Goal: Task Accomplishment & Management: Use online tool/utility

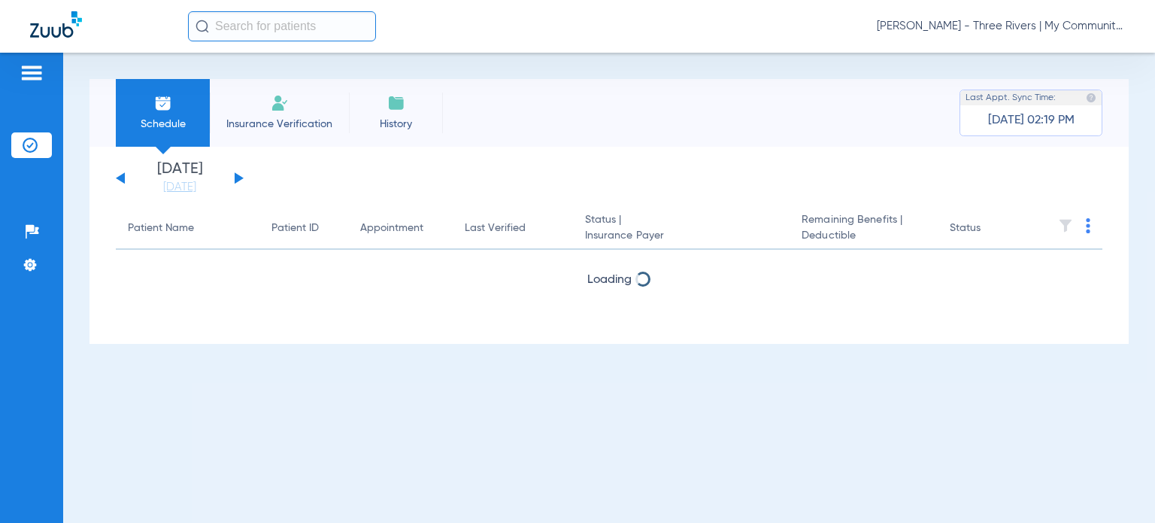
click at [1013, 32] on span "[PERSON_NAME] - Three Rivers | My Community Dental Centers" at bounding box center [1001, 26] width 248 height 15
click at [1064, 50] on span "Account Selection" at bounding box center [1068, 53] width 84 height 11
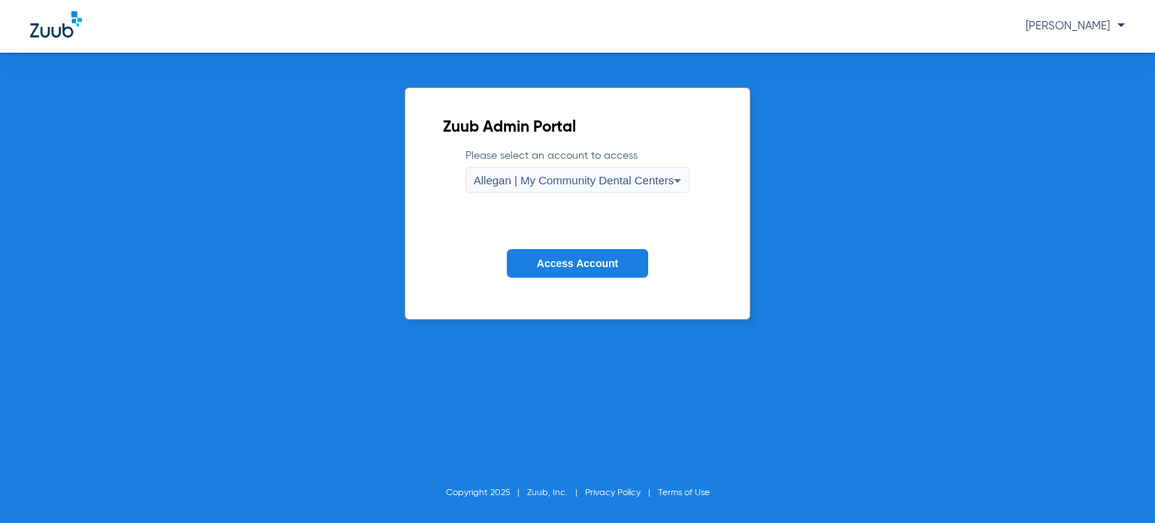
click at [565, 177] on span "Allegan | My Community Dental Centers" at bounding box center [574, 180] width 201 height 13
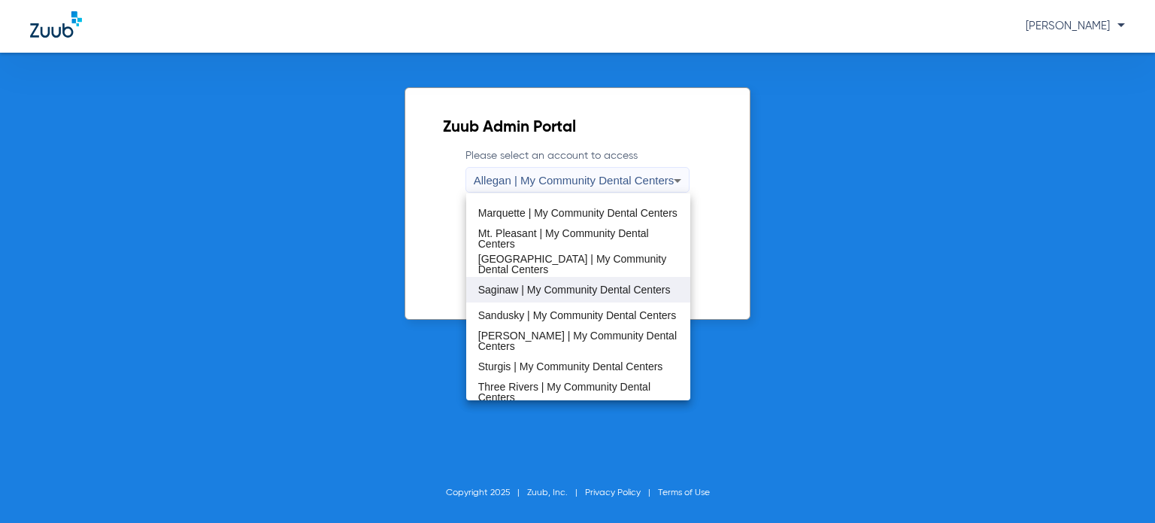
scroll to position [451, 0]
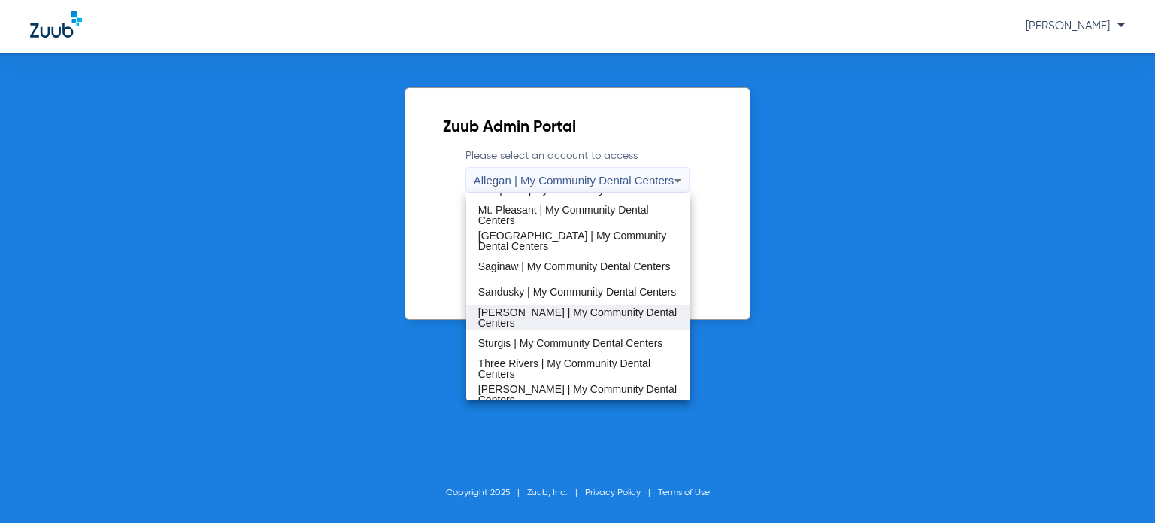
click at [561, 308] on mat-option "[PERSON_NAME] | My Community Dental Centers" at bounding box center [578, 318] width 224 height 26
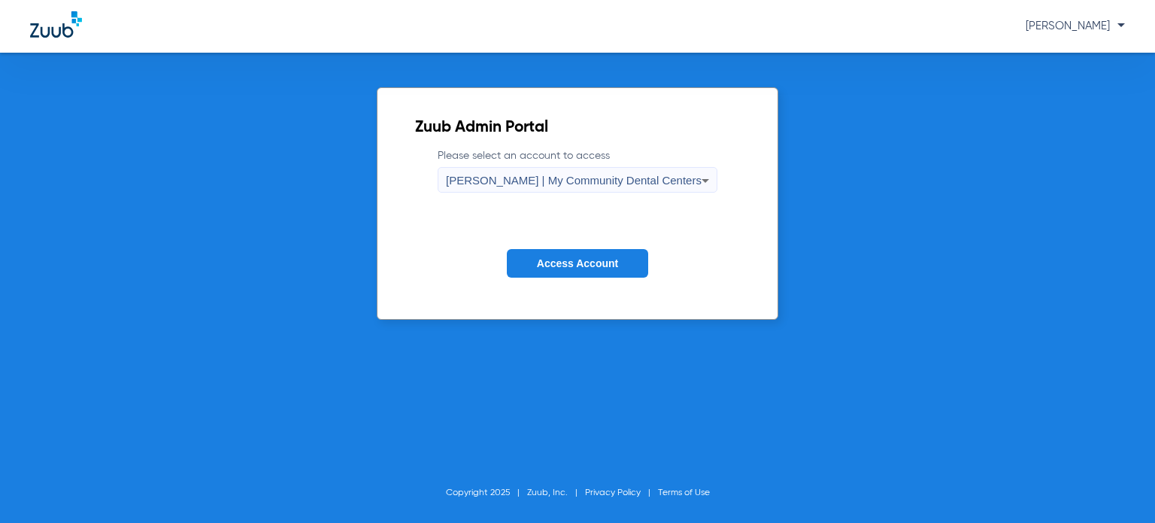
click at [581, 260] on span "Access Account" at bounding box center [577, 263] width 81 height 12
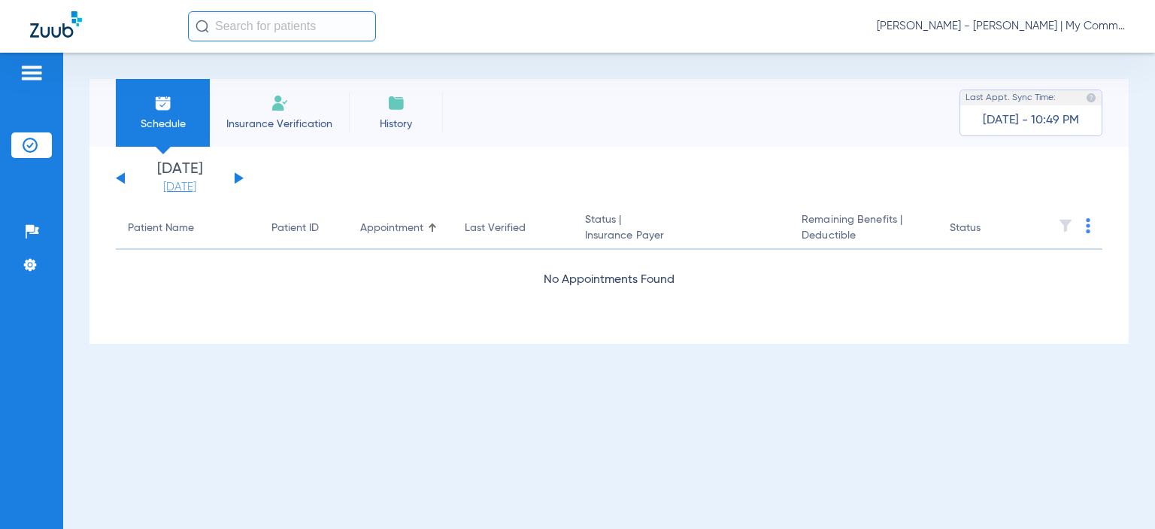
click at [171, 187] on link "[DATE]" at bounding box center [180, 187] width 90 height 15
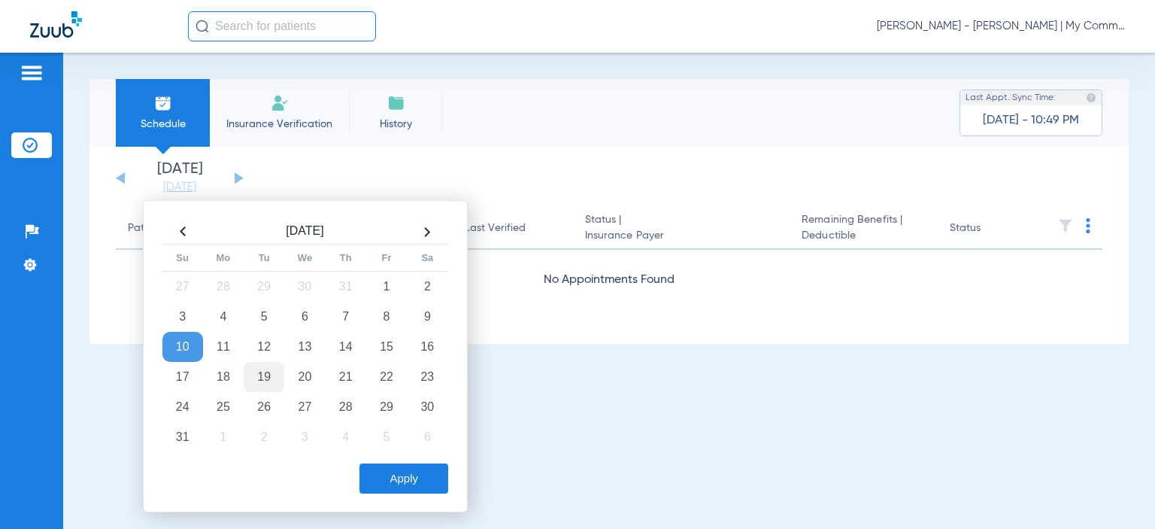
click at [274, 378] on td "19" at bounding box center [264, 377] width 41 height 30
drag, startPoint x: 380, startPoint y: 468, endPoint x: 372, endPoint y: 440, distance: 29.5
click at [380, 468] on button "Apply" at bounding box center [403, 478] width 89 height 30
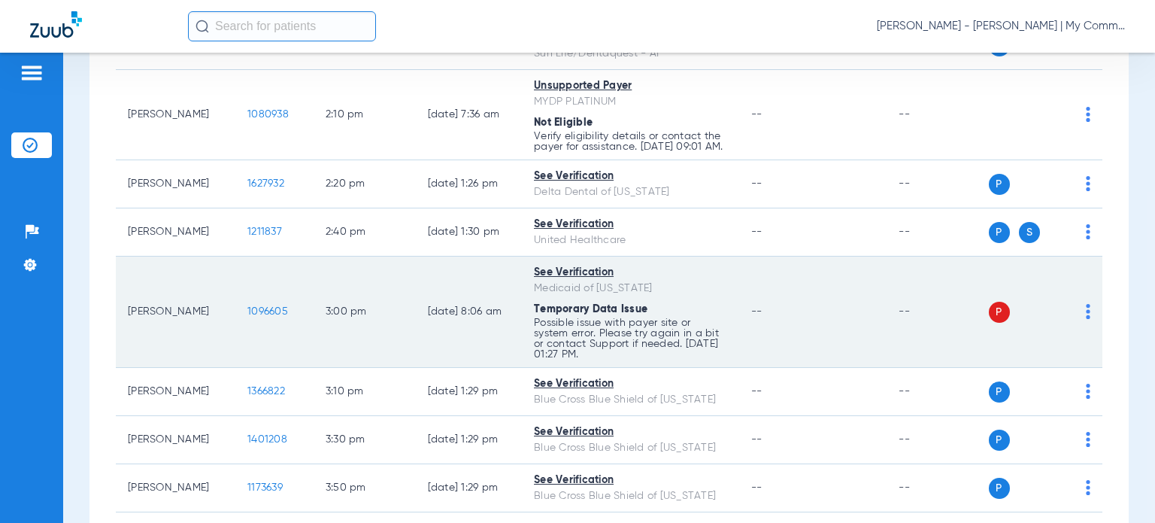
scroll to position [902, 0]
click at [1086, 318] on img at bounding box center [1088, 310] width 5 height 15
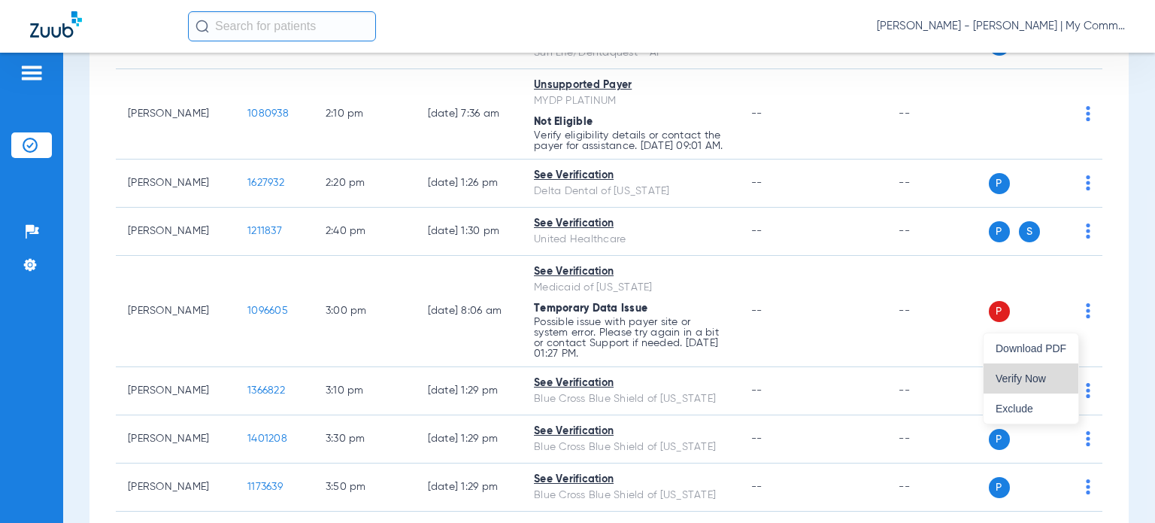
click at [1061, 373] on span "Verify Now" at bounding box center [1031, 378] width 71 height 11
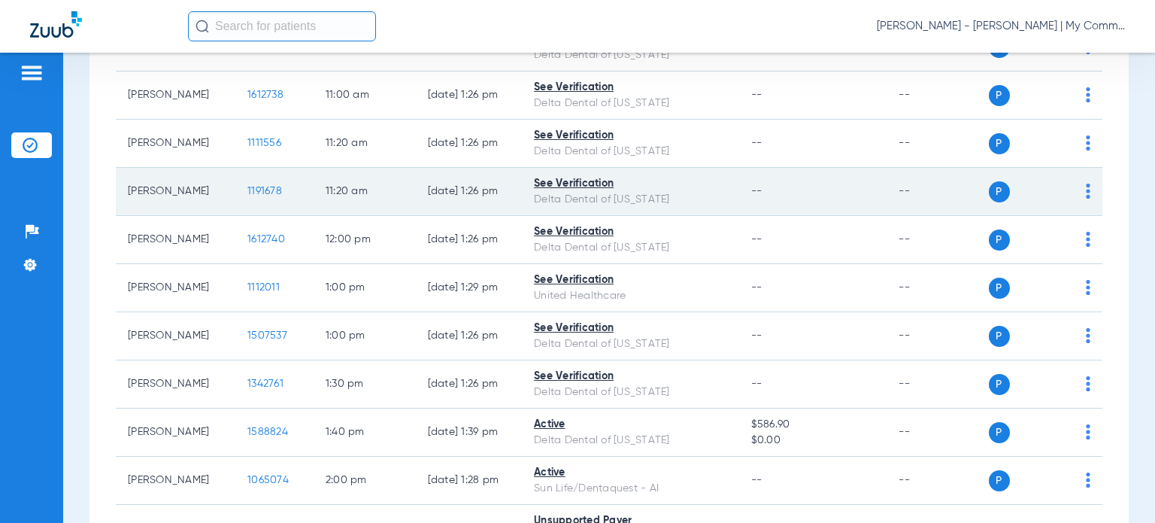
scroll to position [0, 0]
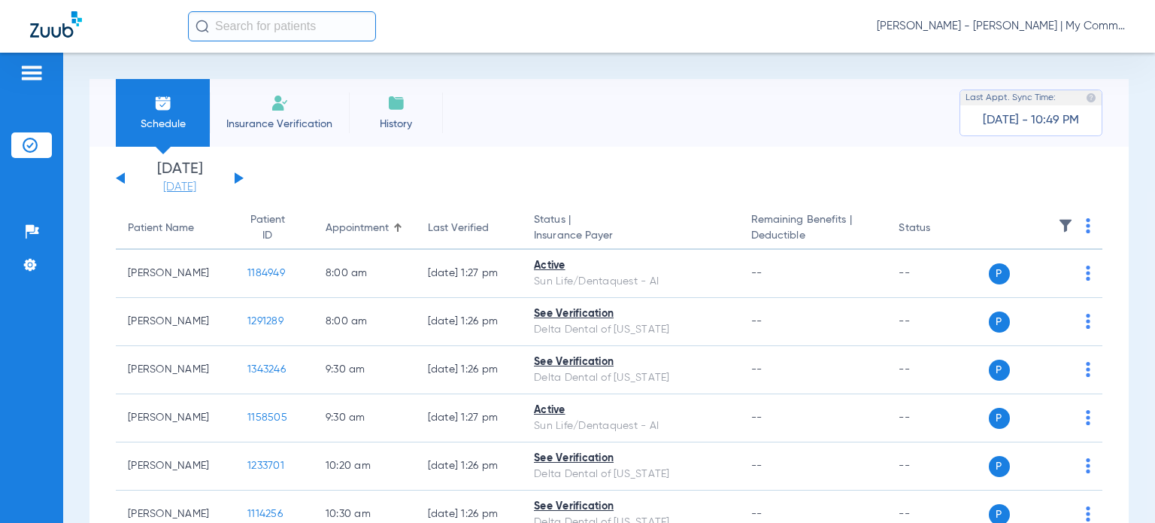
click at [181, 186] on link "[DATE]" at bounding box center [180, 187] width 90 height 15
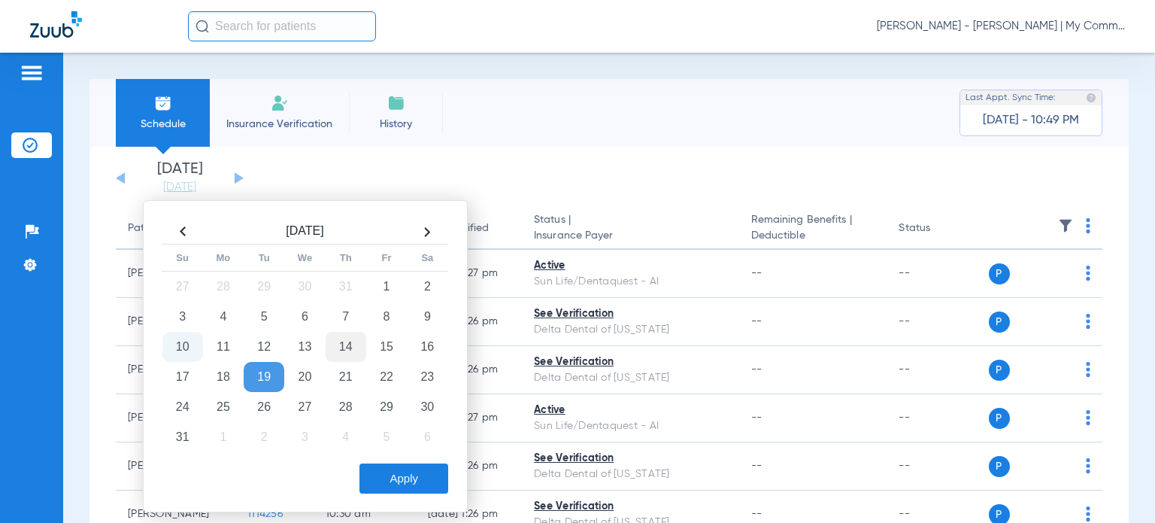
click at [362, 342] on td "14" at bounding box center [346, 347] width 41 height 30
drag, startPoint x: 386, startPoint y: 487, endPoint x: 384, endPoint y: 459, distance: 27.1
click at [384, 487] on button "Apply" at bounding box center [403, 478] width 89 height 30
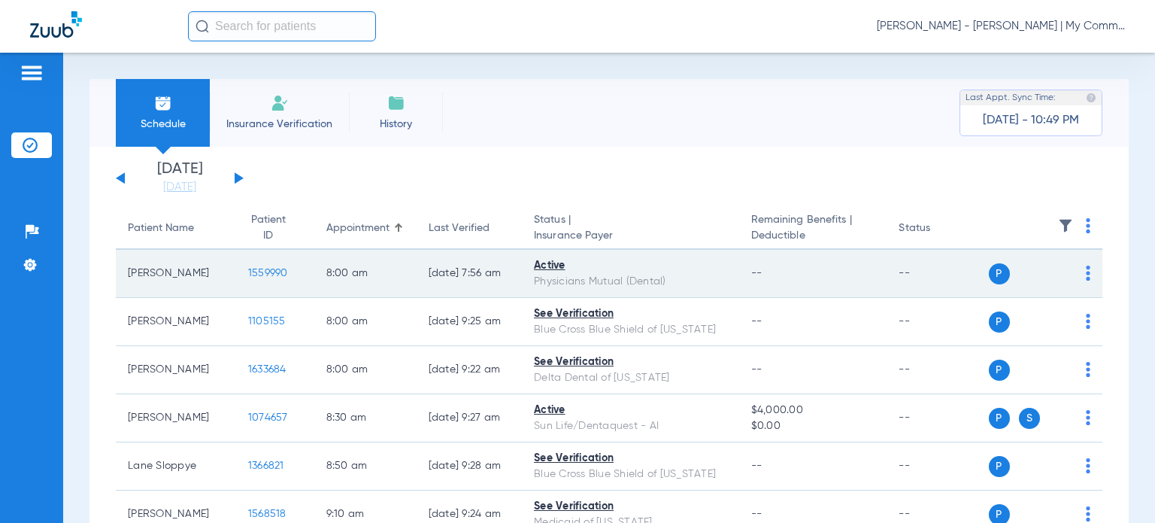
click at [1086, 273] on img at bounding box center [1088, 272] width 5 height 15
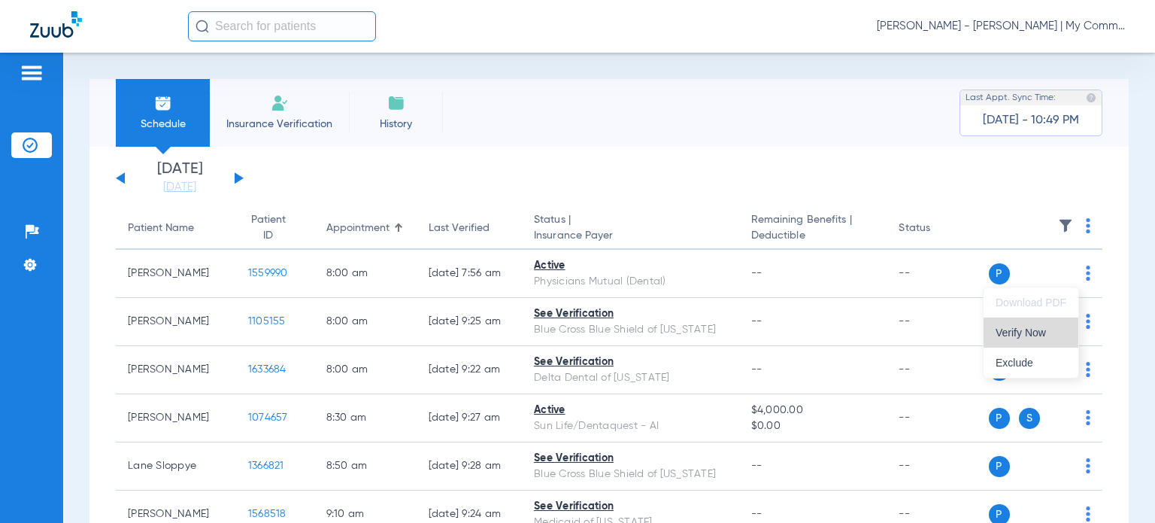
click at [1035, 333] on span "Verify Now" at bounding box center [1031, 332] width 71 height 11
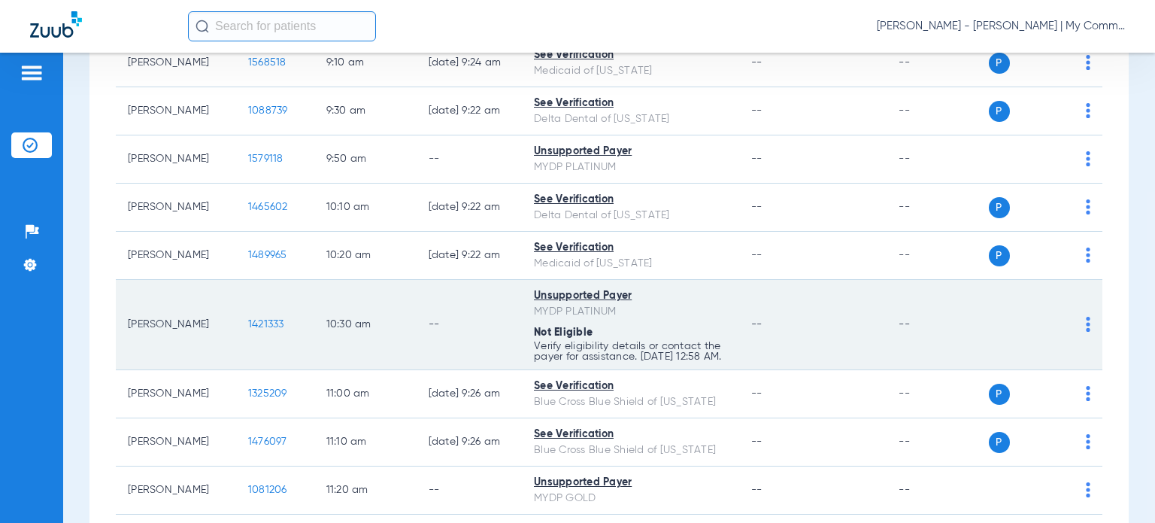
scroll to position [493, 0]
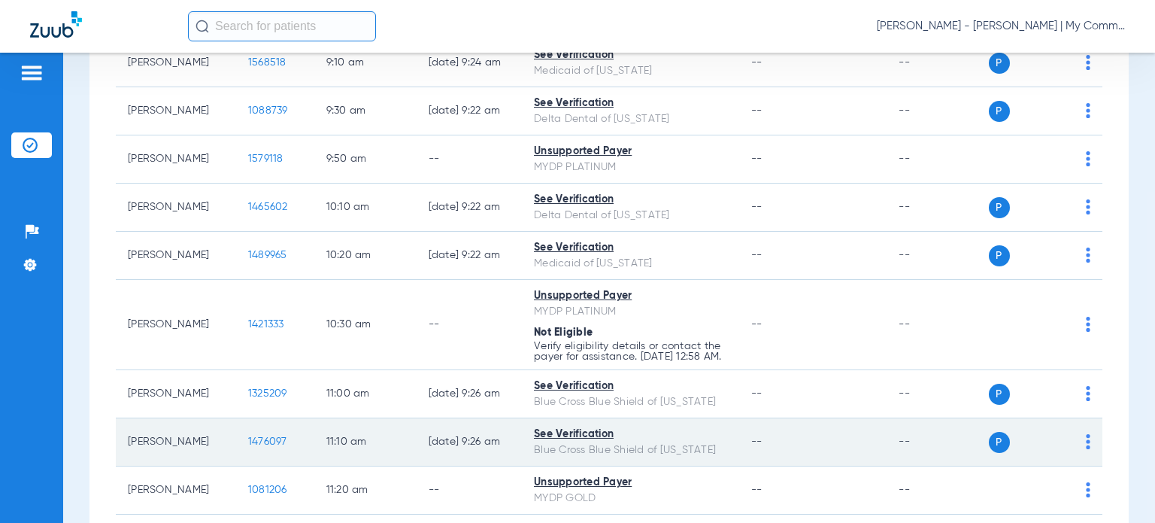
drag, startPoint x: 676, startPoint y: 365, endPoint x: 463, endPoint y: 461, distance: 233.2
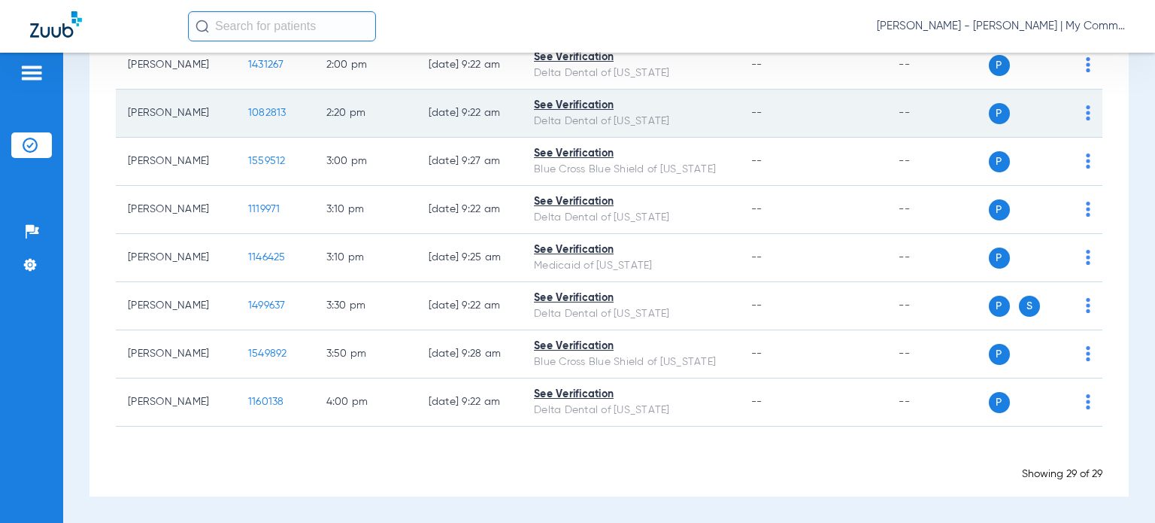
scroll to position [1366, 0]
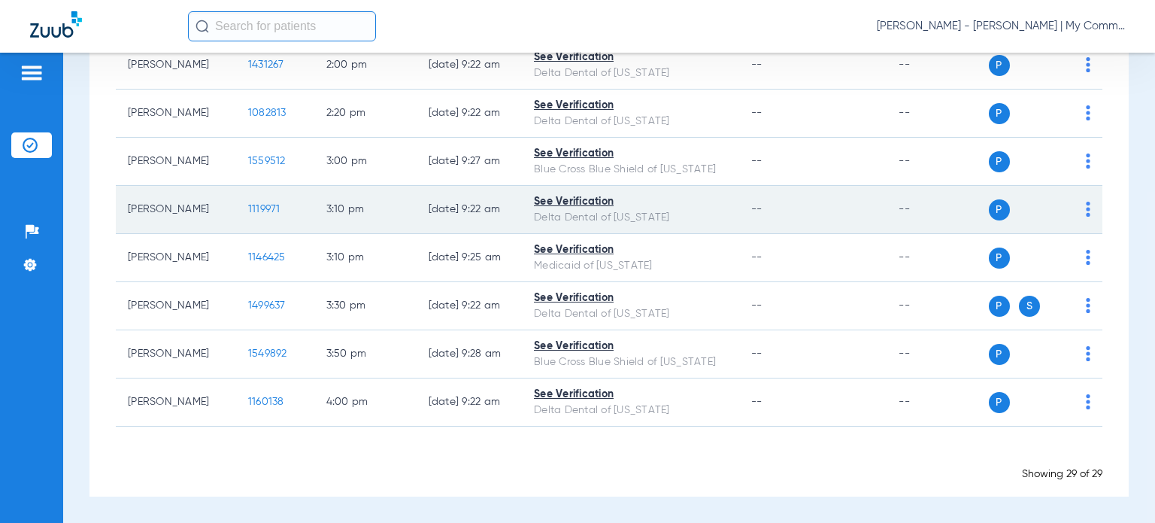
click at [360, 222] on td "3:10 PM" at bounding box center [365, 210] width 102 height 48
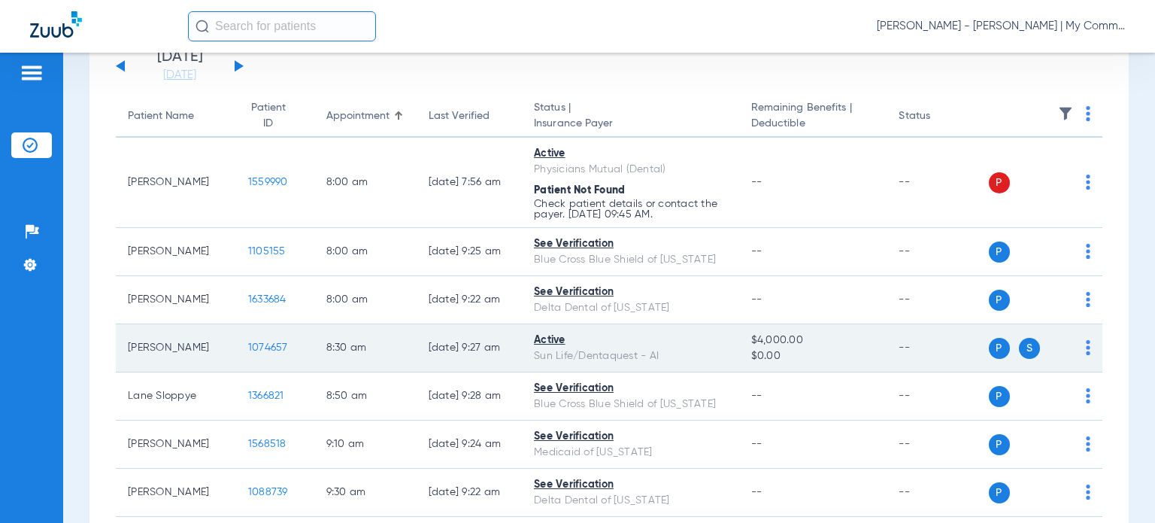
scroll to position [150, 0]
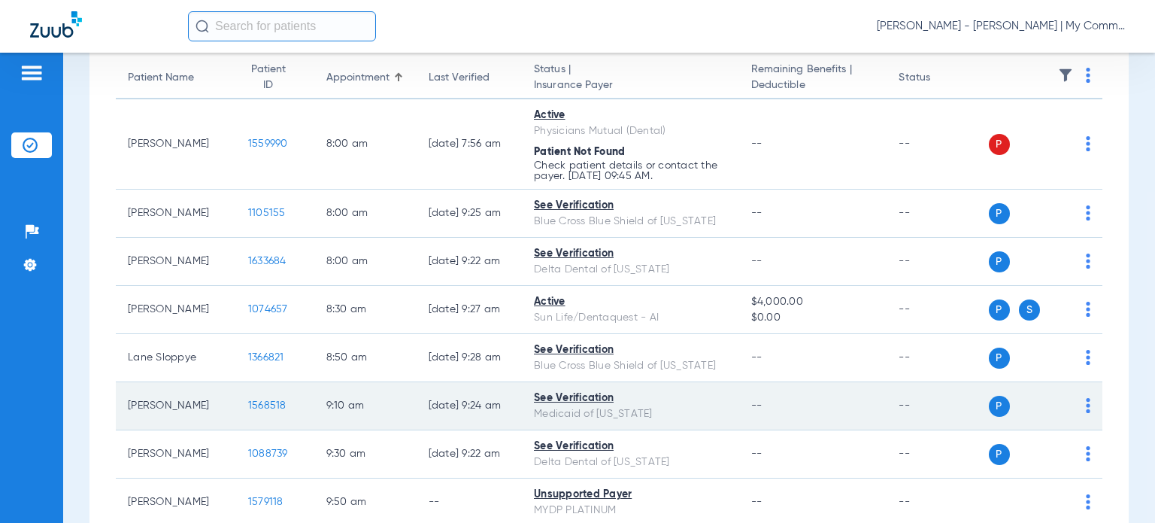
click at [248, 400] on span "1568518" at bounding box center [267, 405] width 38 height 11
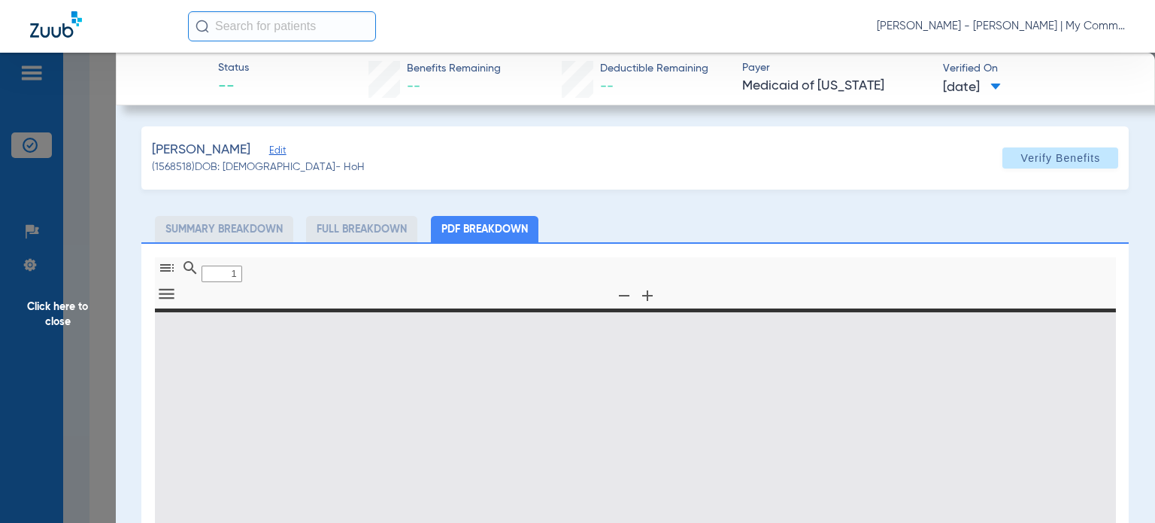
type input "0"
select select "page-width"
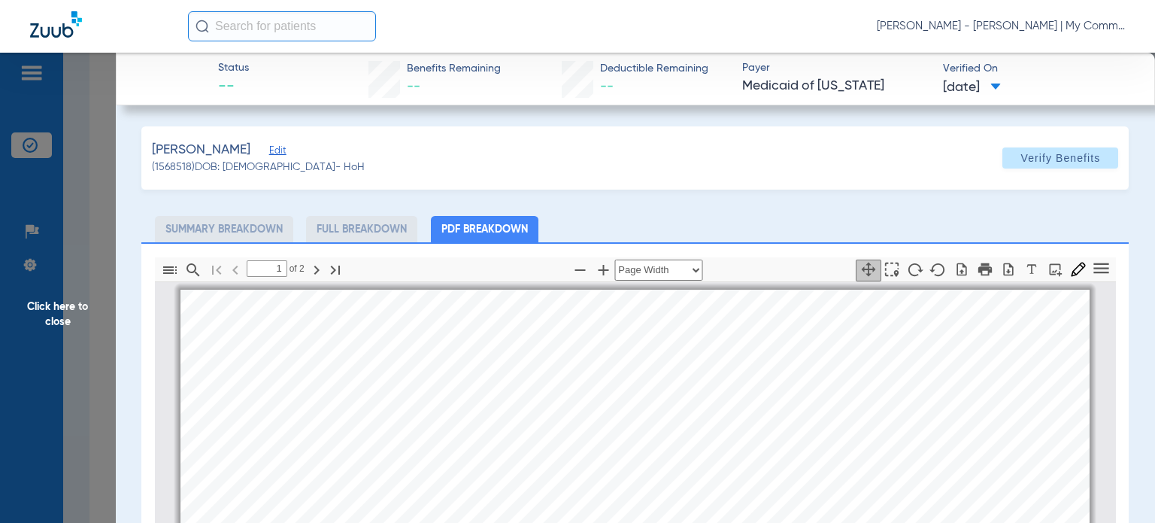
scroll to position [8, 0]
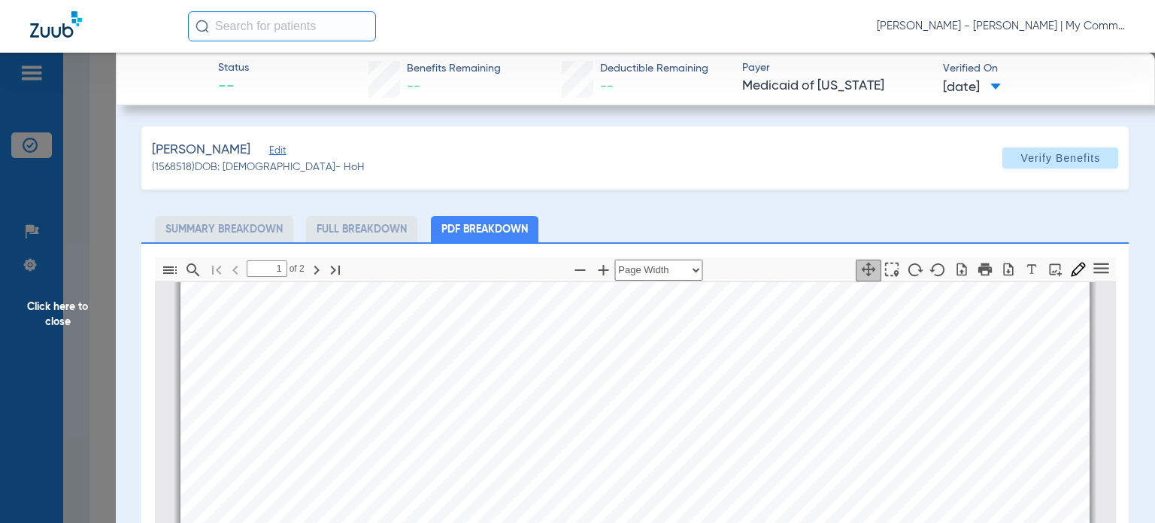
type input "2"
click at [69, 305] on span "Click here to close" at bounding box center [58, 314] width 116 height 523
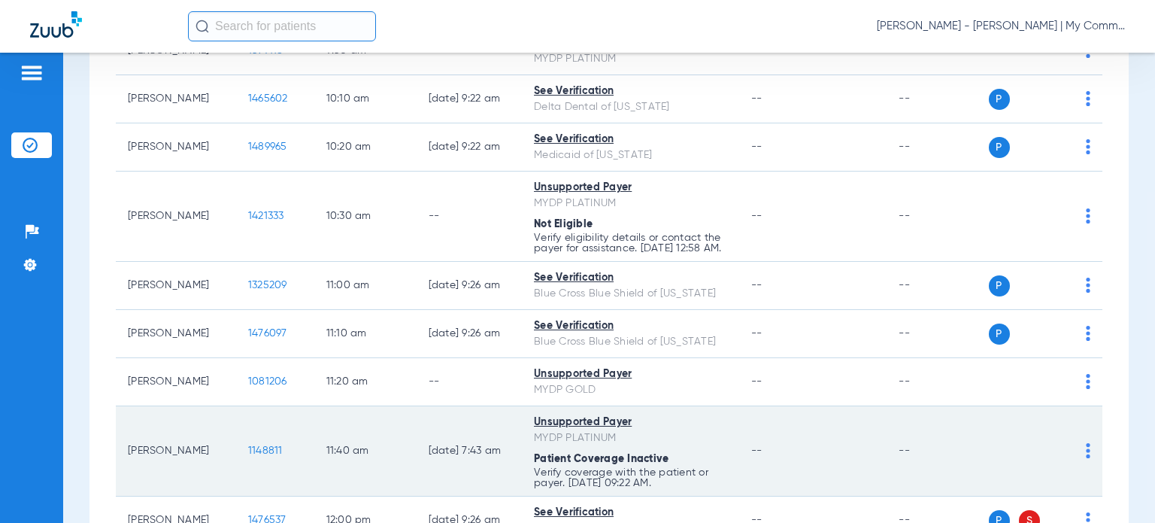
scroll to position [752, 0]
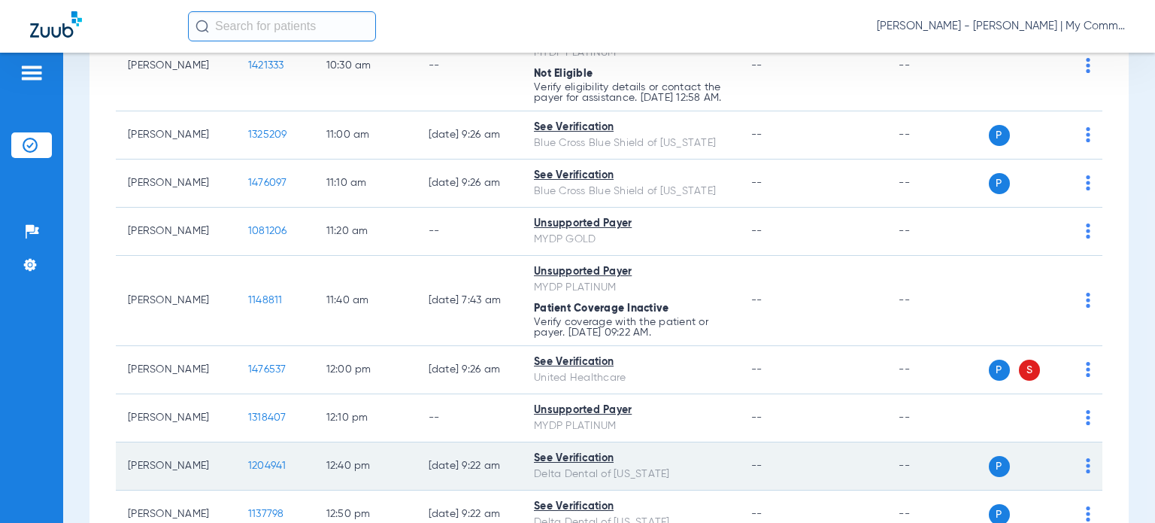
click at [248, 471] on span "1204941" at bounding box center [267, 465] width 38 height 11
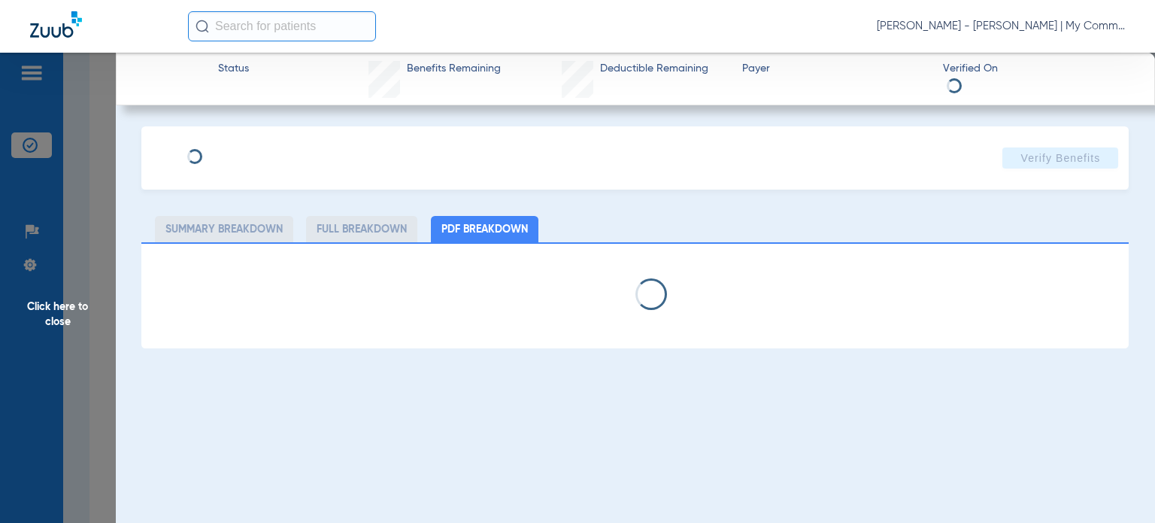
select select "page-width"
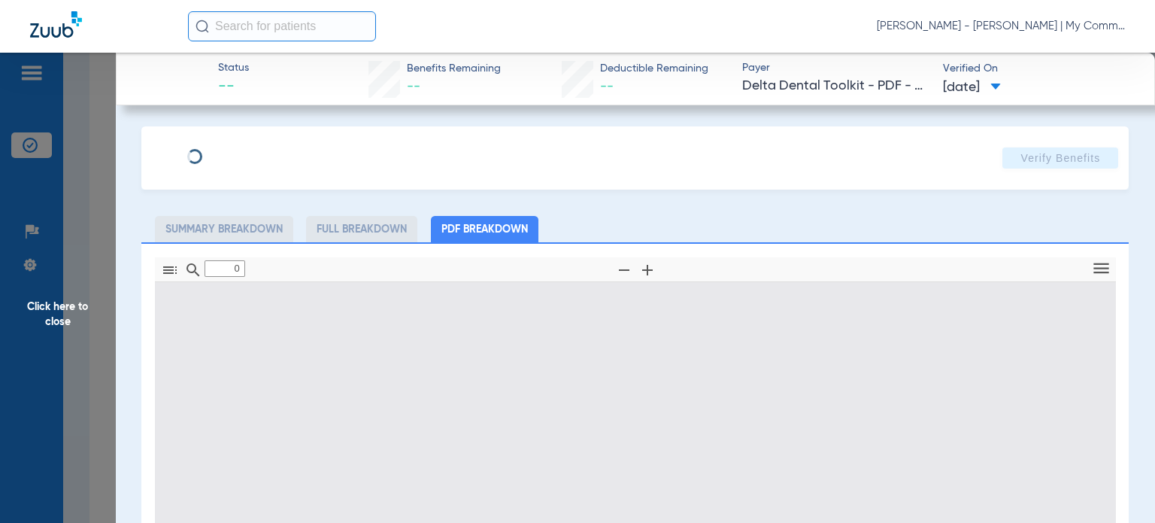
type input "1"
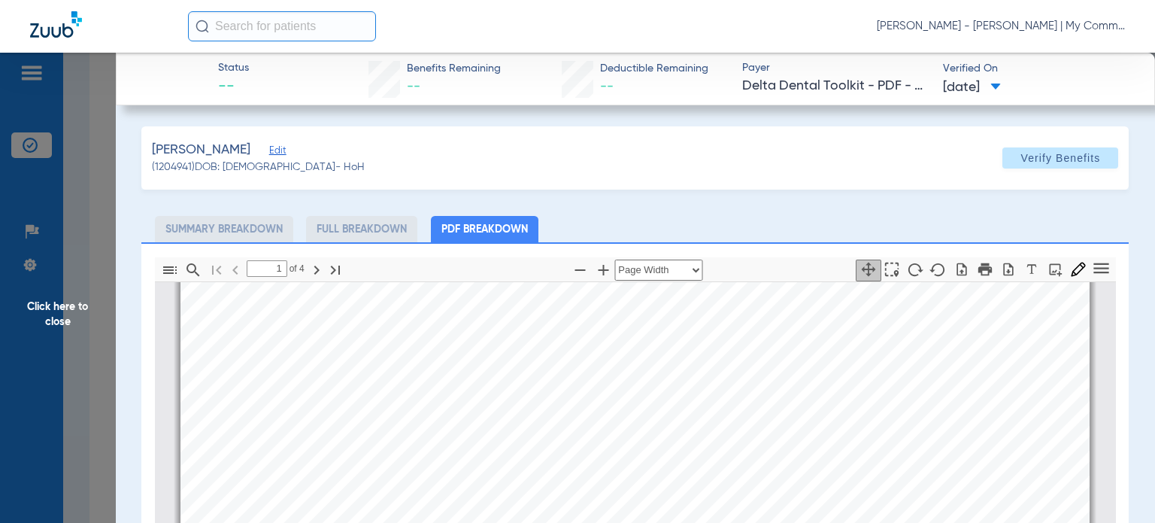
scroll to position [383, 0]
click at [77, 309] on span "Click here to close" at bounding box center [58, 314] width 116 height 523
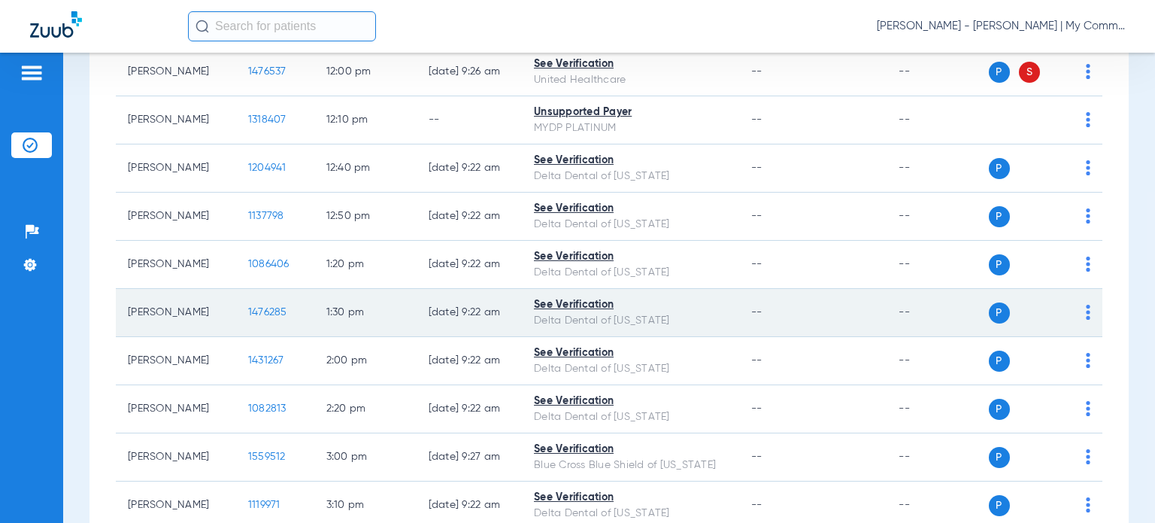
scroll to position [1053, 0]
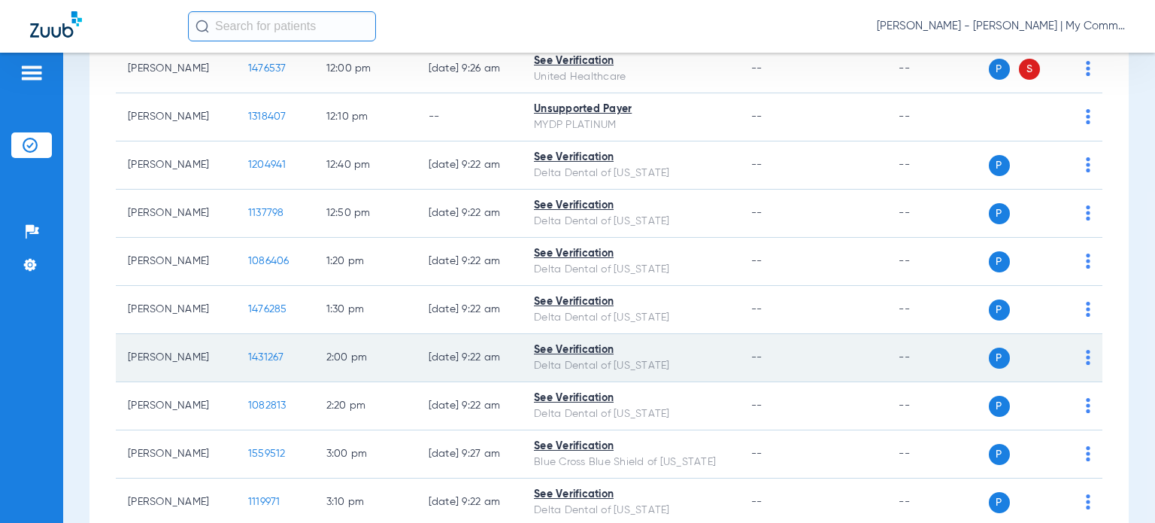
click at [241, 382] on td "1431267" at bounding box center [275, 358] width 78 height 48
click at [250, 362] on span "1431267" at bounding box center [266, 357] width 36 height 11
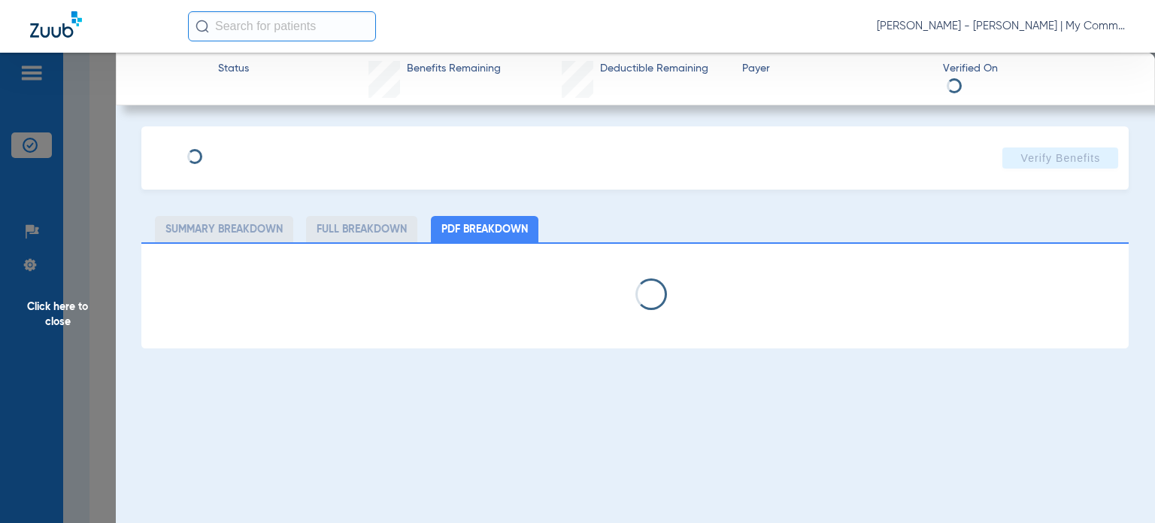
select select "page-width"
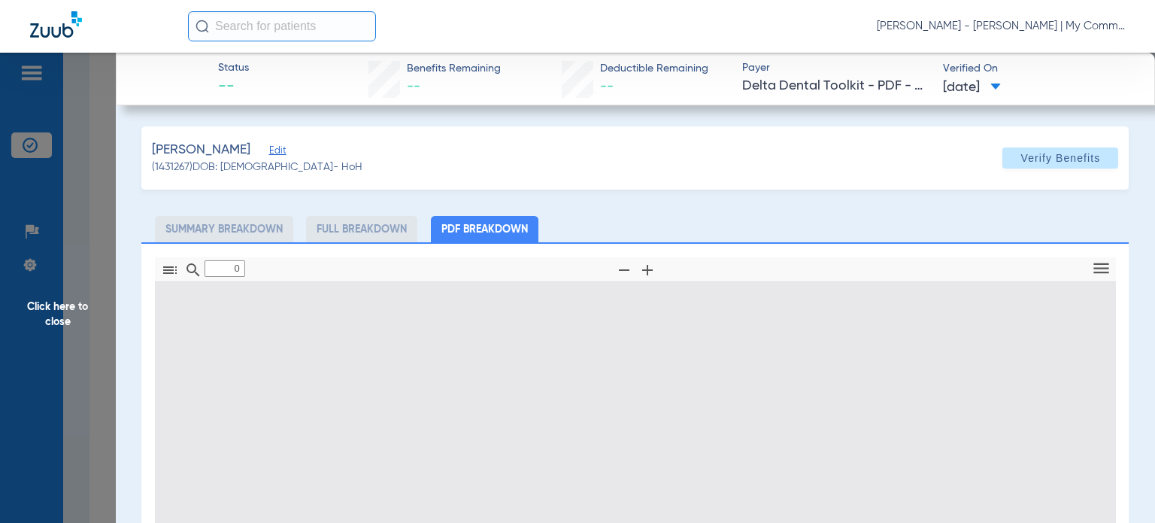
type input "1"
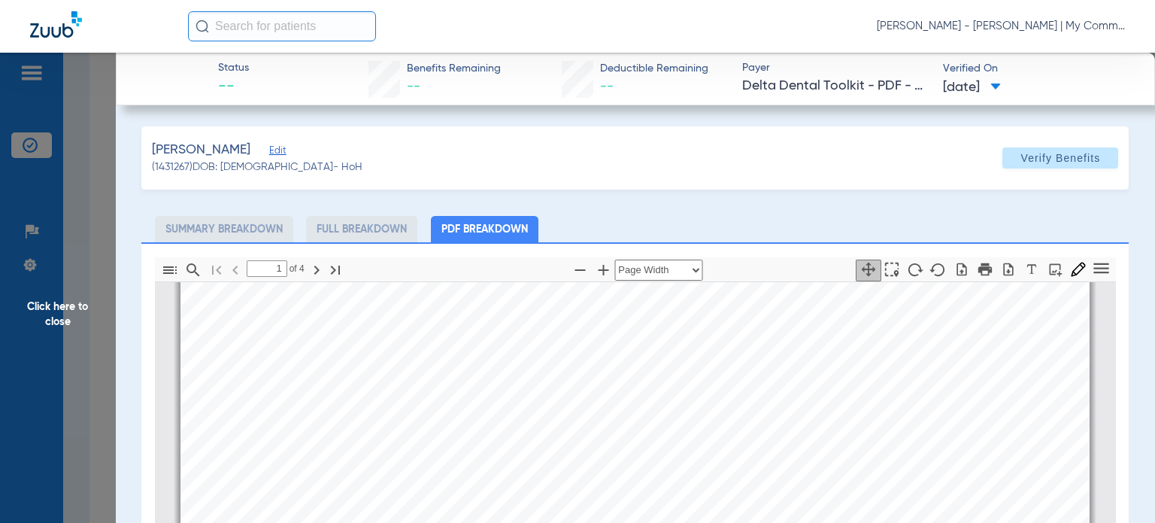
scroll to position [609, 0]
click at [68, 330] on span "Click here to close" at bounding box center [58, 314] width 116 height 523
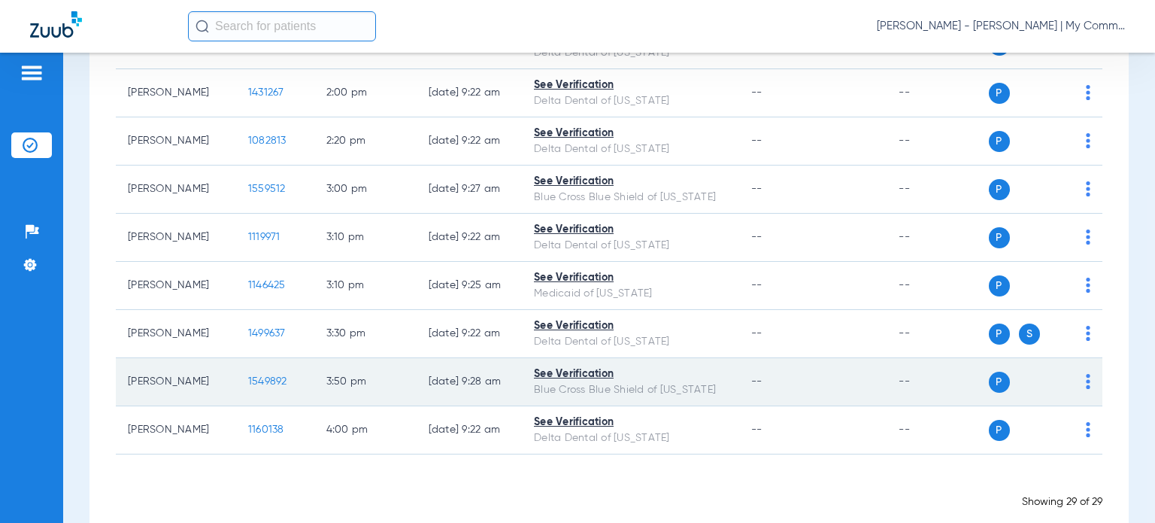
scroll to position [1354, 0]
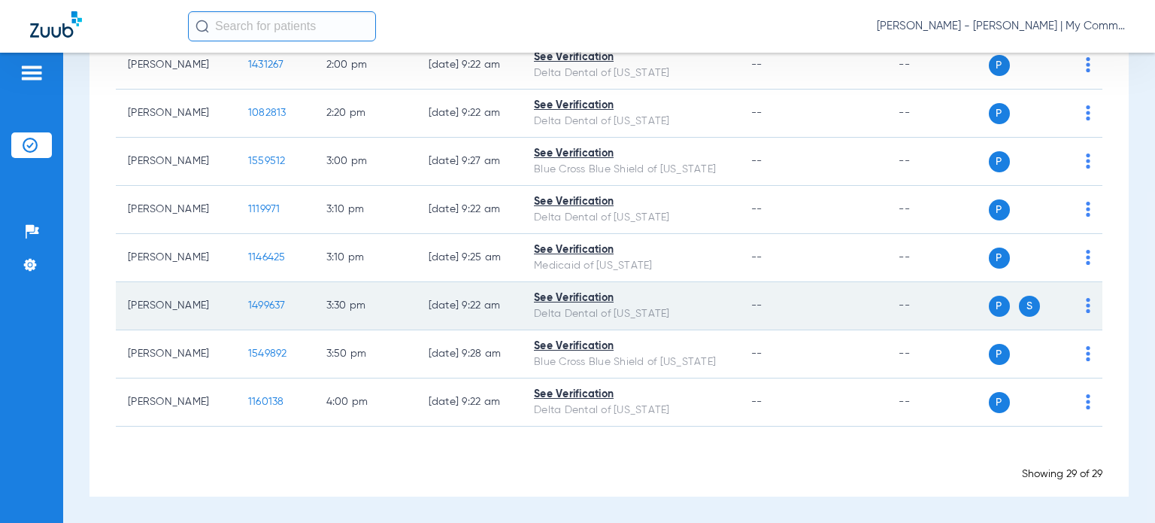
click at [248, 311] on span "1499637" at bounding box center [267, 305] width 38 height 11
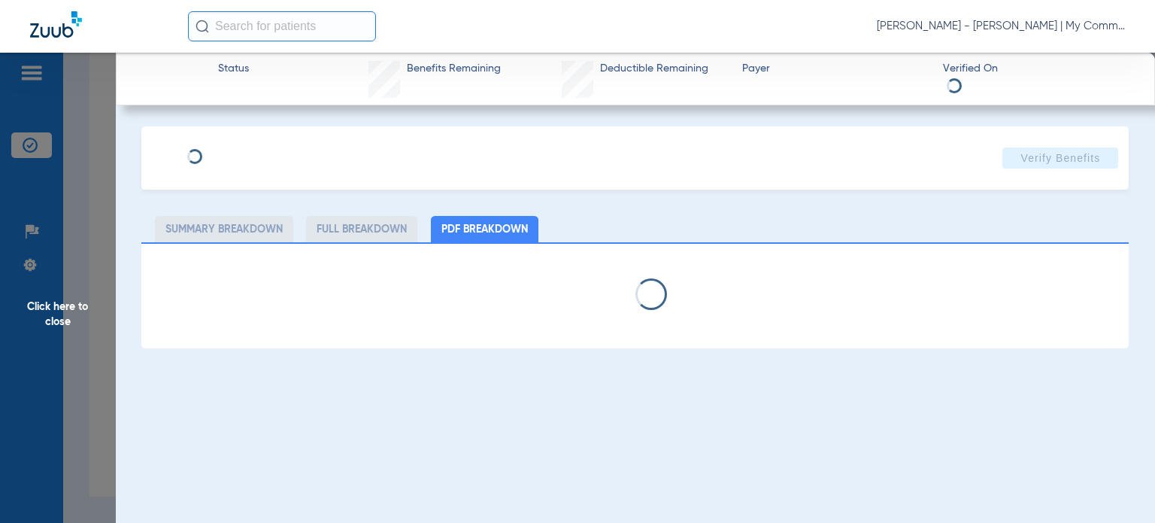
select select "page-width"
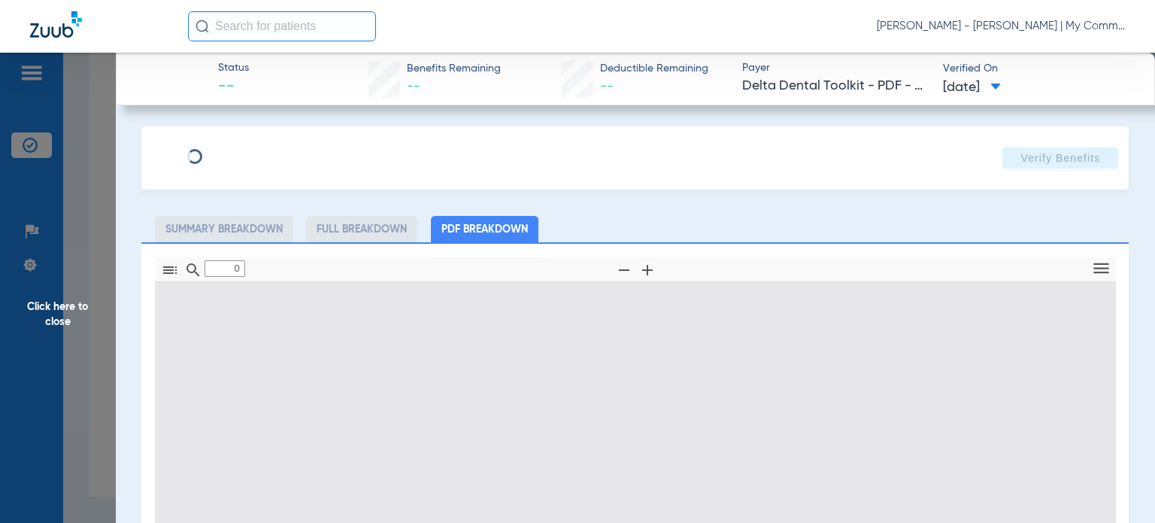
type input "1"
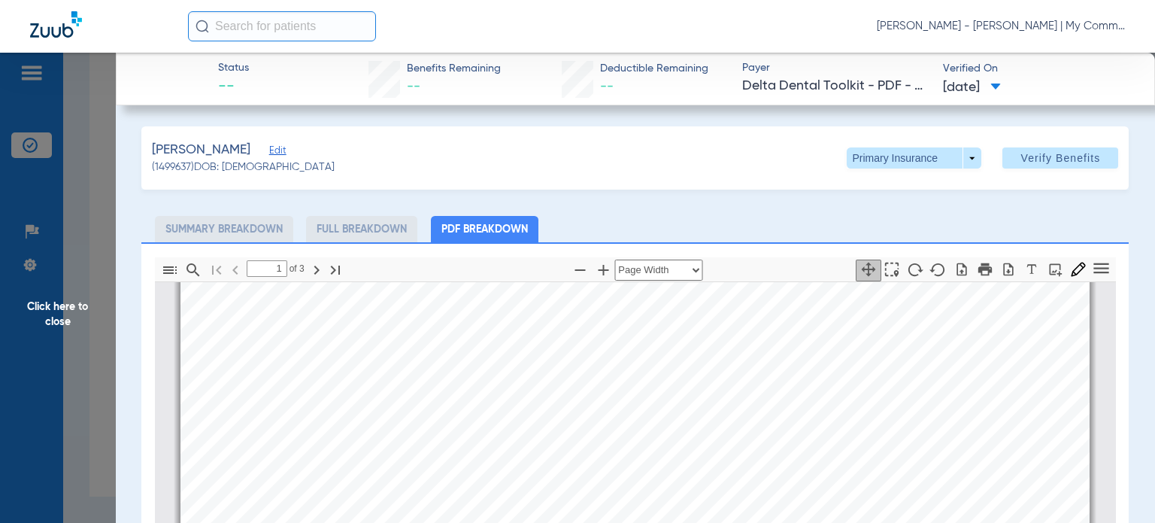
scroll to position [534, 0]
click at [23, 312] on span "Click here to close" at bounding box center [58, 314] width 116 height 523
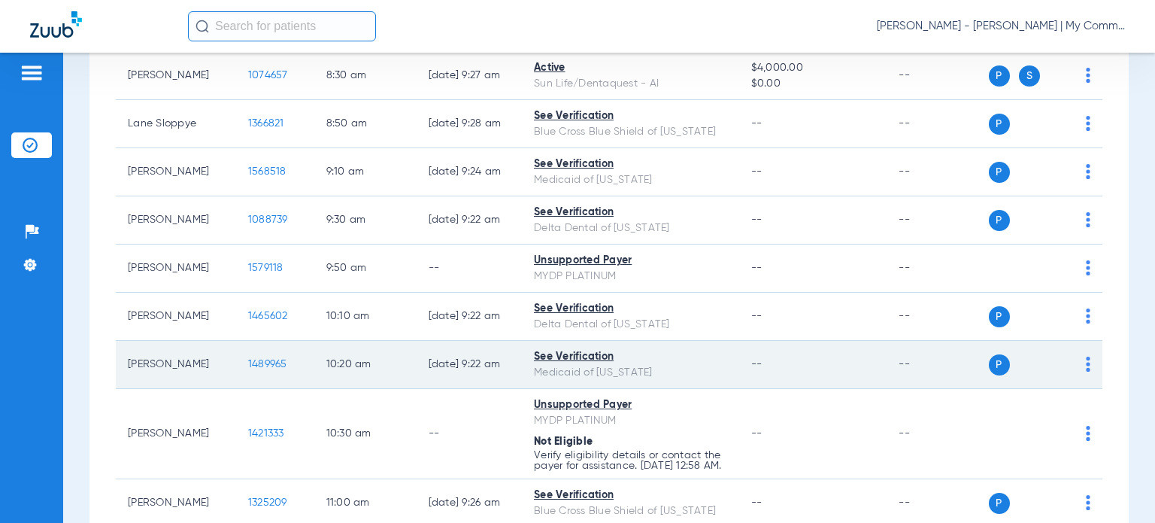
scroll to position [301, 0]
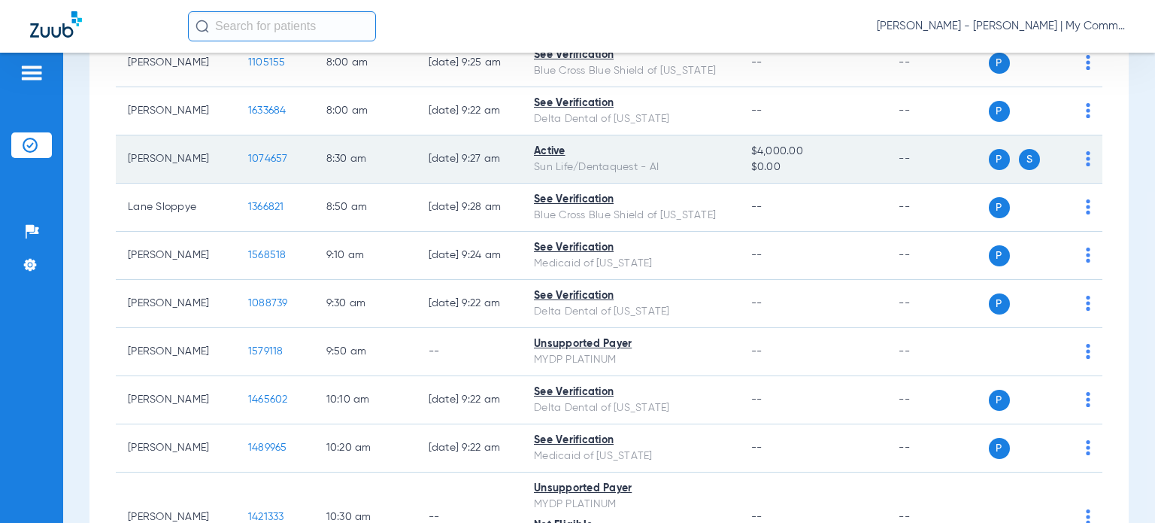
click at [236, 150] on td "1074657" at bounding box center [275, 159] width 78 height 48
click at [248, 156] on span "1074657" at bounding box center [268, 158] width 40 height 11
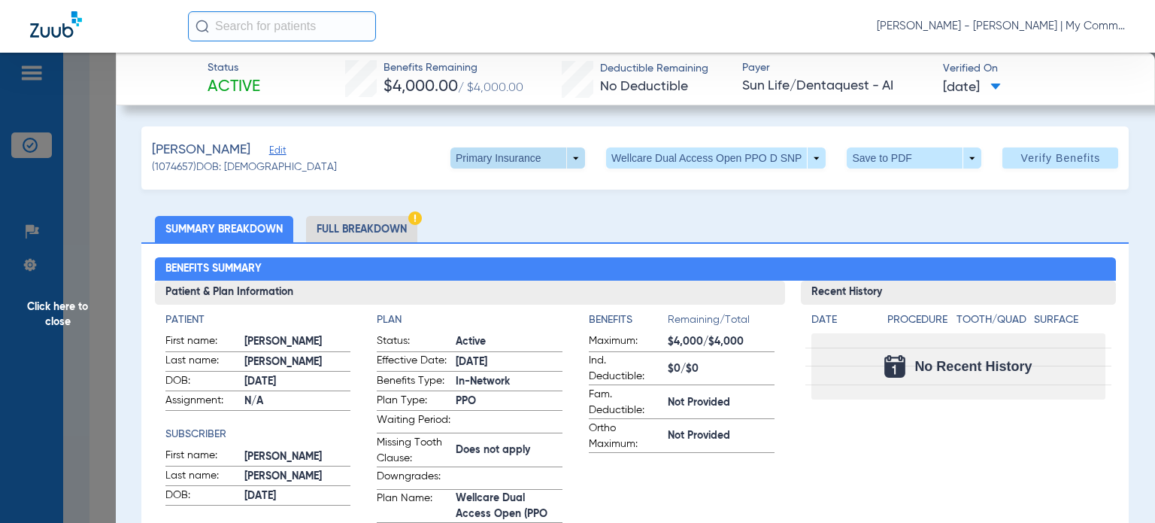
click at [565, 159] on span at bounding box center [517, 157] width 135 height 21
click at [517, 215] on span "Secondary Insurance" at bounding box center [501, 218] width 99 height 11
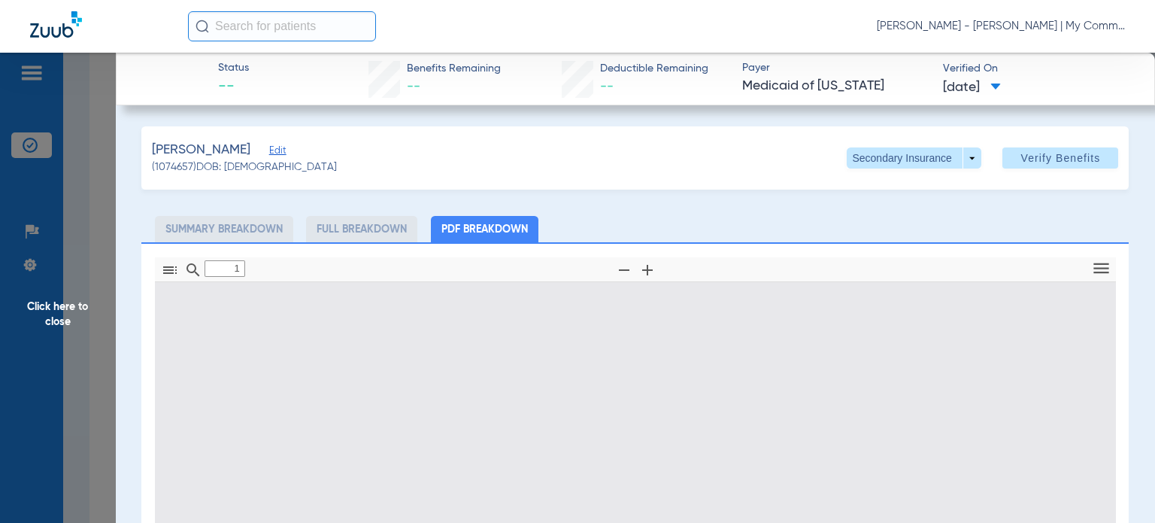
type input "0"
select select "page-width"
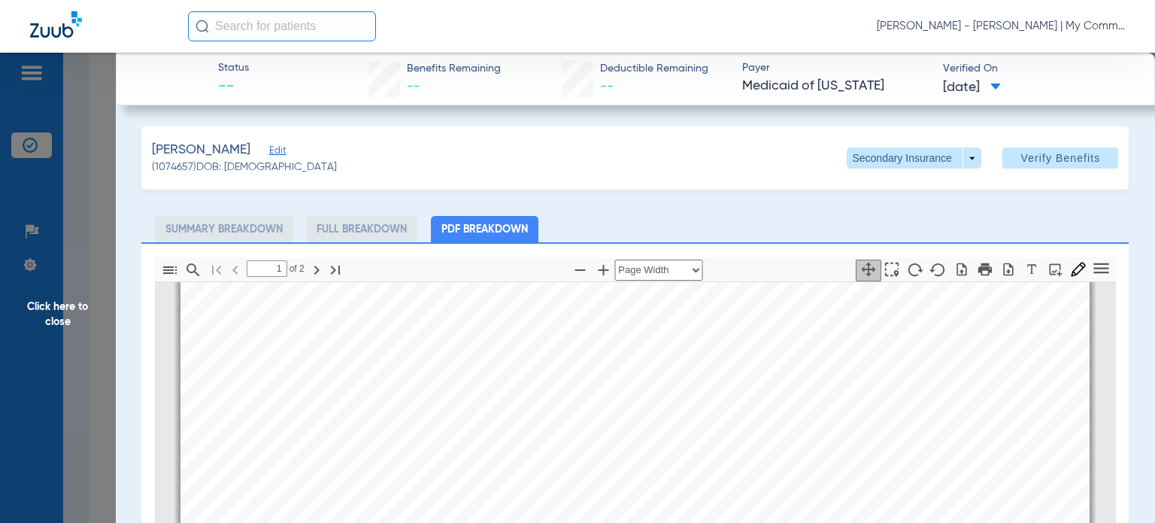
type input "2"
click at [44, 330] on span "Click here to close" at bounding box center [58, 314] width 116 height 523
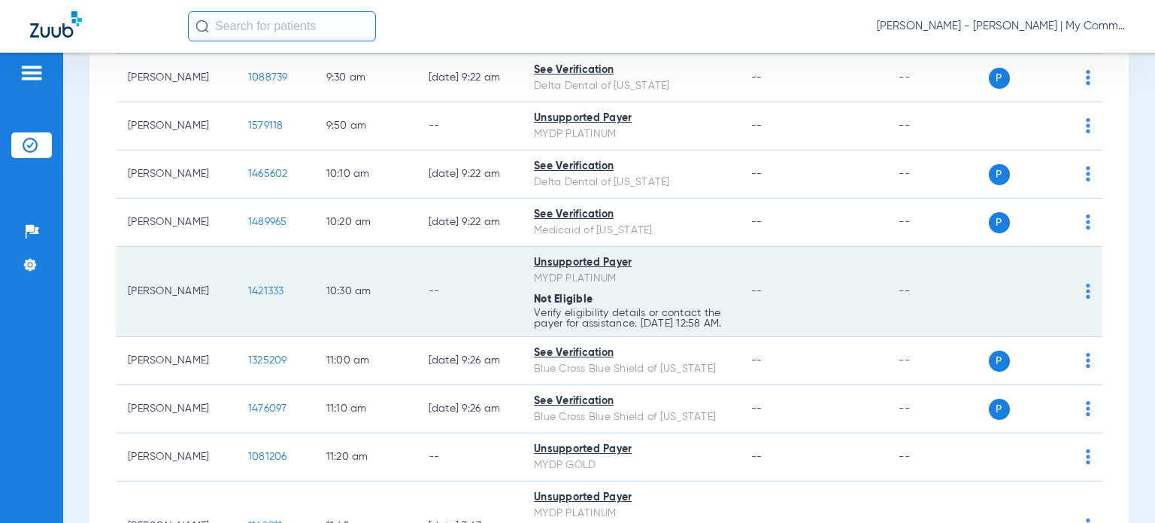
scroll to position [602, 0]
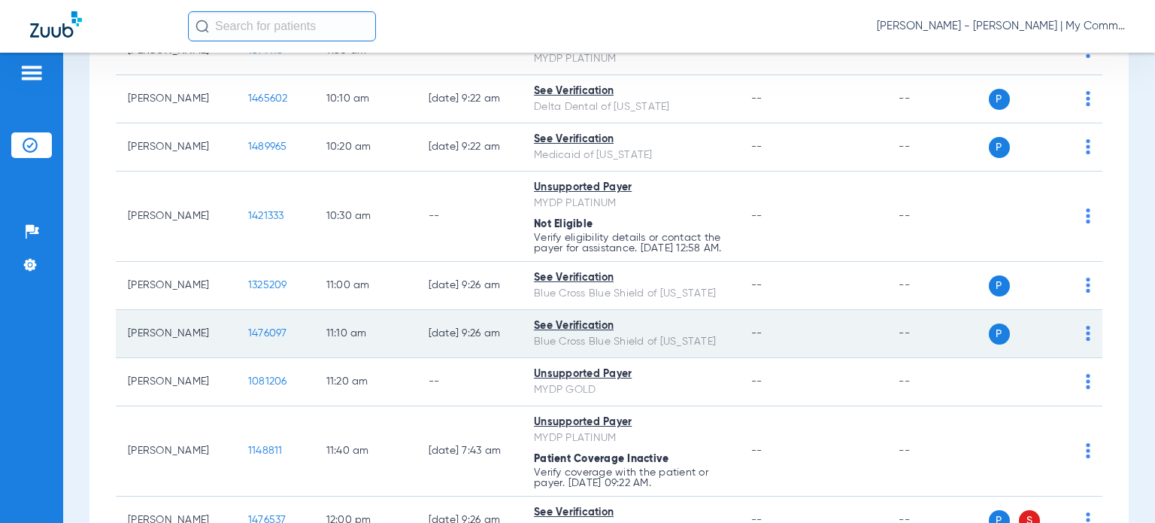
click at [257, 338] on span "1476097" at bounding box center [267, 333] width 39 height 11
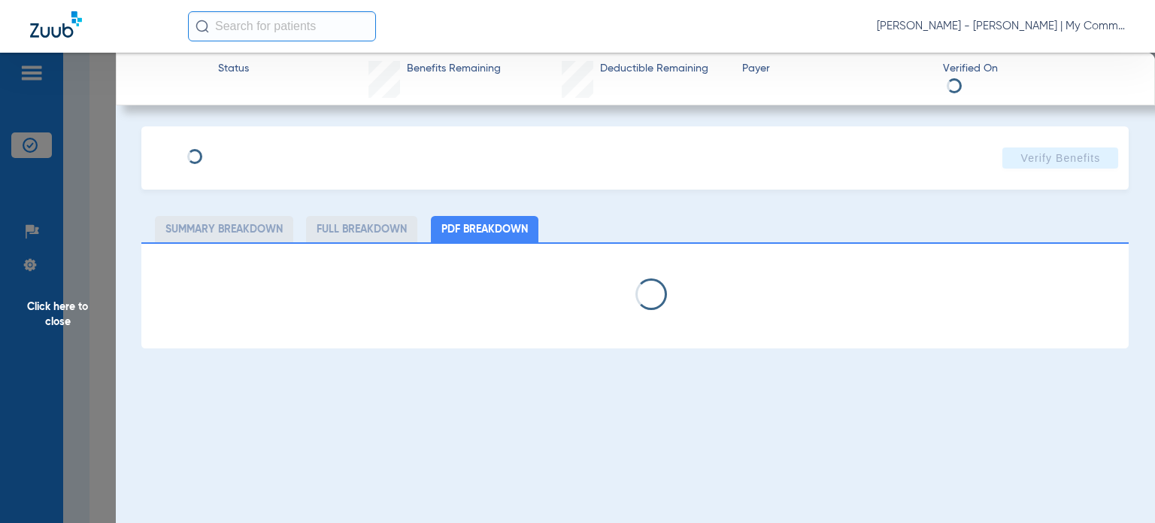
select select "page-width"
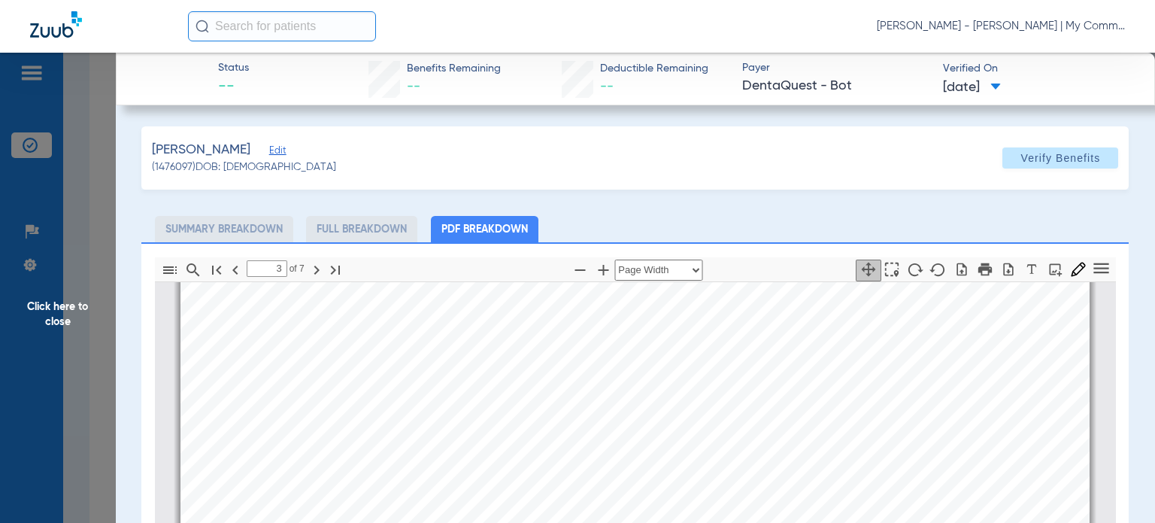
scroll to position [1286, 0]
type input "4"
click at [35, 303] on span "Click here to close" at bounding box center [58, 314] width 116 height 523
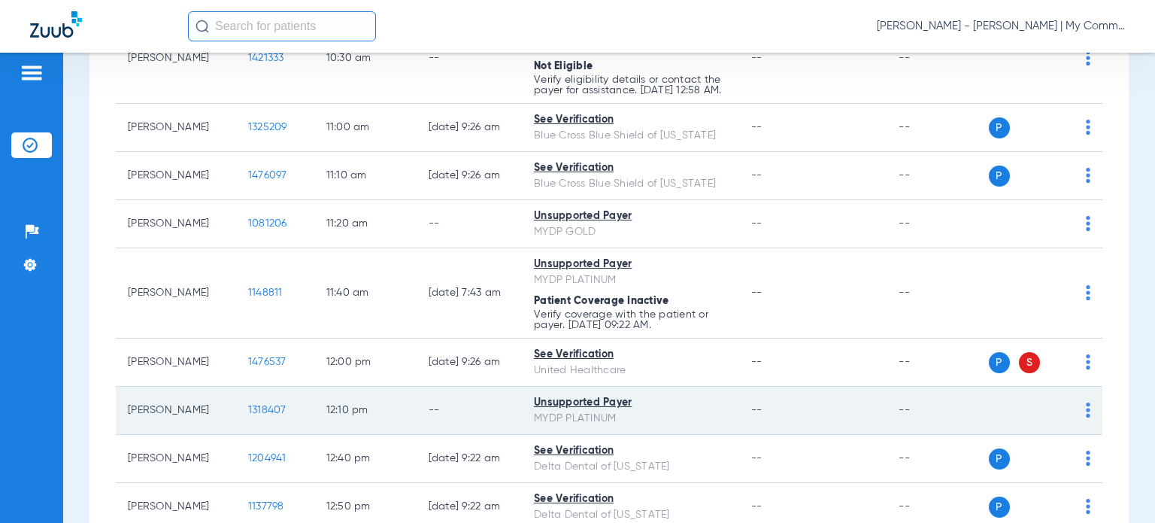
scroll to position [1128, 0]
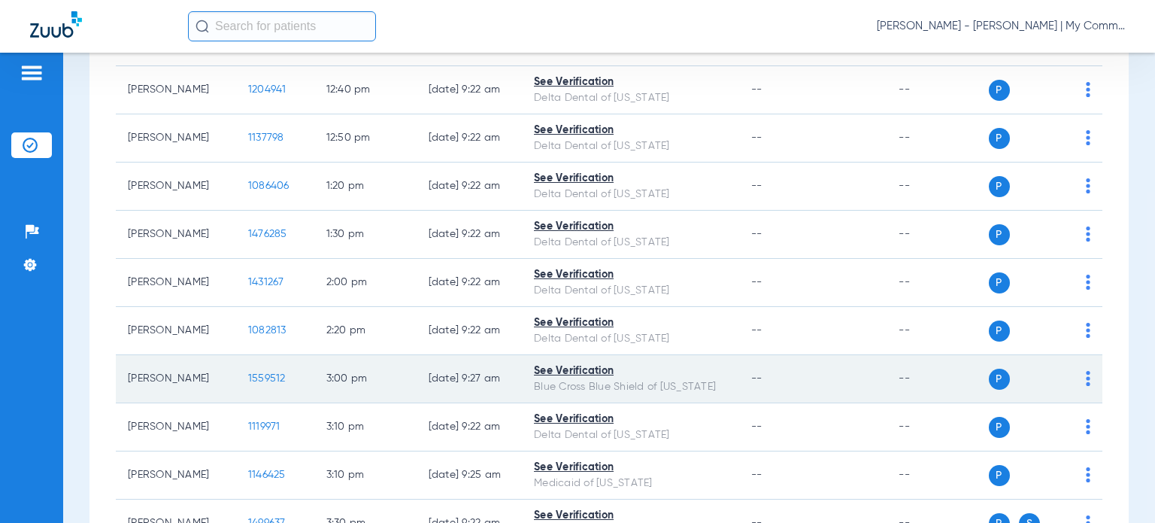
click at [248, 383] on span "1559512" at bounding box center [267, 378] width 38 height 11
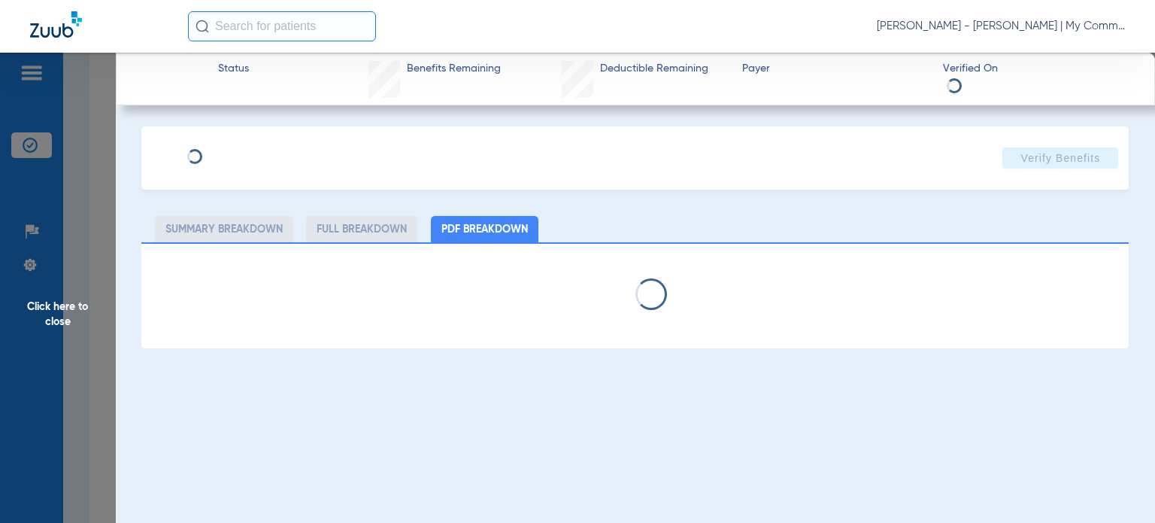
select select "page-width"
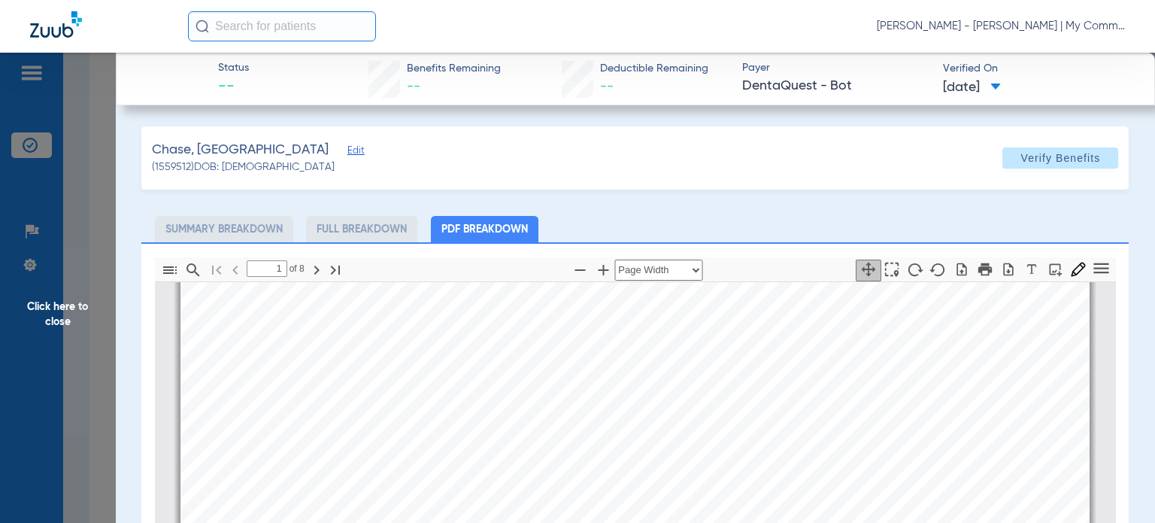
scroll to position [308, 0]
type input "2"
drag, startPoint x: 75, startPoint y: 309, endPoint x: 85, endPoint y: 303, distance: 11.5
click at [75, 309] on span "Click here to close" at bounding box center [58, 314] width 116 height 523
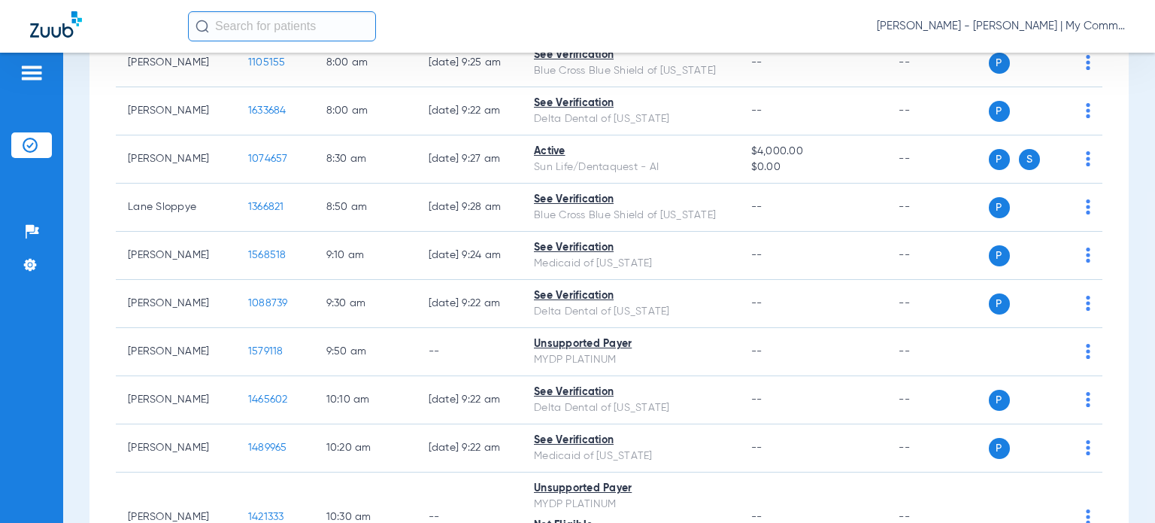
scroll to position [0, 0]
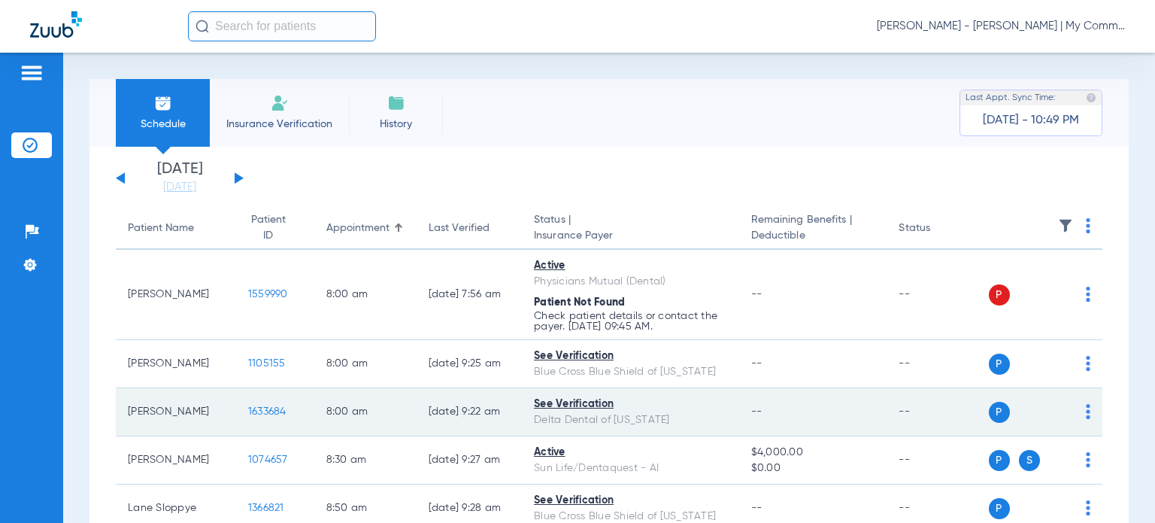
click at [265, 413] on span "1633684" at bounding box center [267, 411] width 38 height 11
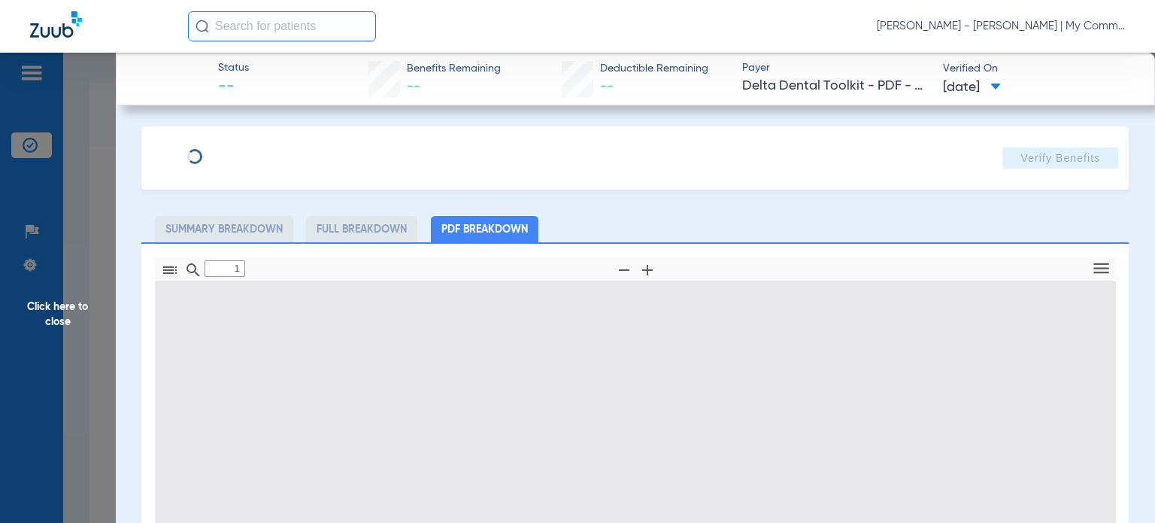
type input "0"
select select "page-width"
type input "1"
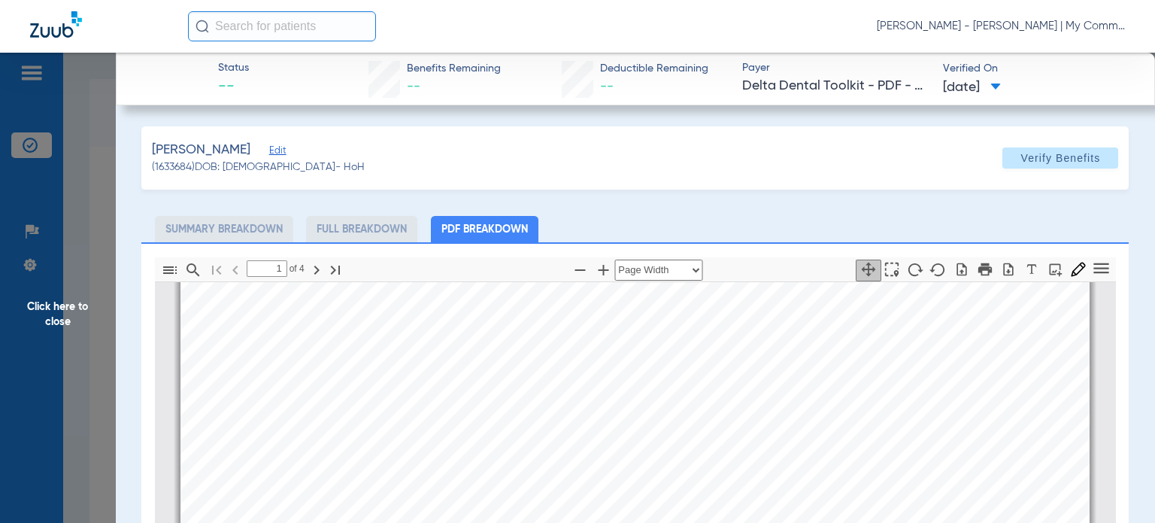
scroll to position [383, 0]
click at [93, 307] on span "Click here to close" at bounding box center [58, 314] width 116 height 523
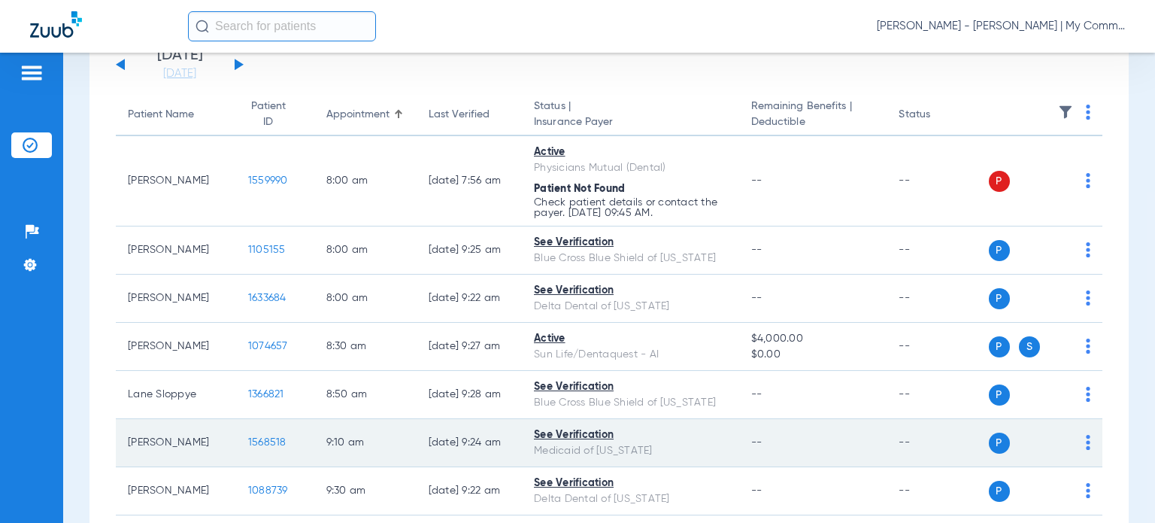
scroll to position [150, 0]
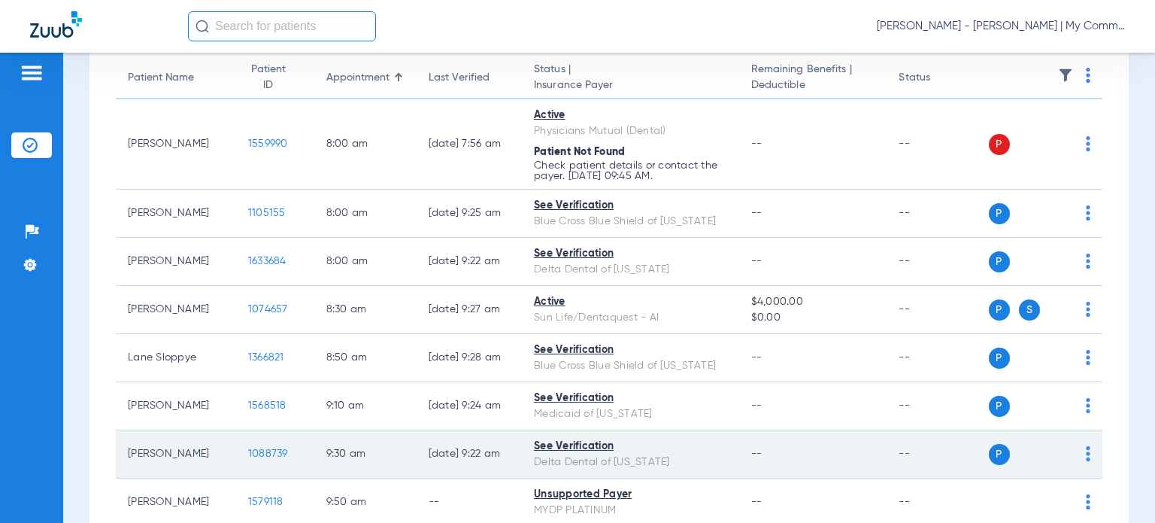
click at [248, 450] on span "1088739" at bounding box center [268, 453] width 40 height 11
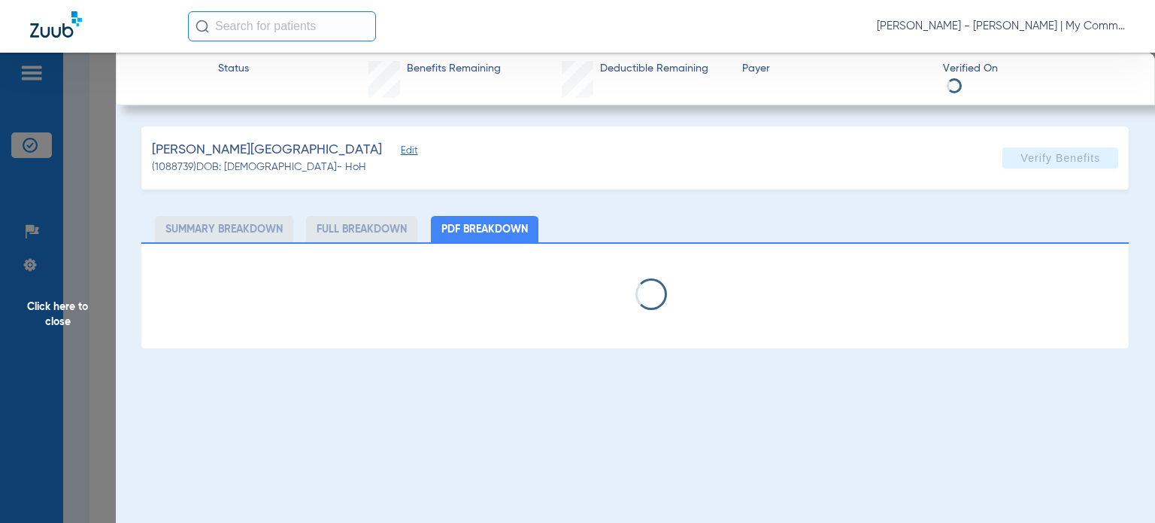
select select "page-width"
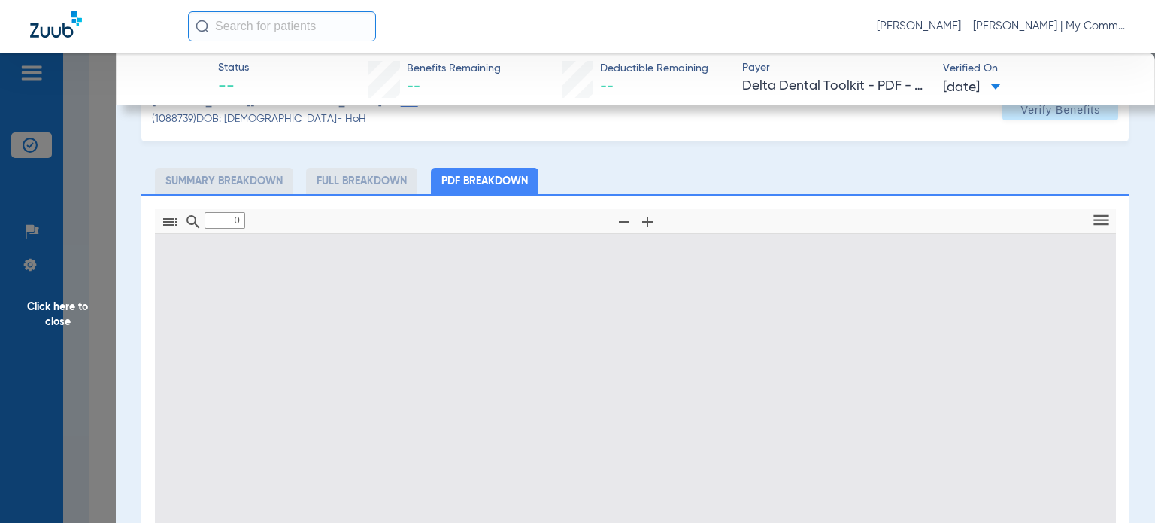
type input "1"
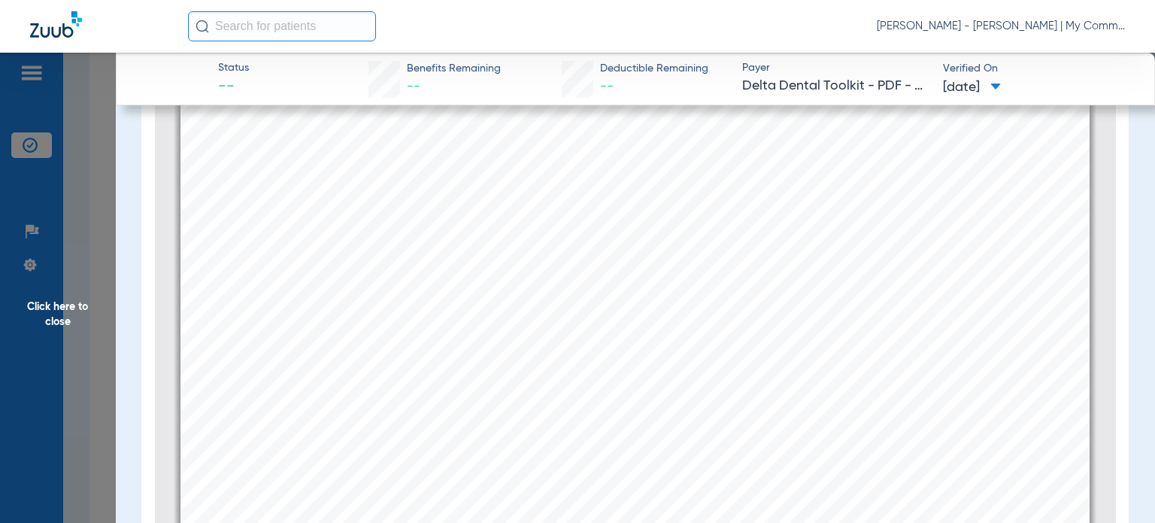
scroll to position [383, 0]
drag, startPoint x: 55, startPoint y: 311, endPoint x: 27, endPoint y: 319, distance: 29.0
click at [54, 311] on span "Click here to close" at bounding box center [58, 314] width 116 height 523
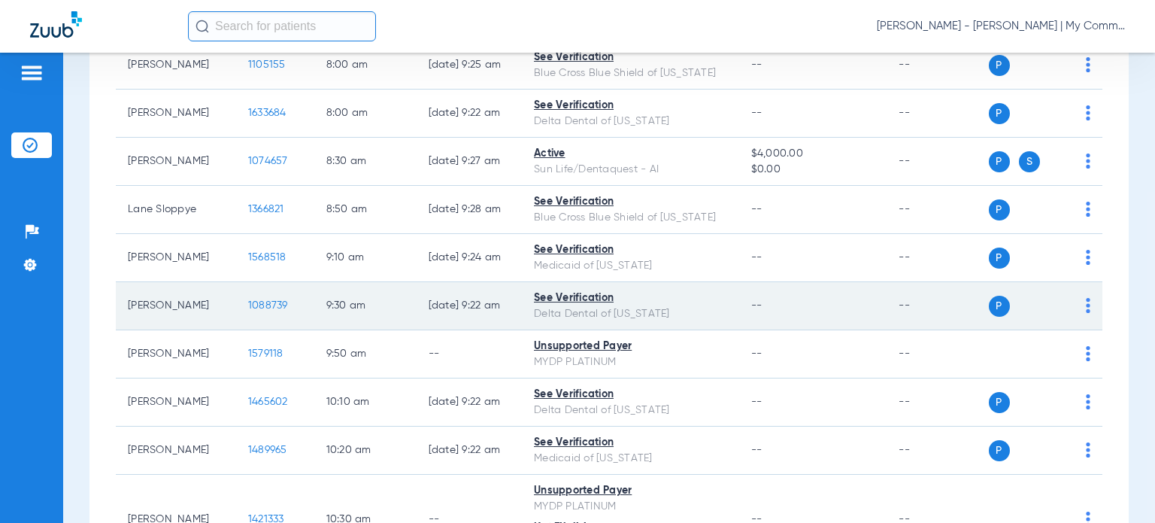
scroll to position [301, 0]
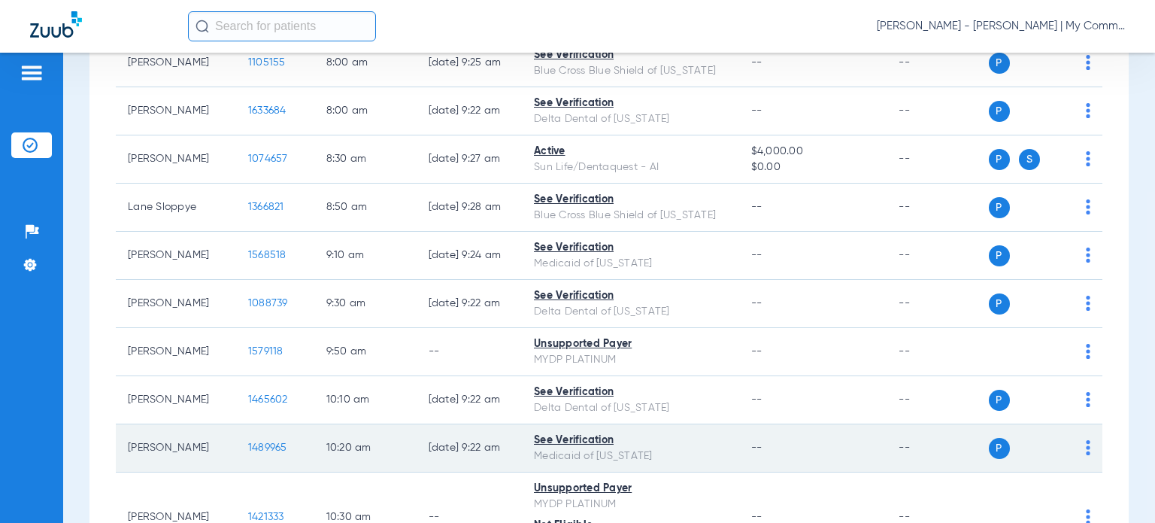
click at [248, 442] on span "1489965" at bounding box center [267, 447] width 39 height 11
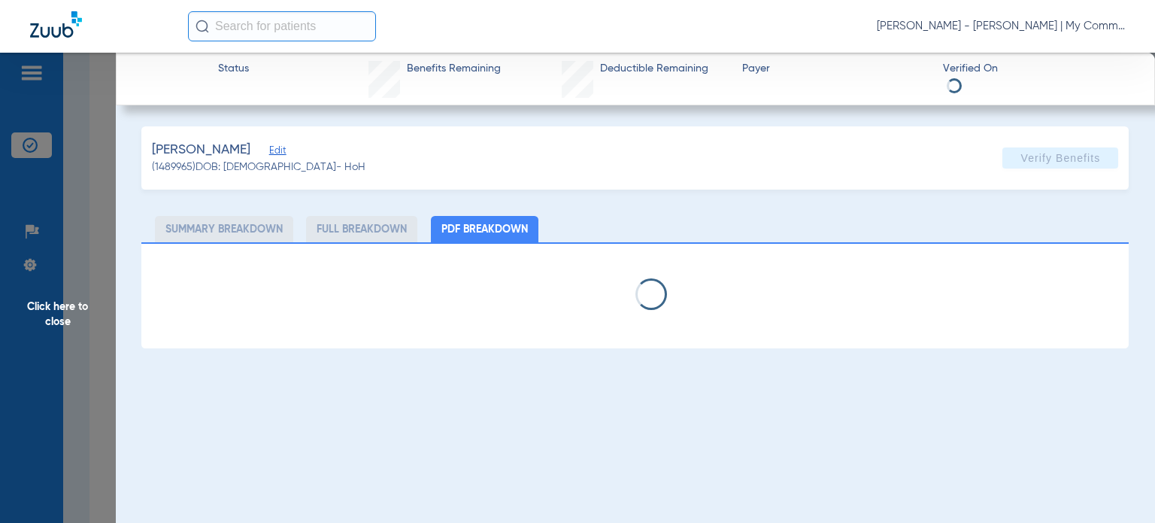
select select "page-width"
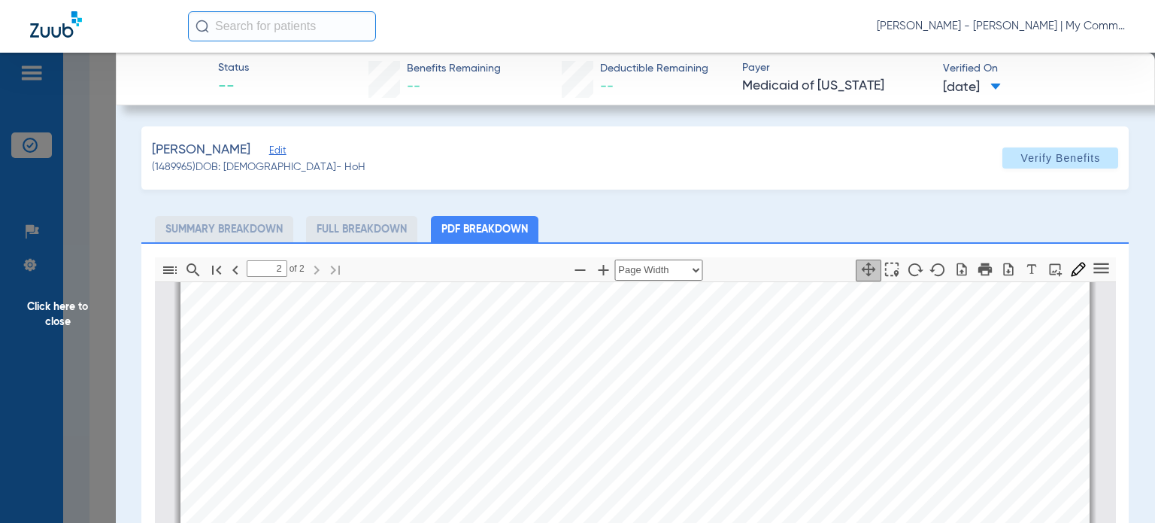
scroll to position [1662, 0]
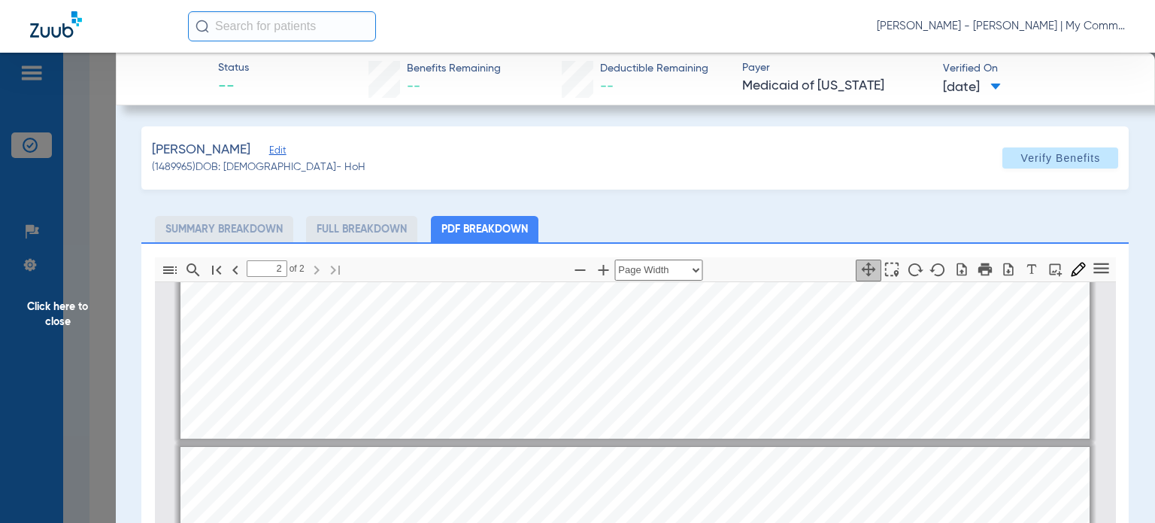
type input "1"
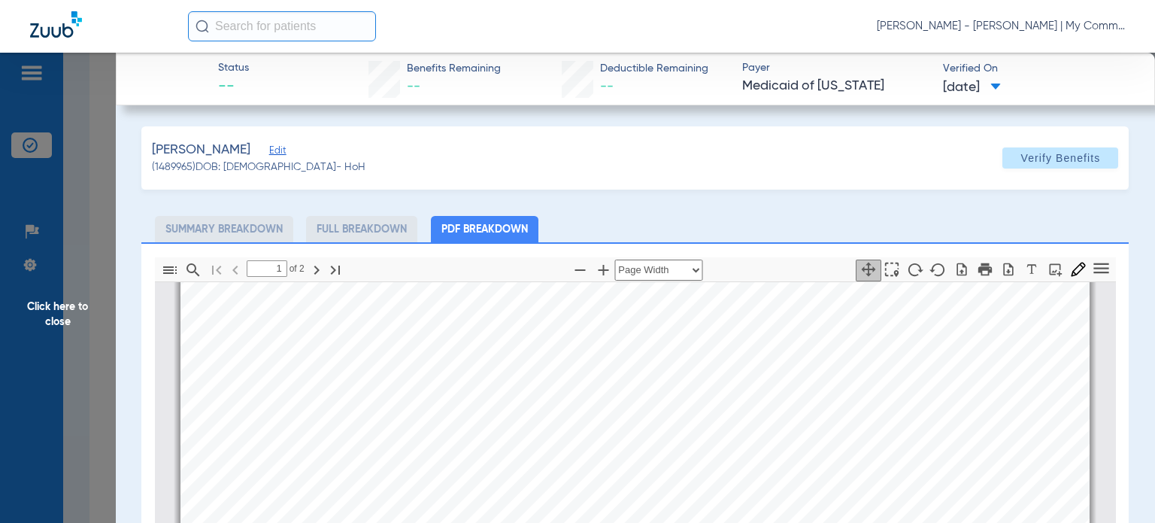
scroll to position [0, 0]
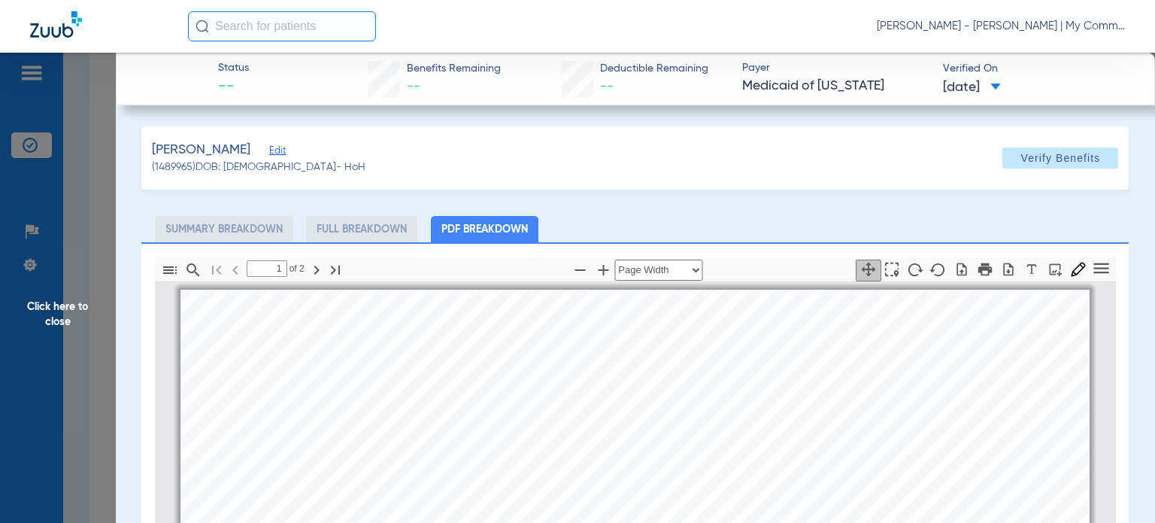
click at [69, 308] on span "Click here to close" at bounding box center [58, 314] width 116 height 523
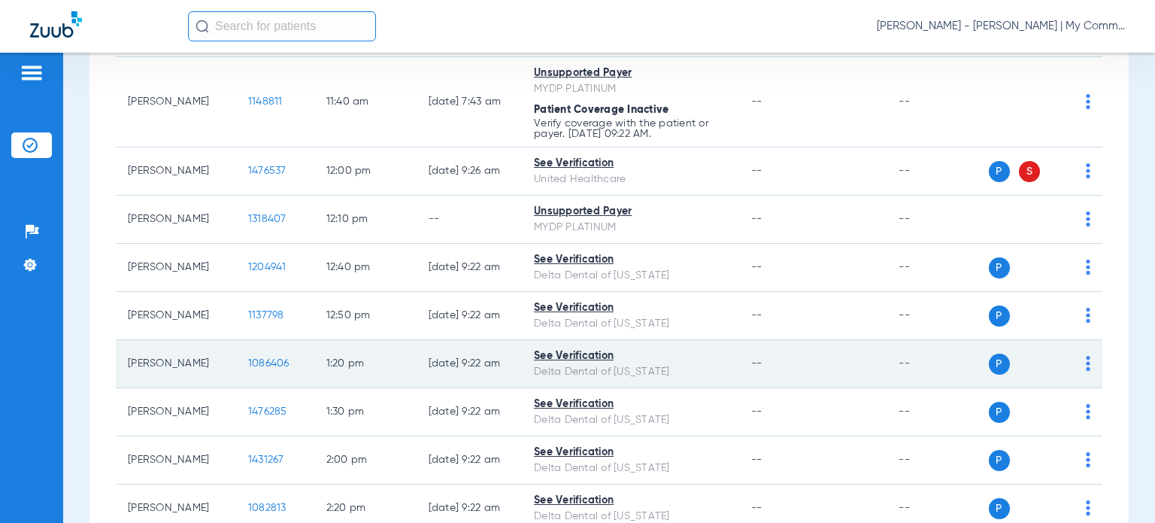
scroll to position [978, 0]
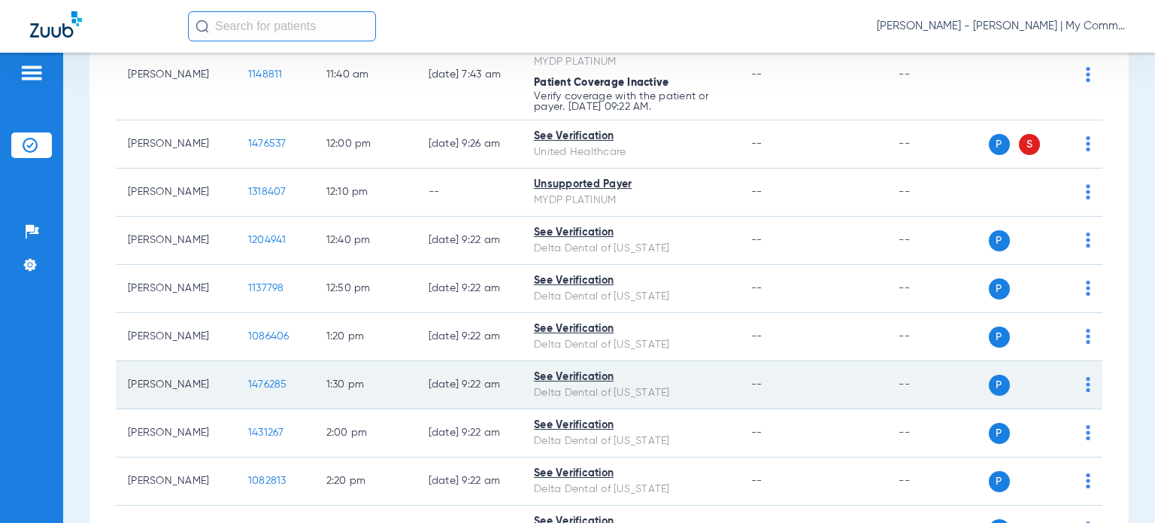
click at [252, 390] on span "1476285" at bounding box center [267, 384] width 39 height 11
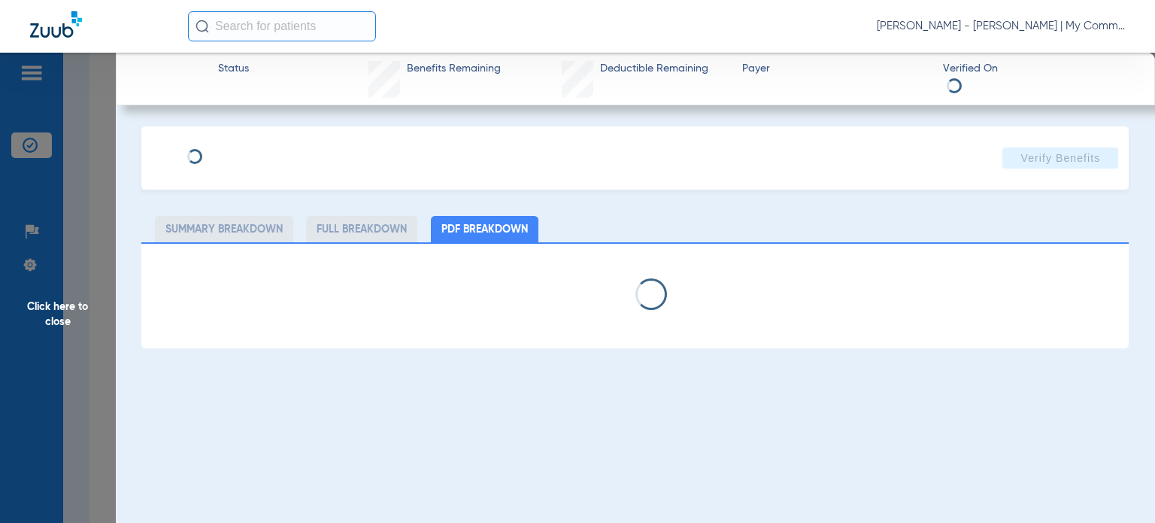
select select "page-width"
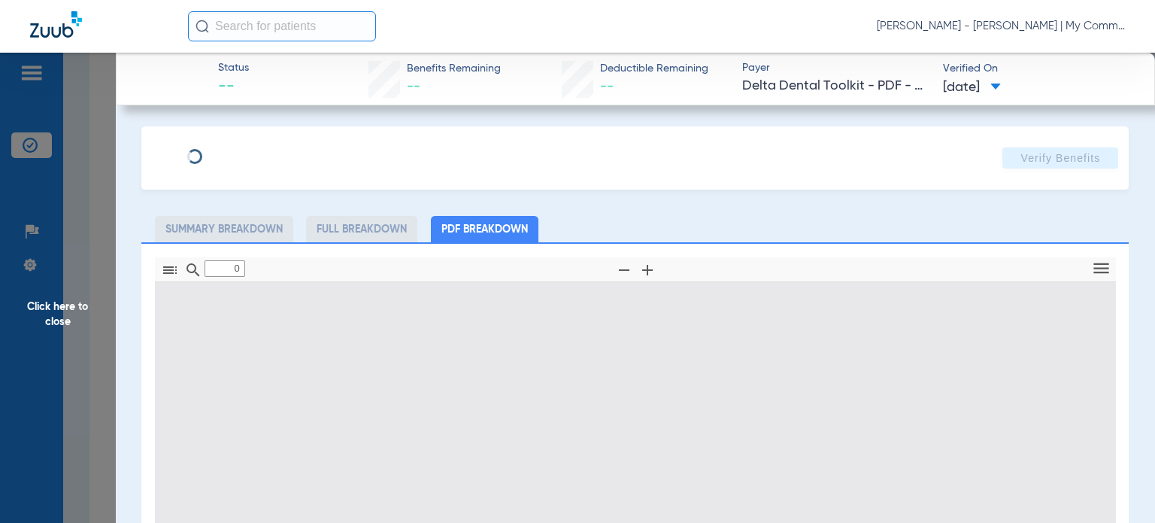
type input "1"
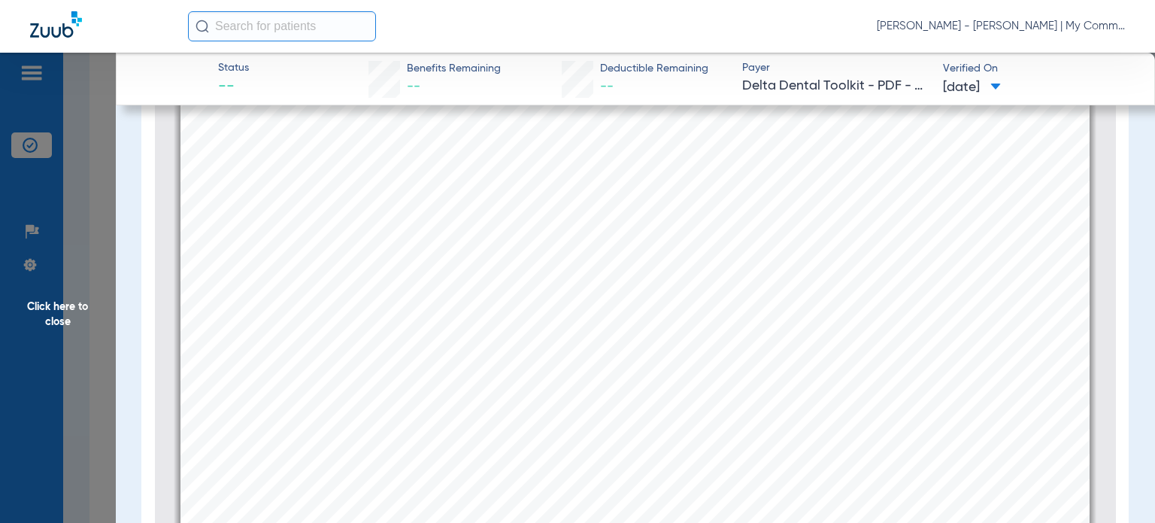
scroll to position [233, 0]
drag, startPoint x: 69, startPoint y: 319, endPoint x: 87, endPoint y: 325, distance: 19.0
click at [69, 319] on span "Click here to close" at bounding box center [58, 314] width 116 height 523
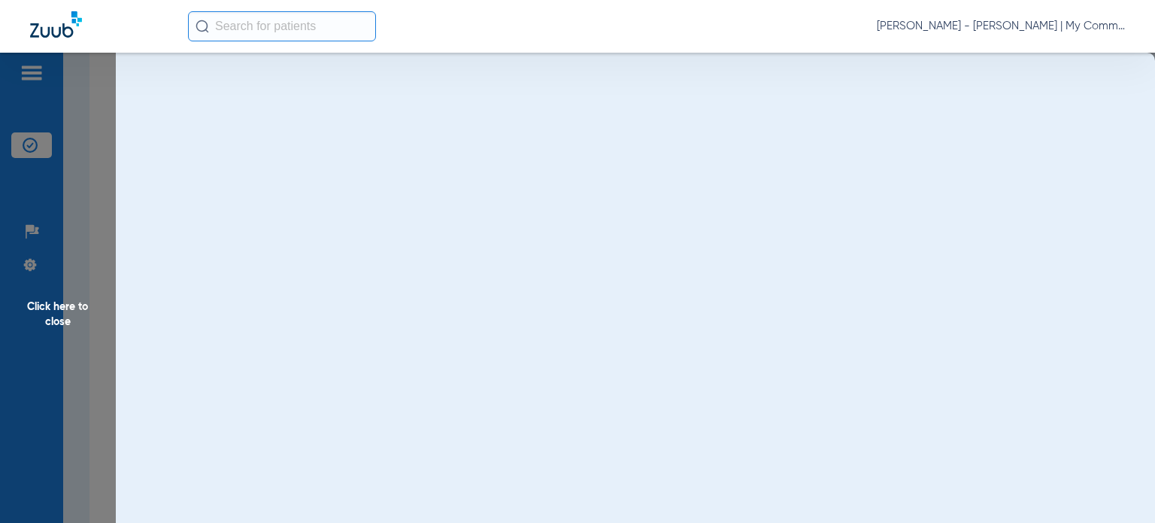
scroll to position [0, 0]
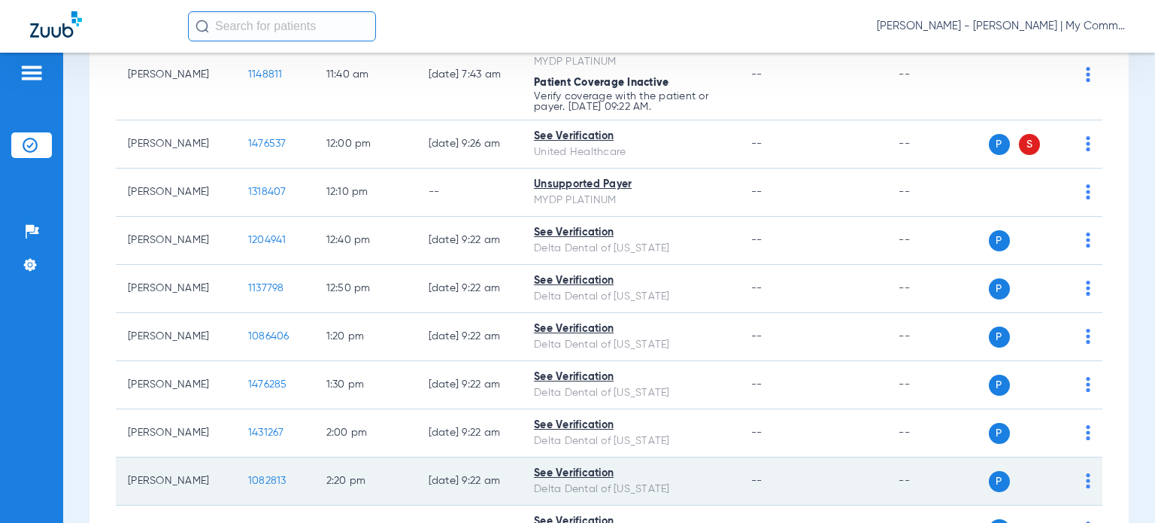
click at [259, 486] on span "1082813" at bounding box center [267, 480] width 38 height 11
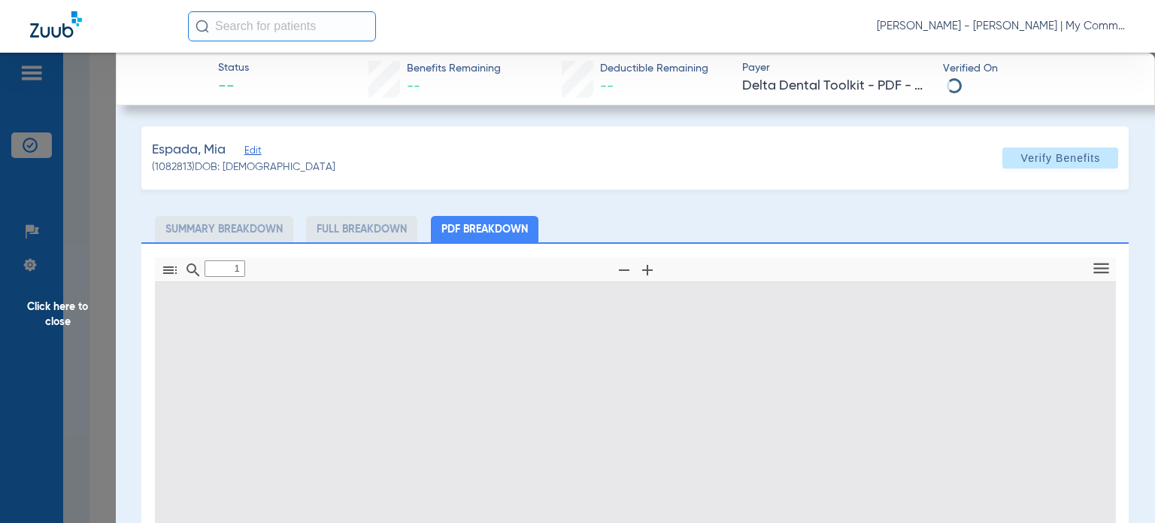
type input "0"
select select "page-width"
type input "1"
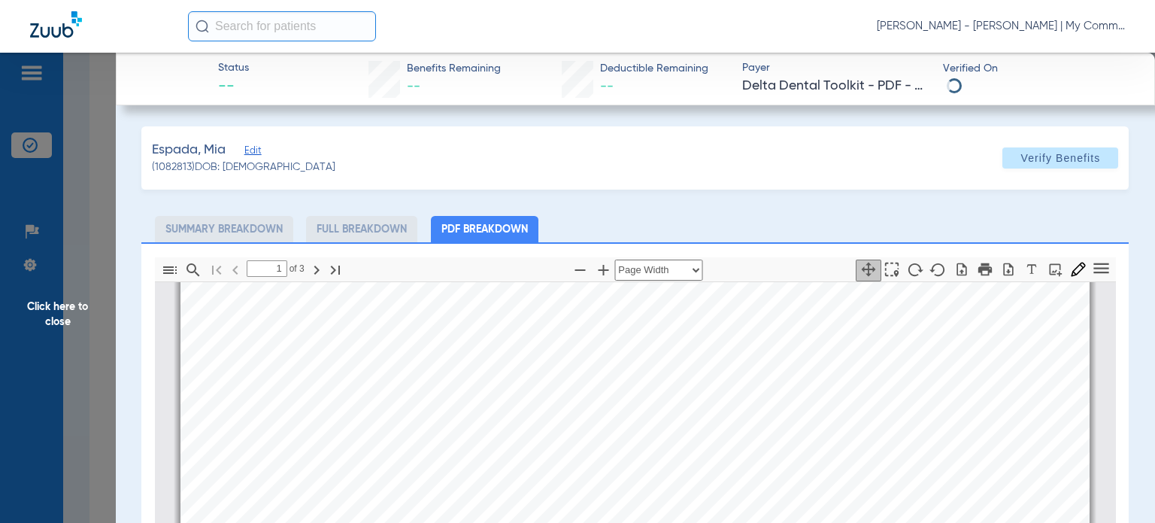
scroll to position [609, 0]
click at [59, 288] on span "Click here to close" at bounding box center [58, 314] width 116 height 523
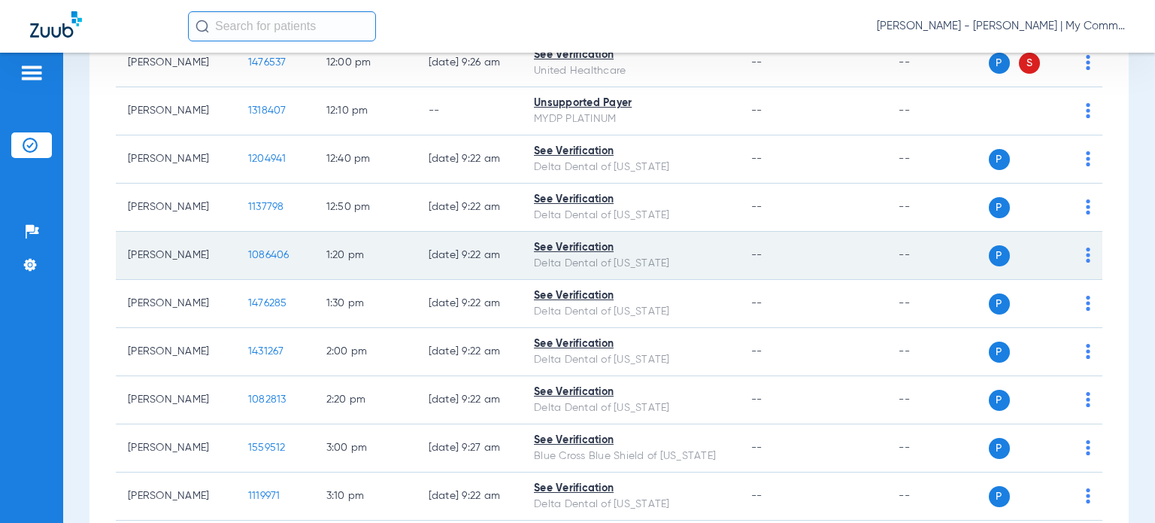
scroll to position [1128, 0]
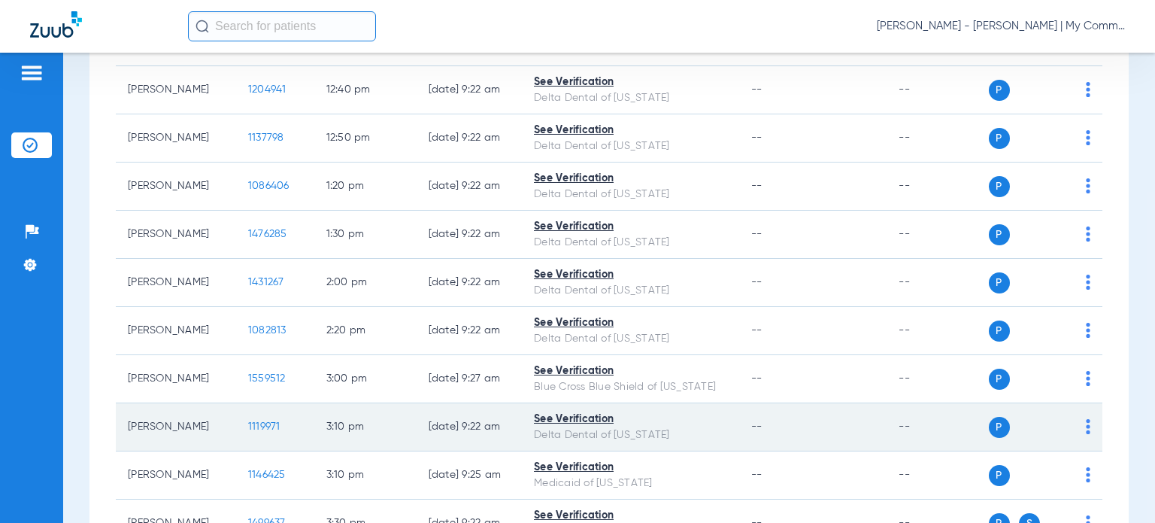
click at [250, 432] on span "1119971" at bounding box center [264, 426] width 32 height 11
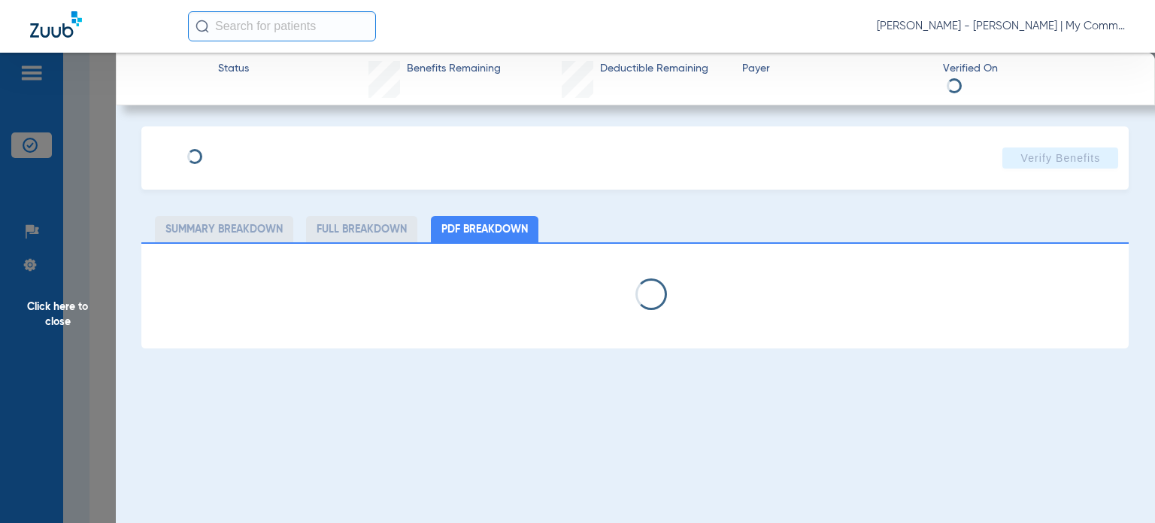
select select "page-width"
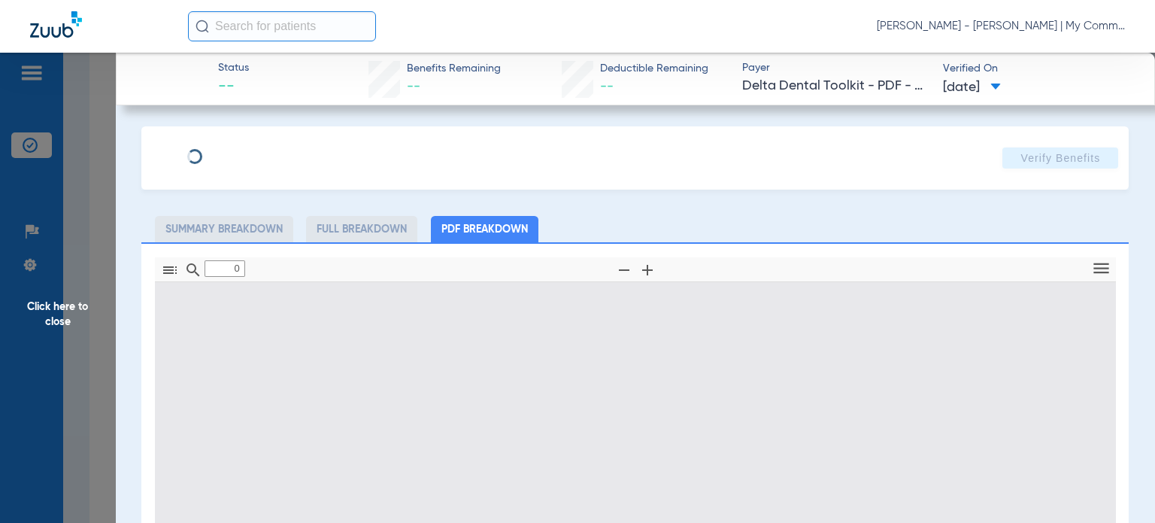
type input "1"
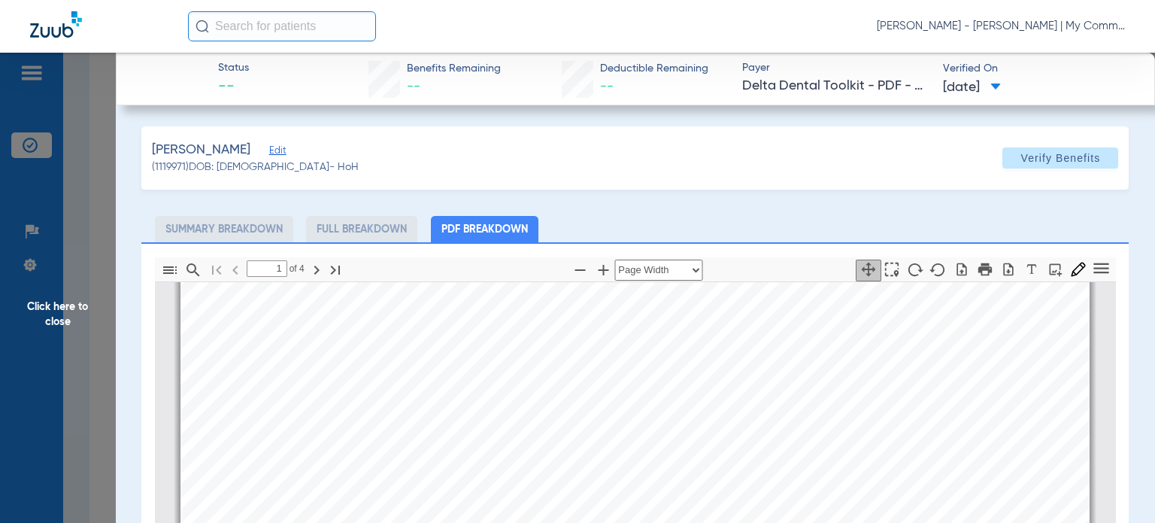
scroll to position [383, 0]
click at [51, 323] on span "Click here to close" at bounding box center [58, 314] width 116 height 523
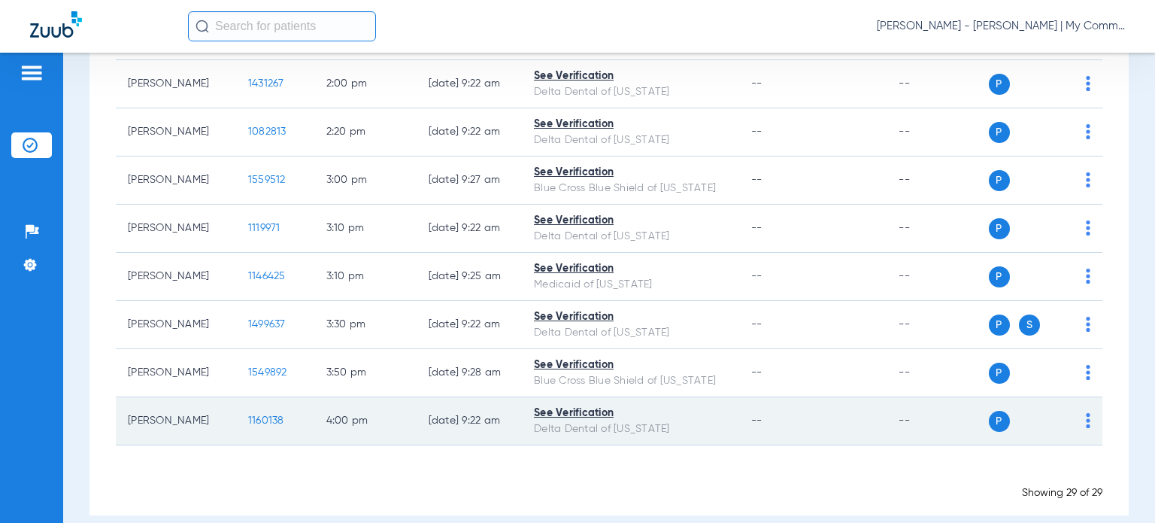
scroll to position [1354, 0]
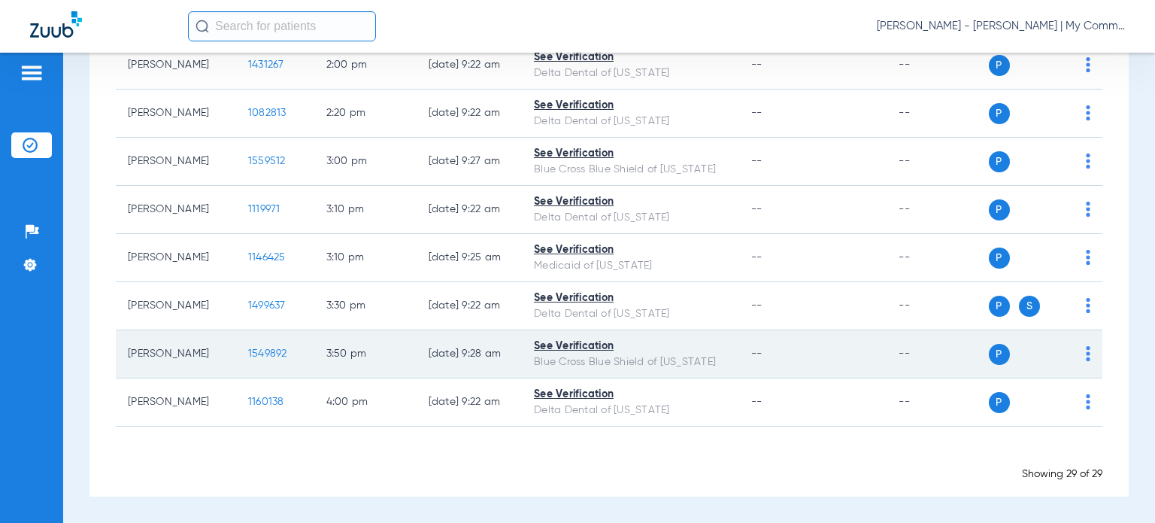
click at [248, 359] on span "1549892" at bounding box center [267, 353] width 39 height 11
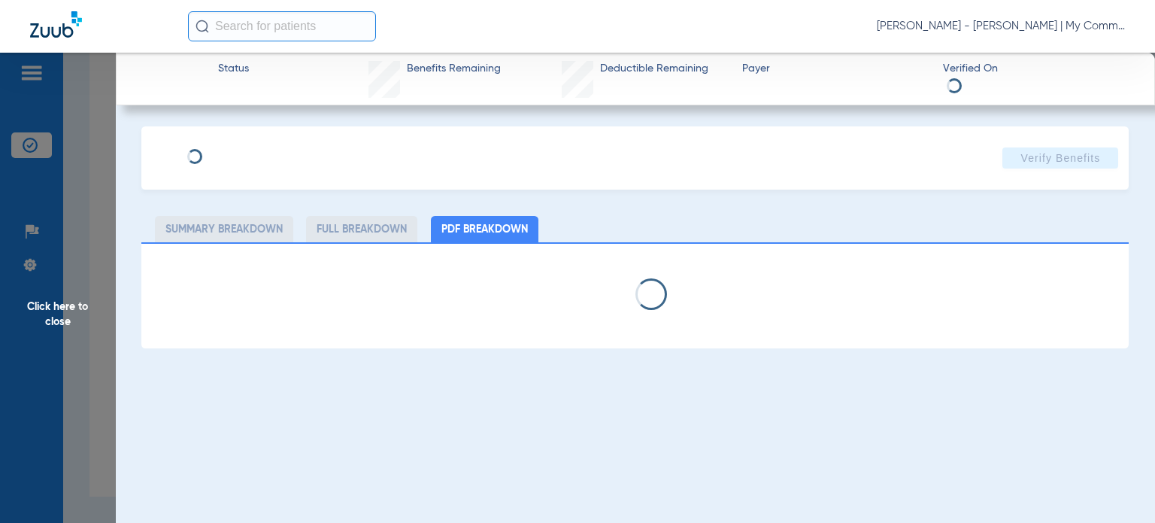
select select "page-width"
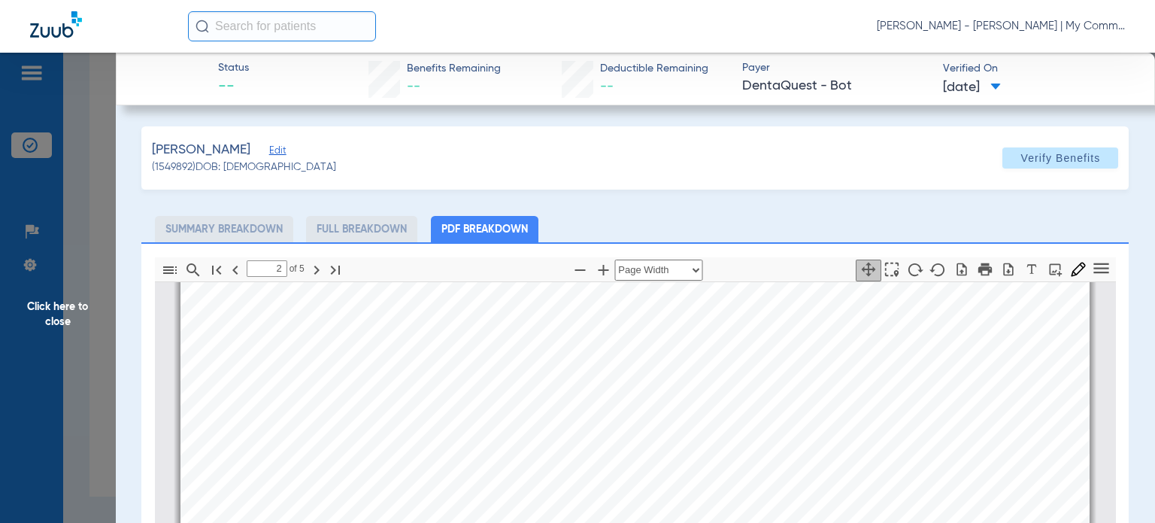
scroll to position [684, 0]
type input "3"
click at [63, 314] on span "Click here to close" at bounding box center [58, 314] width 116 height 523
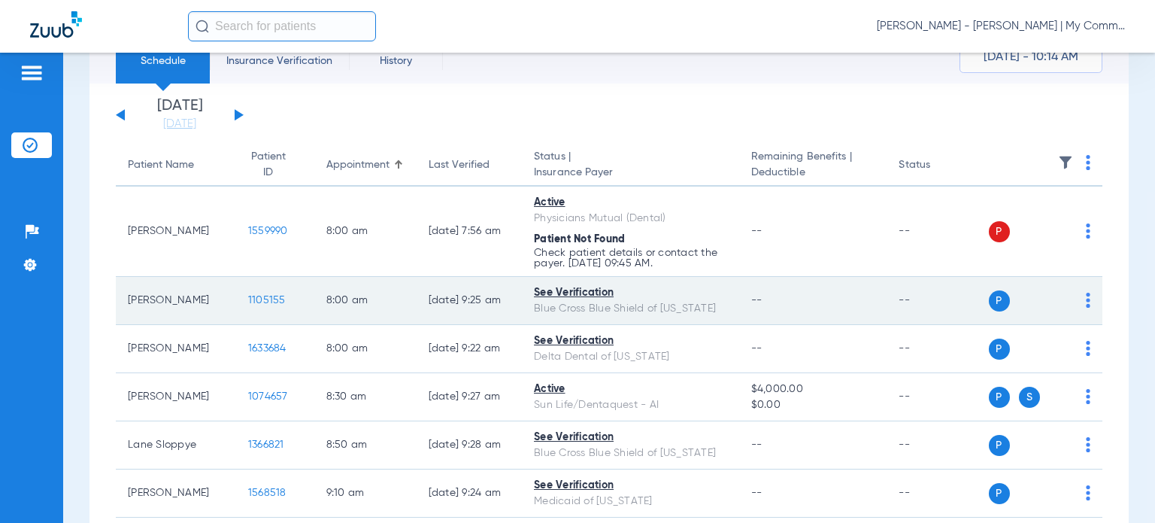
scroll to position [0, 0]
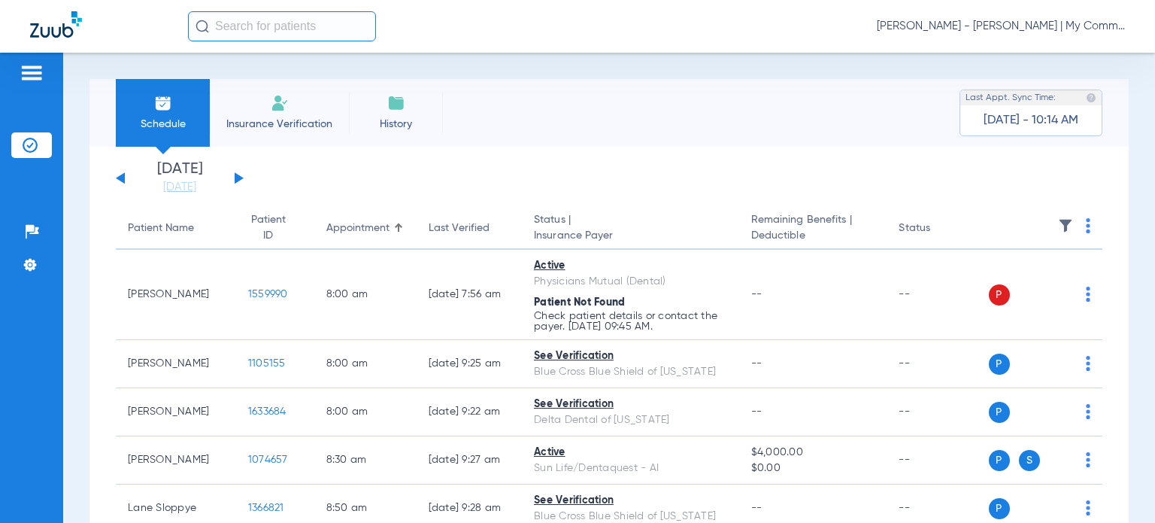
click at [232, 182] on div "Friday 06-06-2025 Saturday 06-07-2025 Sunday 06-08-2025 Monday 06-09-2025 Tuesd…" at bounding box center [180, 178] width 128 height 33
click at [237, 182] on button at bounding box center [239, 177] width 9 height 11
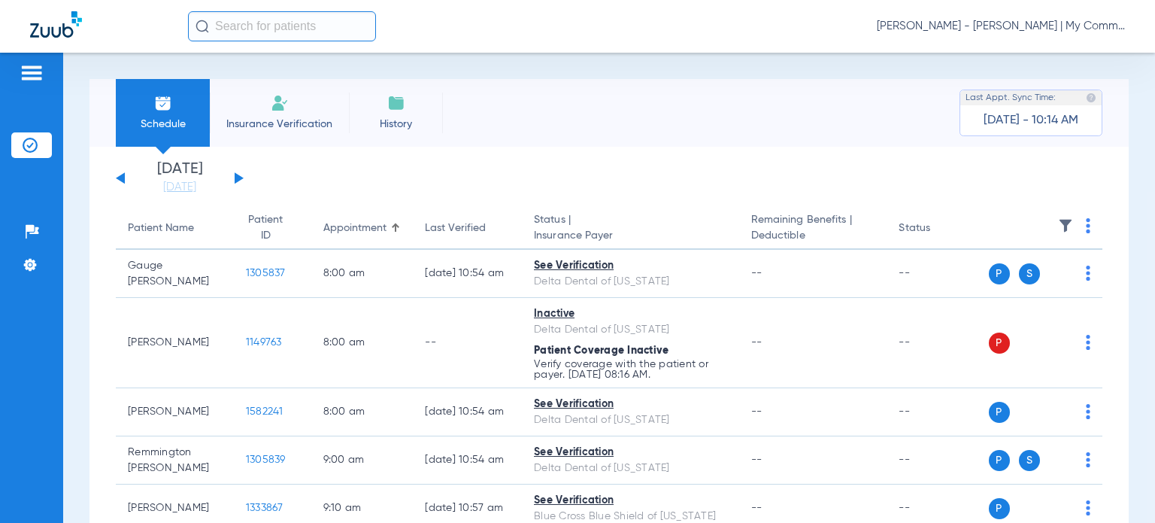
click at [1086, 228] on img at bounding box center [1088, 225] width 5 height 15
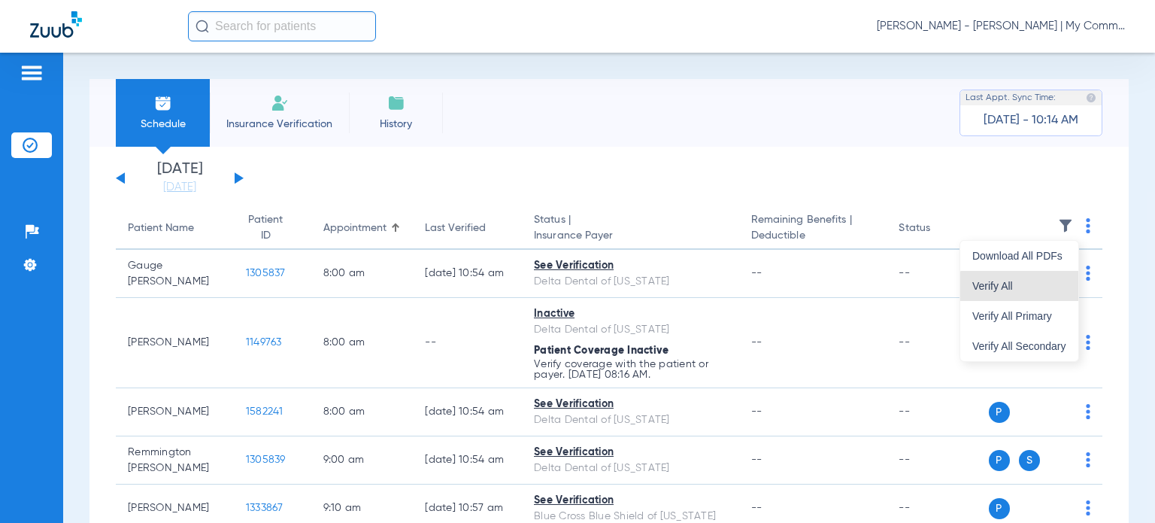
drag, startPoint x: 1041, startPoint y: 287, endPoint x: 1154, endPoint y: 339, distance: 124.2
click at [1044, 286] on span "Verify All" at bounding box center [1019, 285] width 94 height 11
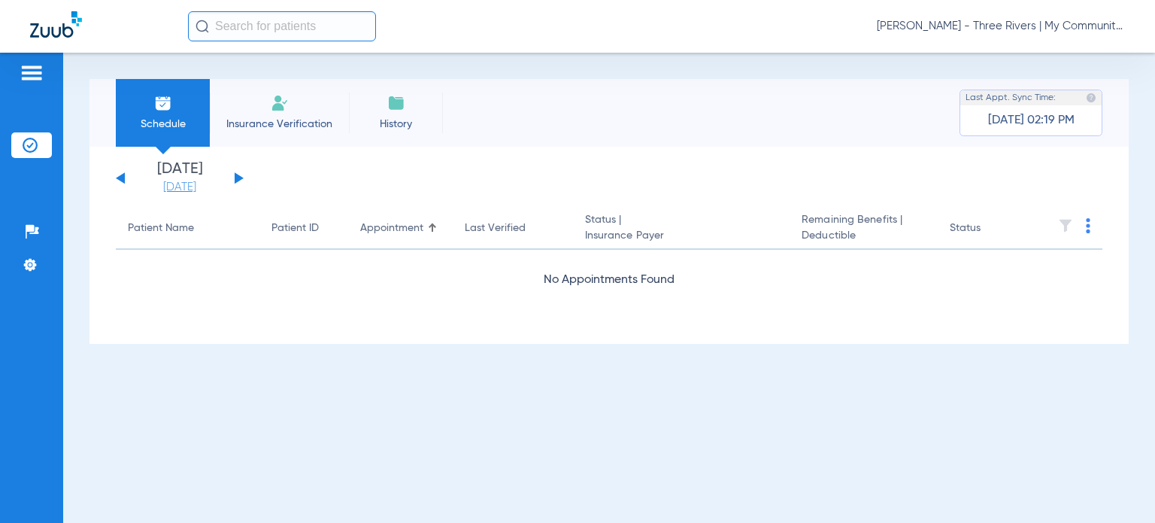
click at [179, 187] on link "[DATE]" at bounding box center [180, 187] width 90 height 15
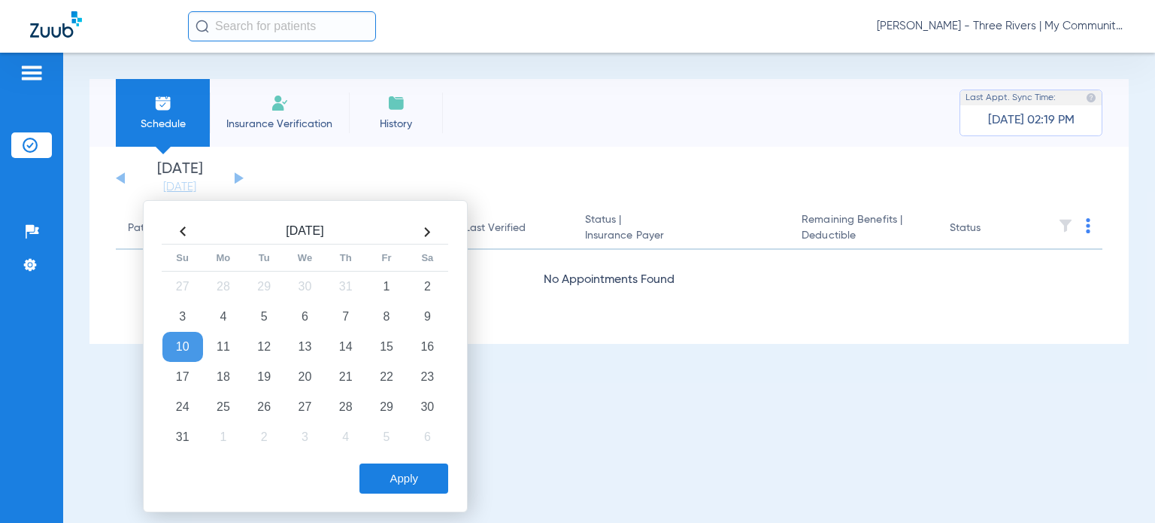
click at [1038, 23] on span "[PERSON_NAME] - Three Rivers | My Community Dental Centers" at bounding box center [1001, 26] width 248 height 15
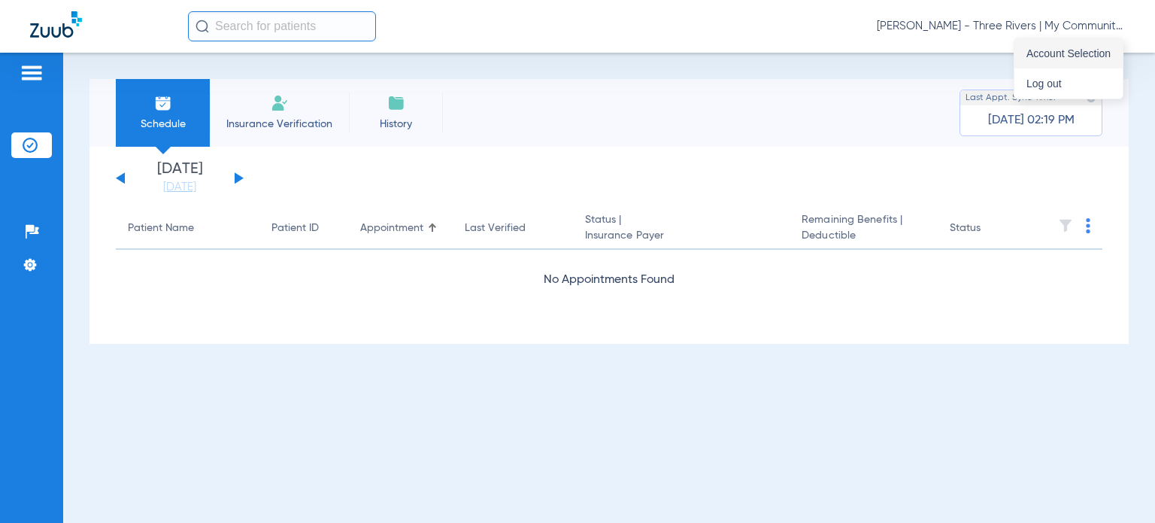
click at [1066, 50] on span "Account Selection" at bounding box center [1068, 53] width 84 height 11
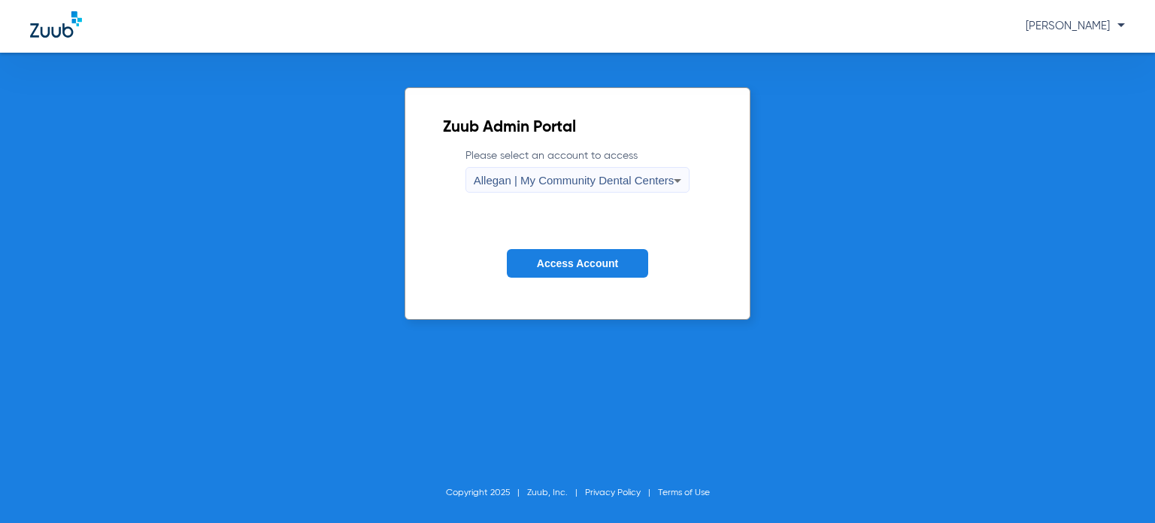
click at [614, 183] on span "Allegan | My Community Dental Centers" at bounding box center [574, 180] width 201 height 13
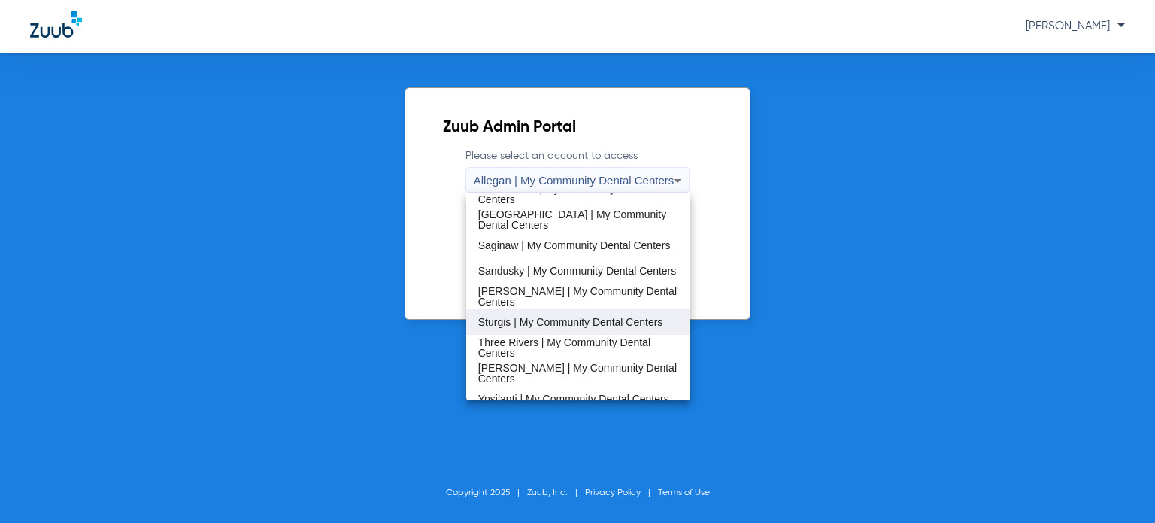
scroll to position [484, 0]
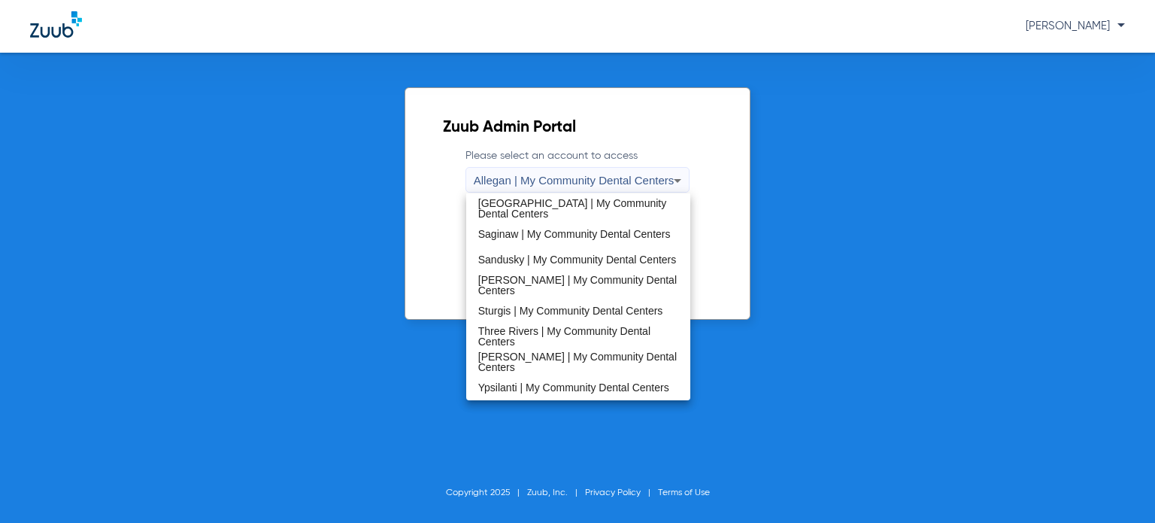
click at [568, 313] on span "Sturgis | My Community Dental Centers" at bounding box center [570, 310] width 185 height 11
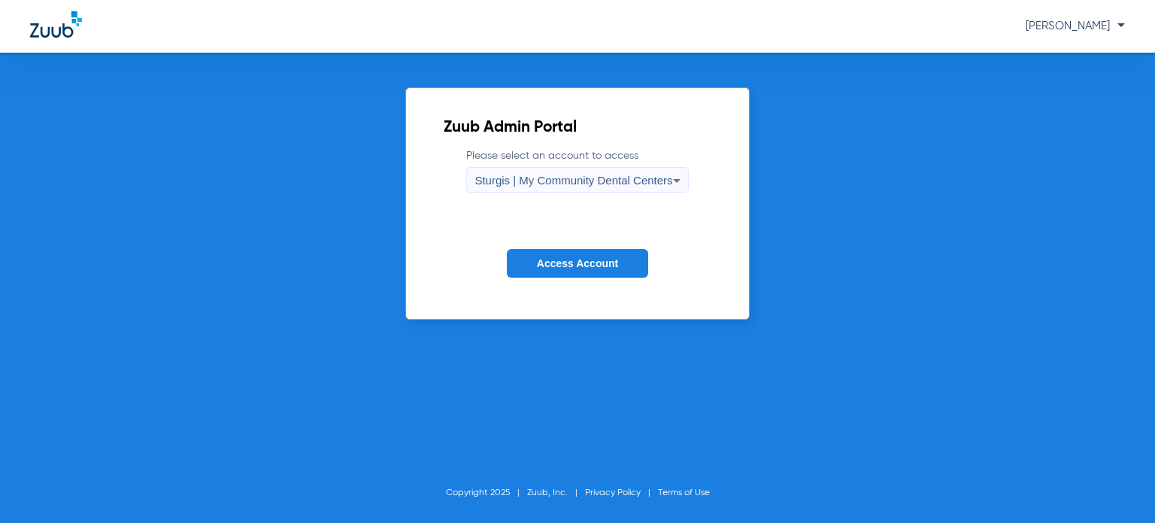
click at [587, 263] on span "Access Account" at bounding box center [577, 263] width 81 height 12
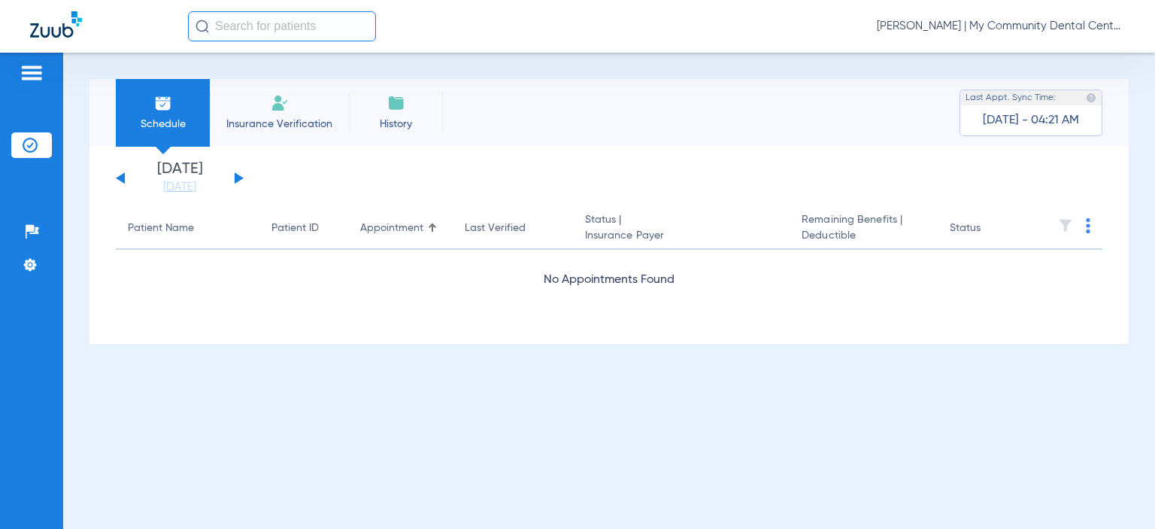
click at [168, 195] on div "Friday 06-06-2025 Saturday 06-07-2025 Sunday 06-08-2025 Monday 06-09-2025 Tuesd…" at bounding box center [608, 245] width 1039 height 197
click at [165, 189] on link "[DATE]" at bounding box center [180, 187] width 90 height 15
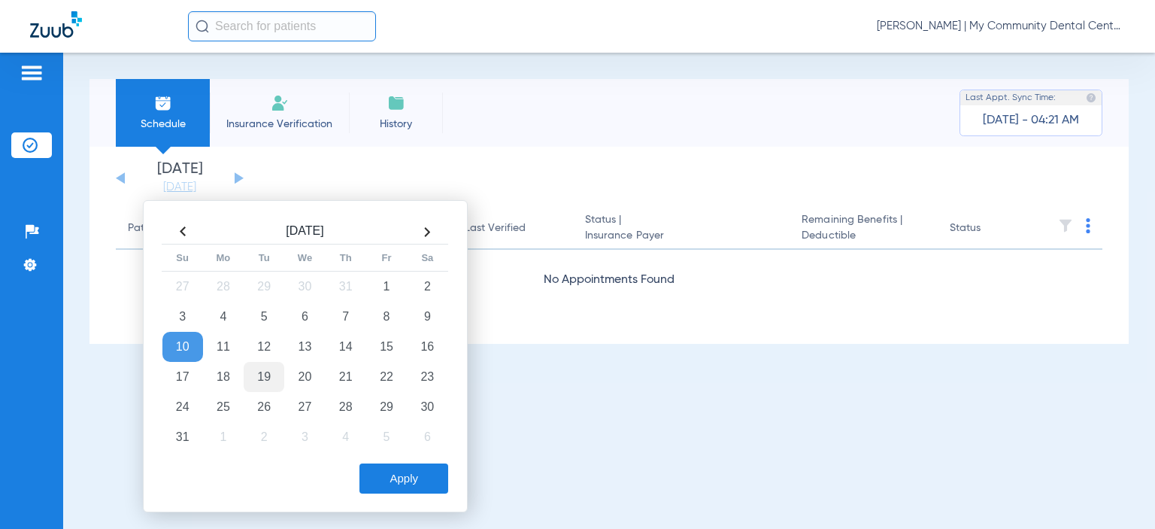
click at [258, 377] on td "19" at bounding box center [264, 377] width 41 height 30
drag, startPoint x: 403, startPoint y: 480, endPoint x: 393, endPoint y: 336, distance: 144.7
click at [404, 477] on button "Apply" at bounding box center [403, 478] width 89 height 30
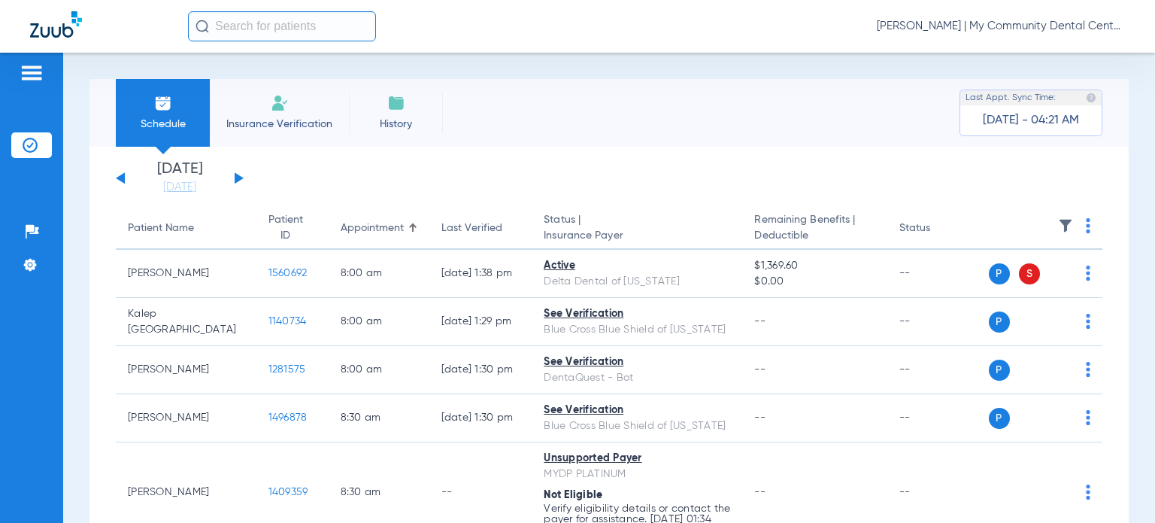
drag, startPoint x: 162, startPoint y: 186, endPoint x: 244, endPoint y: 231, distance: 92.9
click at [162, 185] on link "[DATE]" at bounding box center [180, 187] width 90 height 15
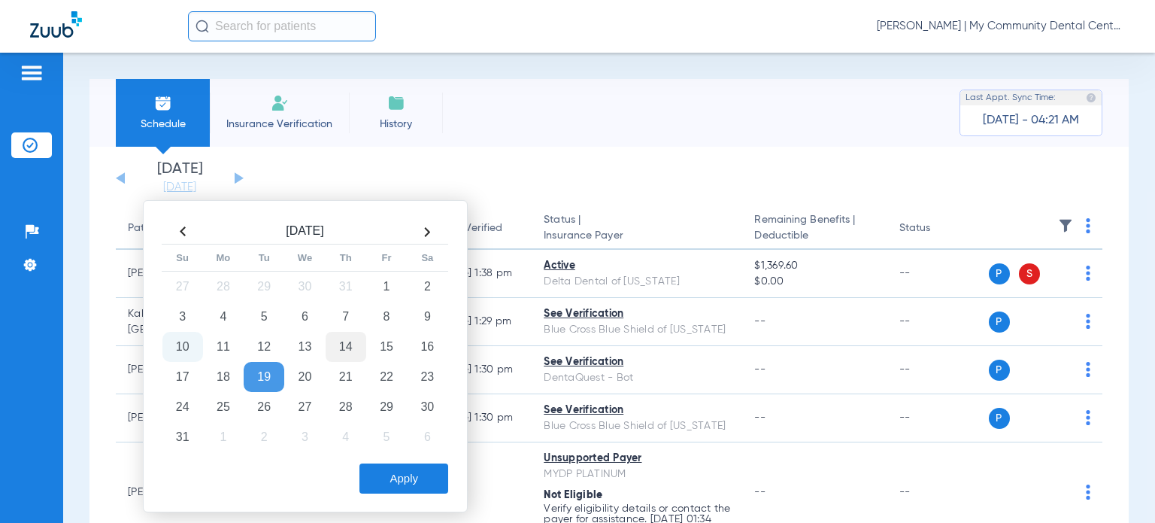
click at [352, 341] on td "14" at bounding box center [346, 347] width 41 height 30
drag, startPoint x: 393, startPoint y: 477, endPoint x: 425, endPoint y: 293, distance: 187.0
click at [393, 476] on button "Apply" at bounding box center [403, 478] width 89 height 30
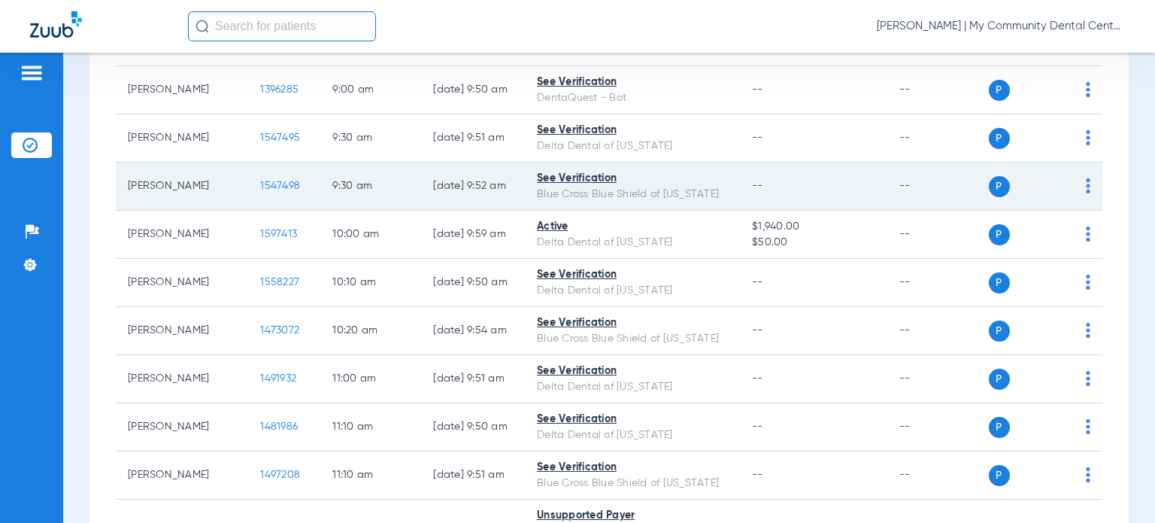
scroll to position [36, 0]
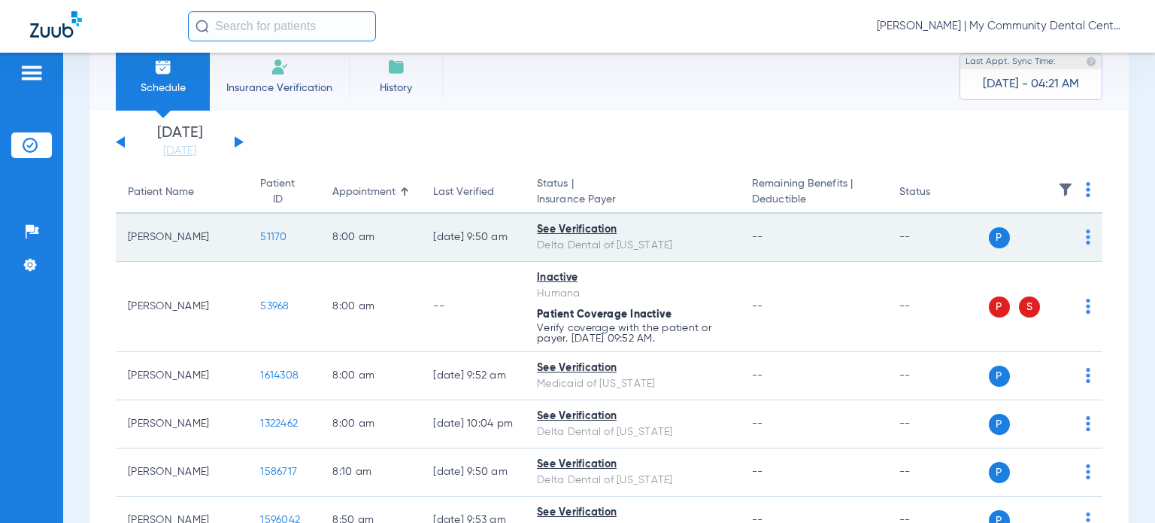
click at [260, 234] on span "51170" at bounding box center [273, 237] width 26 height 11
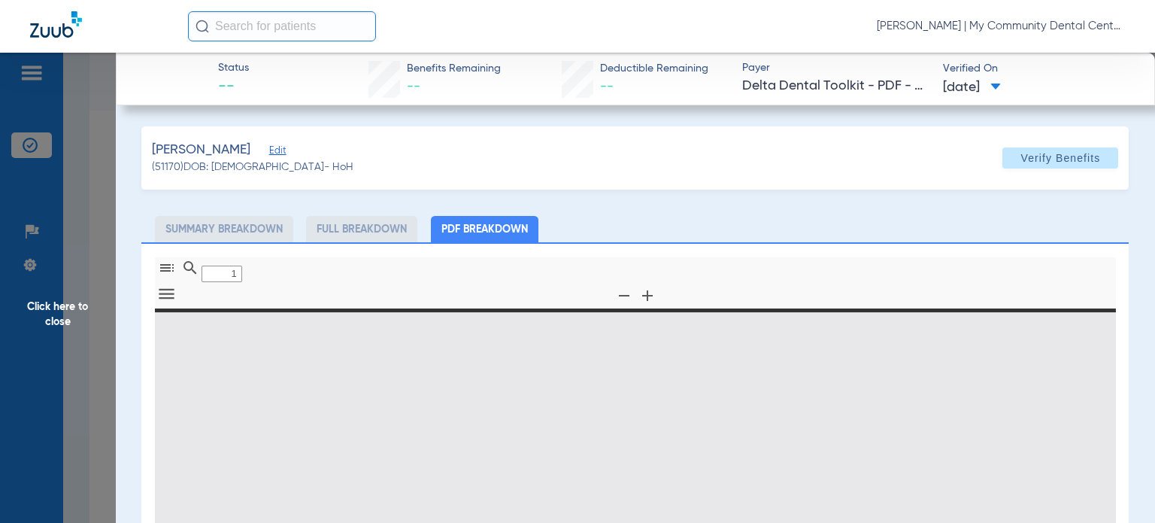
type input "0"
select select "page-width"
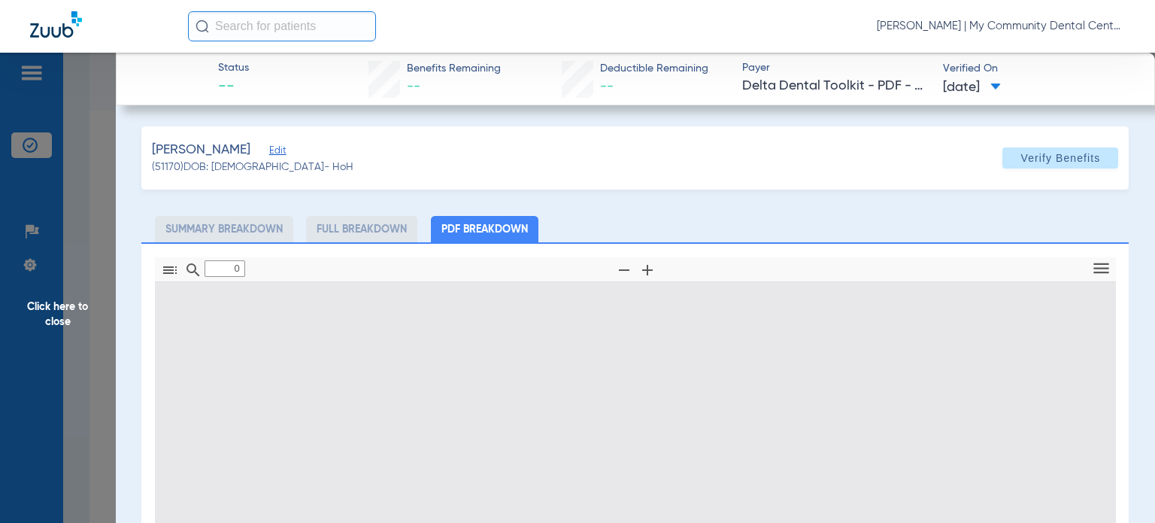
type input "1"
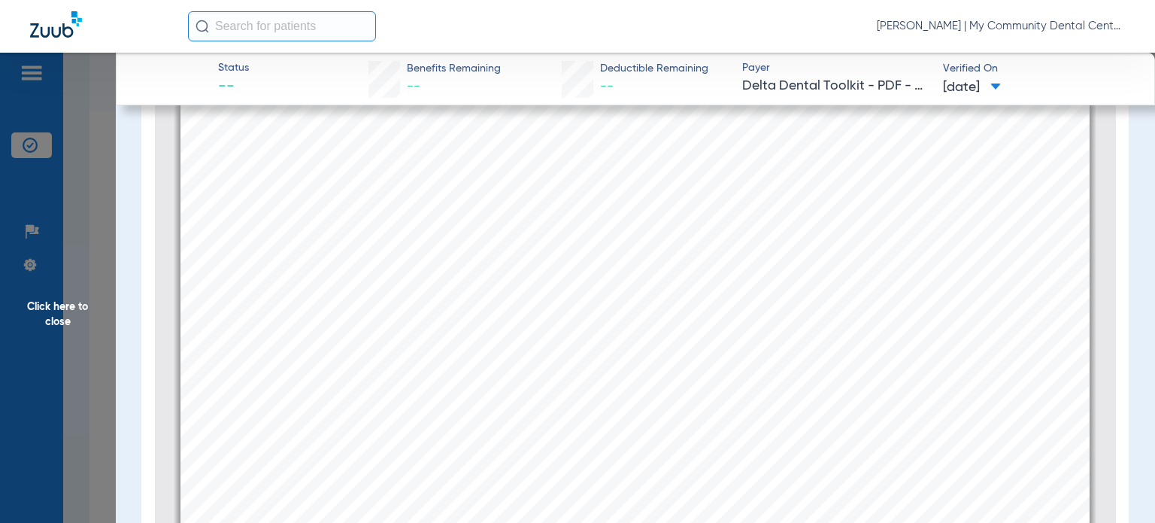
scroll to position [233, 0]
click at [180, 249] on div "mbb_20250808095055_90629311_DOT Page 1 Eligibility and Benefits are based on in…" at bounding box center [634, 428] width 909 height 1177
click at [63, 302] on span "Click here to close" at bounding box center [58, 314] width 116 height 523
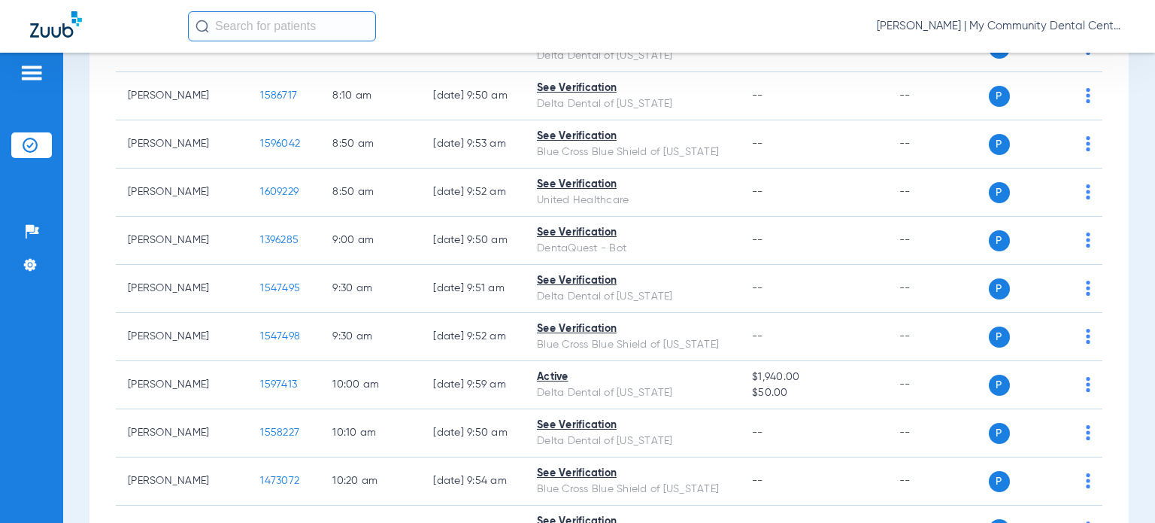
scroll to position [0, 0]
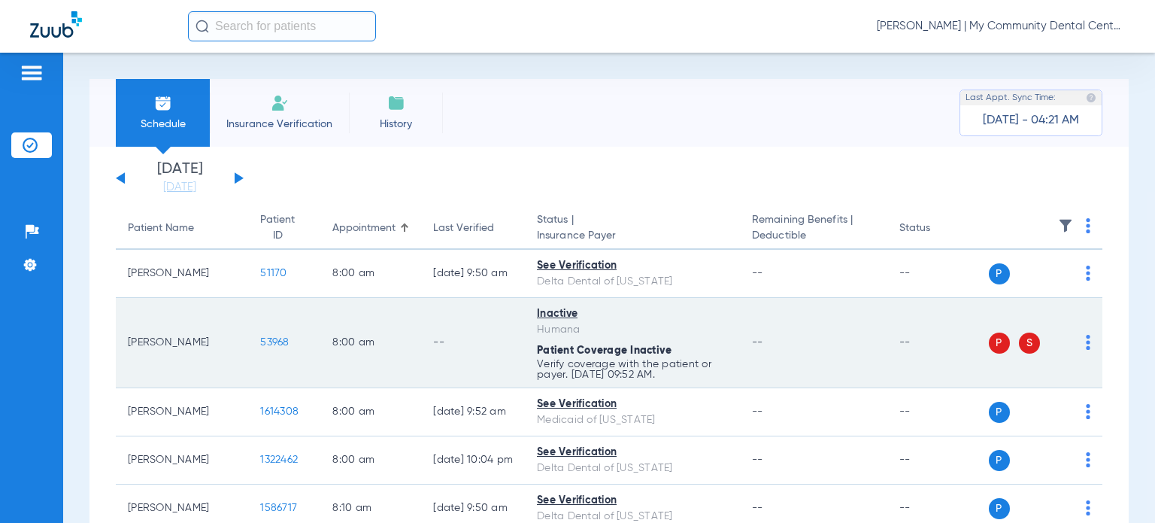
click at [260, 345] on span "53968" at bounding box center [274, 342] width 29 height 11
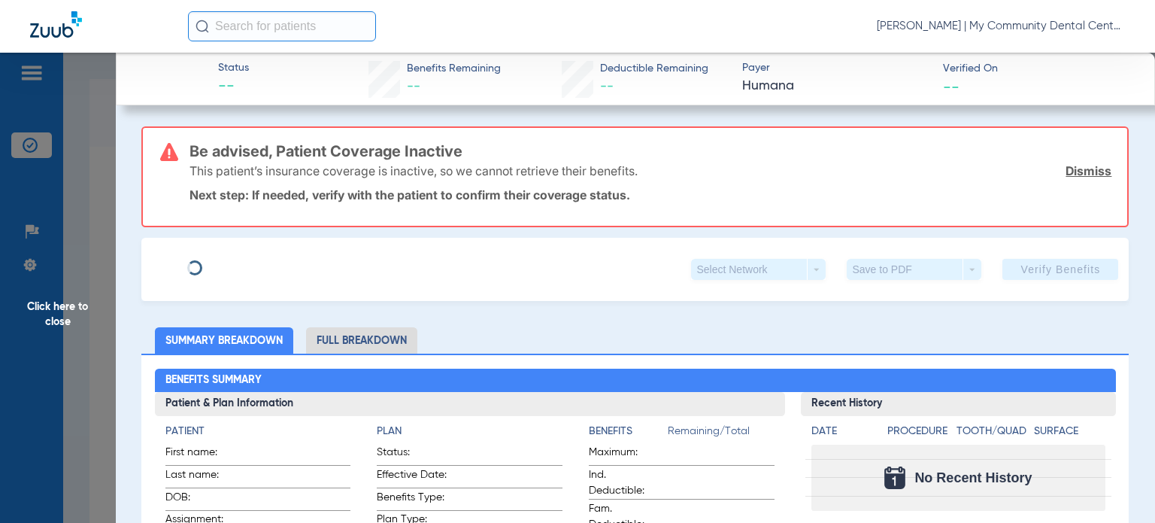
click at [805, 270] on div "Select Network arrow_drop_down" at bounding box center [758, 269] width 135 height 21
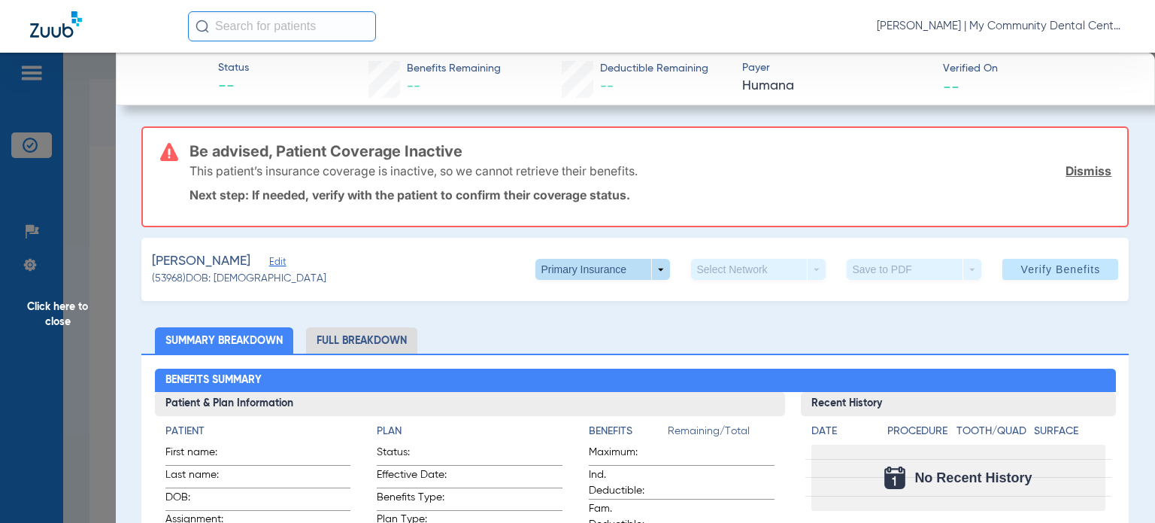
click at [605, 267] on span at bounding box center [603, 269] width 36 height 36
click at [624, 327] on span "Secondary Insurance" at bounding box center [587, 328] width 99 height 11
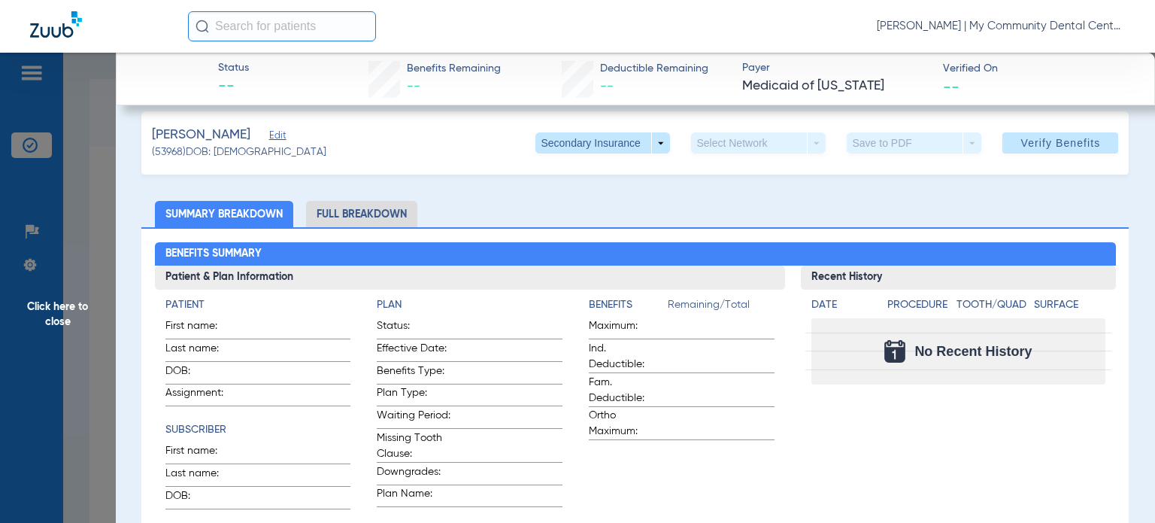
scroll to position [301, 0]
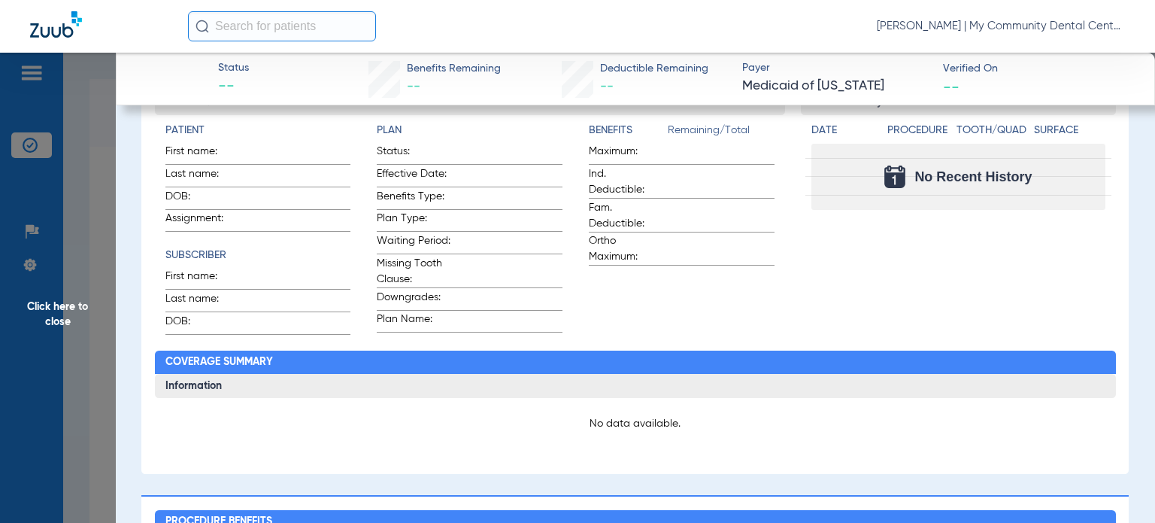
click at [54, 323] on span "Click here to close" at bounding box center [58, 314] width 116 height 523
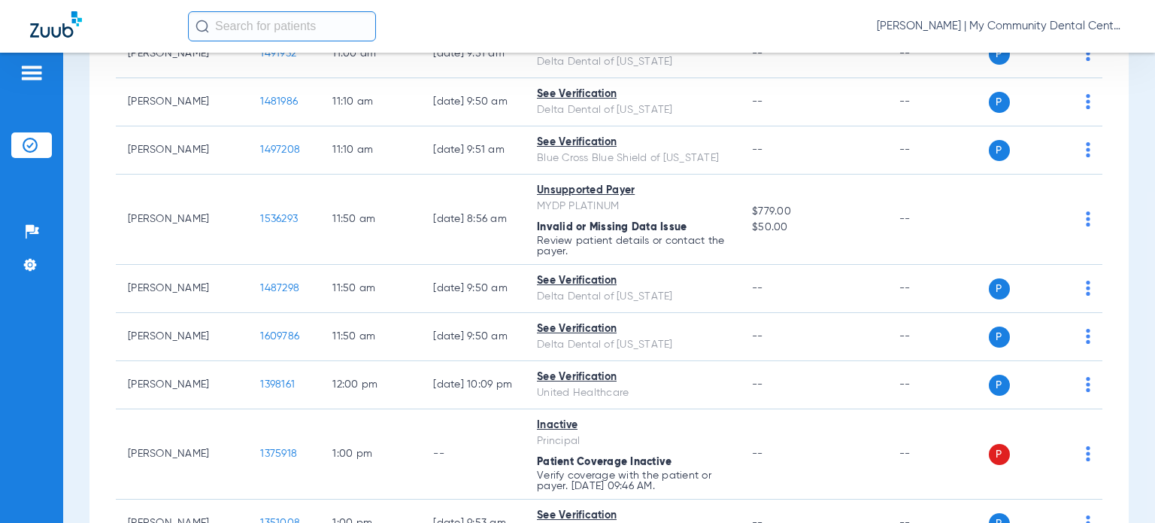
scroll to position [902, 0]
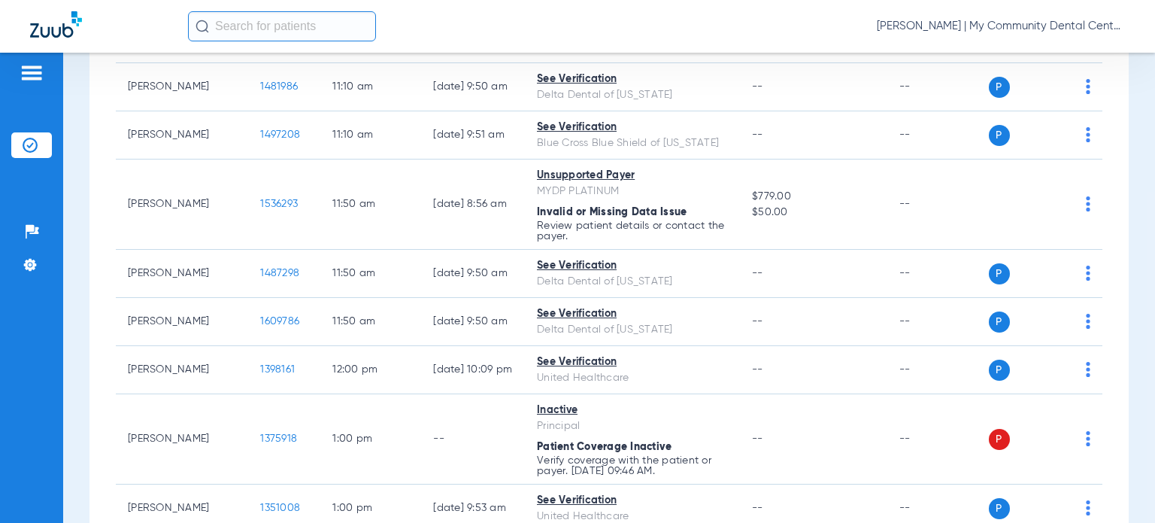
click at [1111, 345] on div "Friday 06-06-2025 Saturday 06-07-2025 Sunday 06-08-2025 Monday 06-09-2025 Tuesd…" at bounding box center [608, 289] width 1039 height 2090
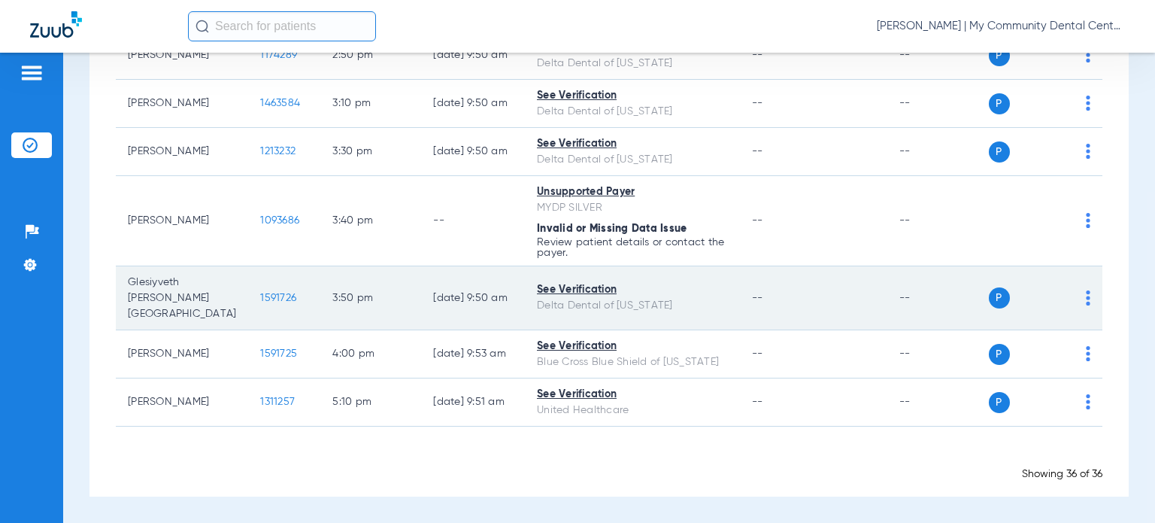
scroll to position [1766, 0]
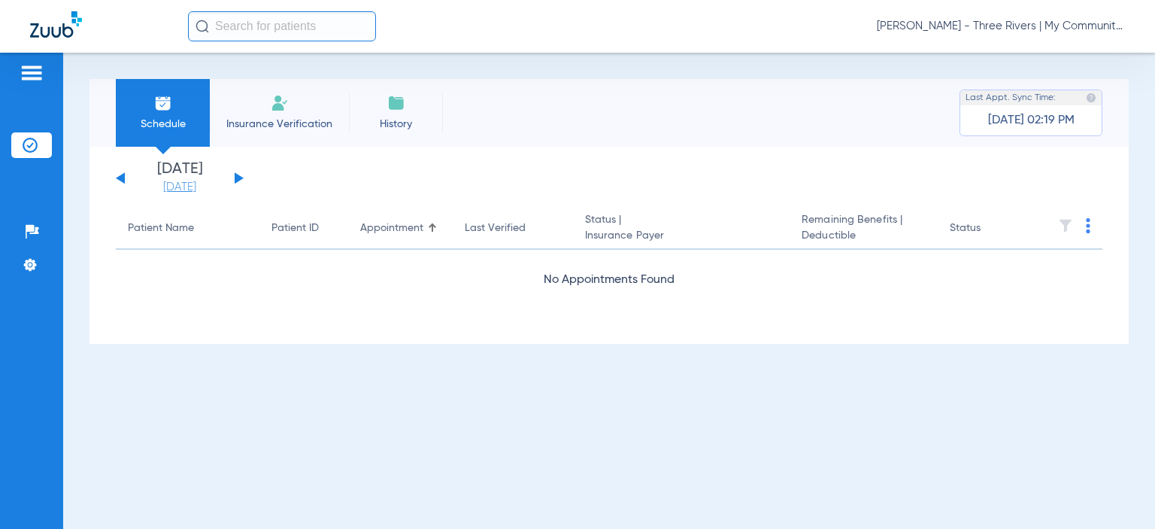
click at [171, 186] on link "[DATE]" at bounding box center [180, 187] width 90 height 15
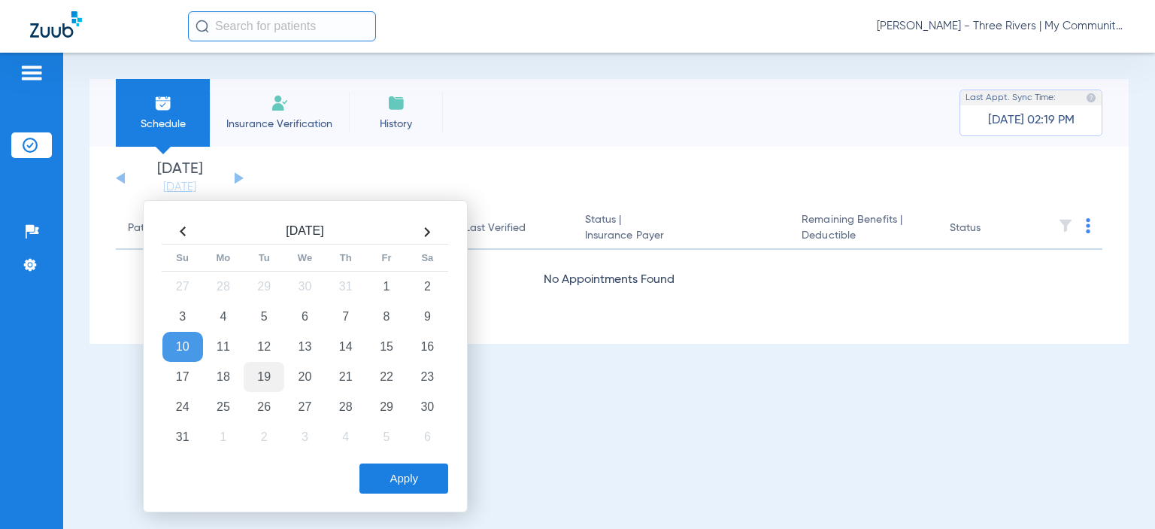
click at [271, 383] on td "19" at bounding box center [264, 377] width 41 height 30
drag, startPoint x: 403, startPoint y: 474, endPoint x: 417, endPoint y: 456, distance: 22.6
click at [406, 471] on button "Apply" at bounding box center [403, 478] width 89 height 30
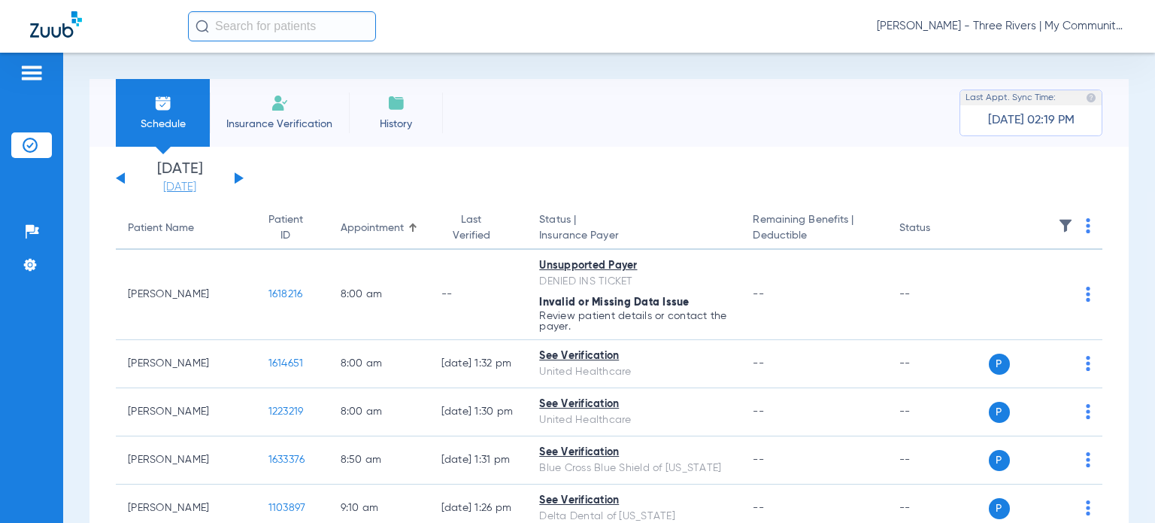
click at [186, 183] on link "[DATE]" at bounding box center [180, 187] width 90 height 15
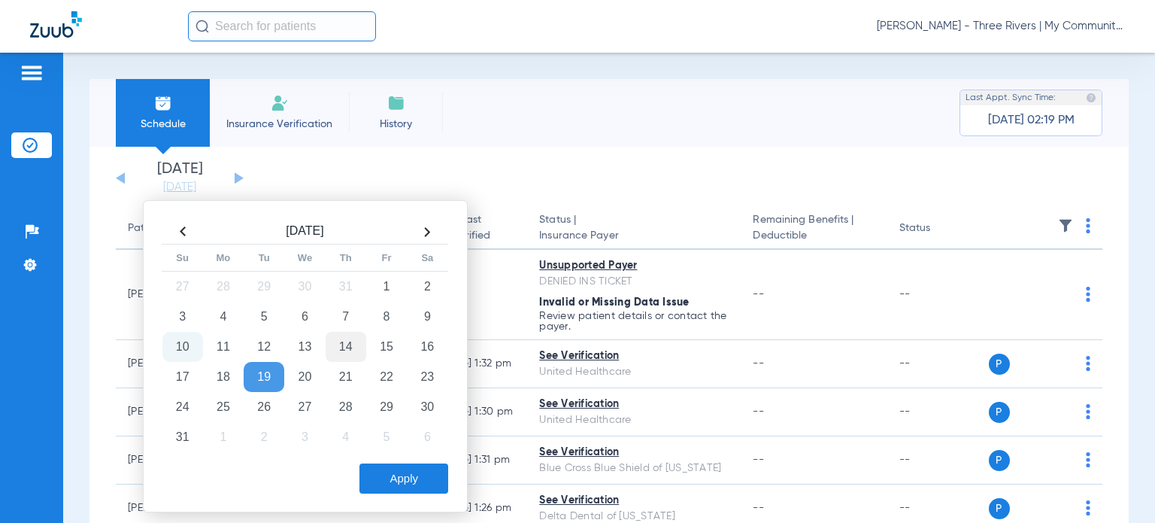
click at [362, 347] on td "14" at bounding box center [346, 347] width 41 height 30
drag, startPoint x: 397, startPoint y: 474, endPoint x: 485, endPoint y: 202, distance: 286.1
click at [400, 472] on button "Apply" at bounding box center [403, 478] width 89 height 30
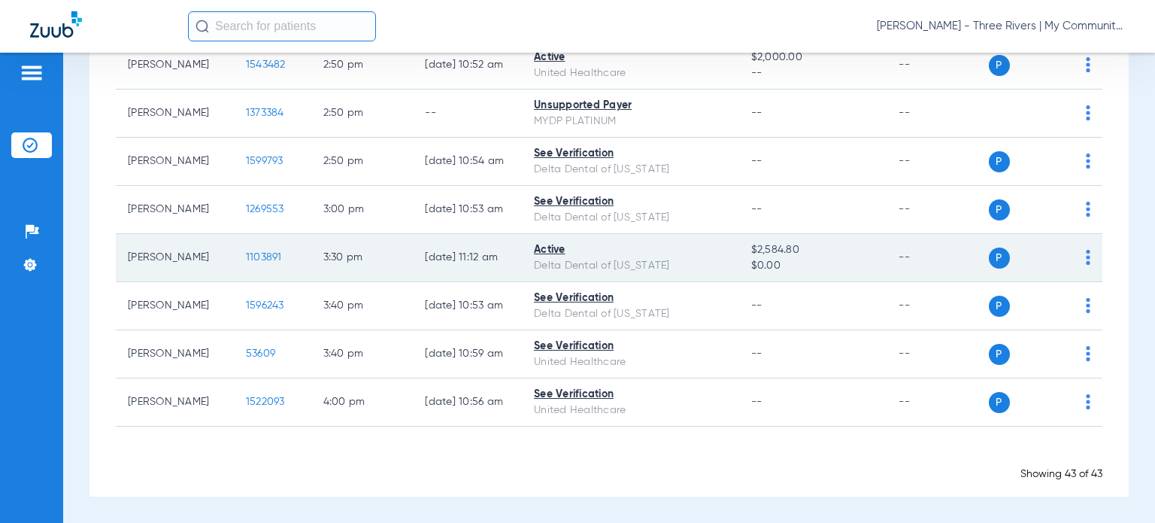
scroll to position [2190, 0]
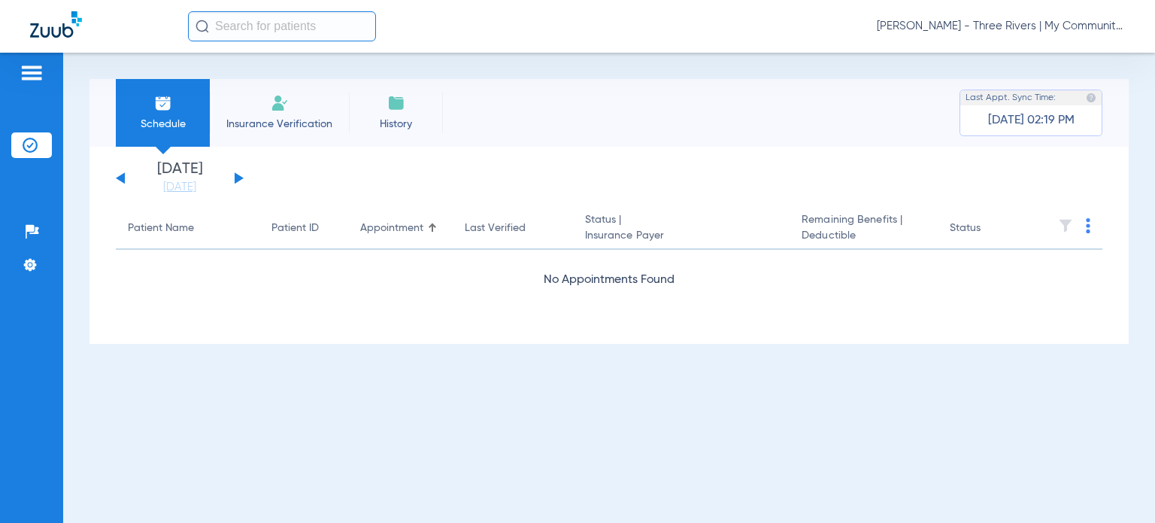
click at [1046, 32] on span "[PERSON_NAME] - Three Rivers | My Community Dental Centers" at bounding box center [1001, 26] width 248 height 15
click at [1054, 54] on span "Account Selection" at bounding box center [1068, 53] width 84 height 11
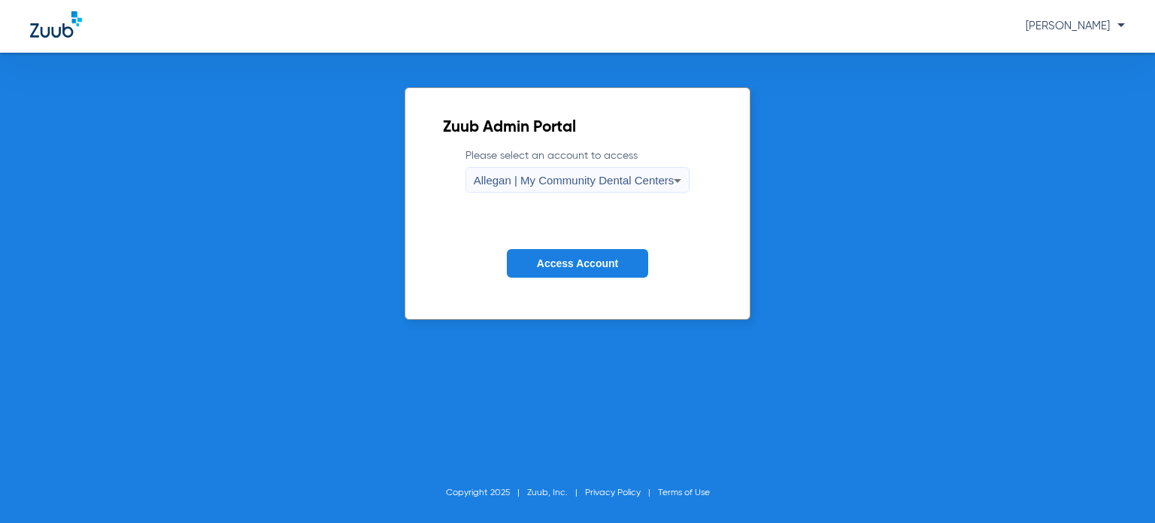
drag, startPoint x: 600, startPoint y: 182, endPoint x: 596, endPoint y: 189, distance: 8.1
click at [599, 183] on span "Allegan | My Community Dental Centers" at bounding box center [574, 180] width 201 height 13
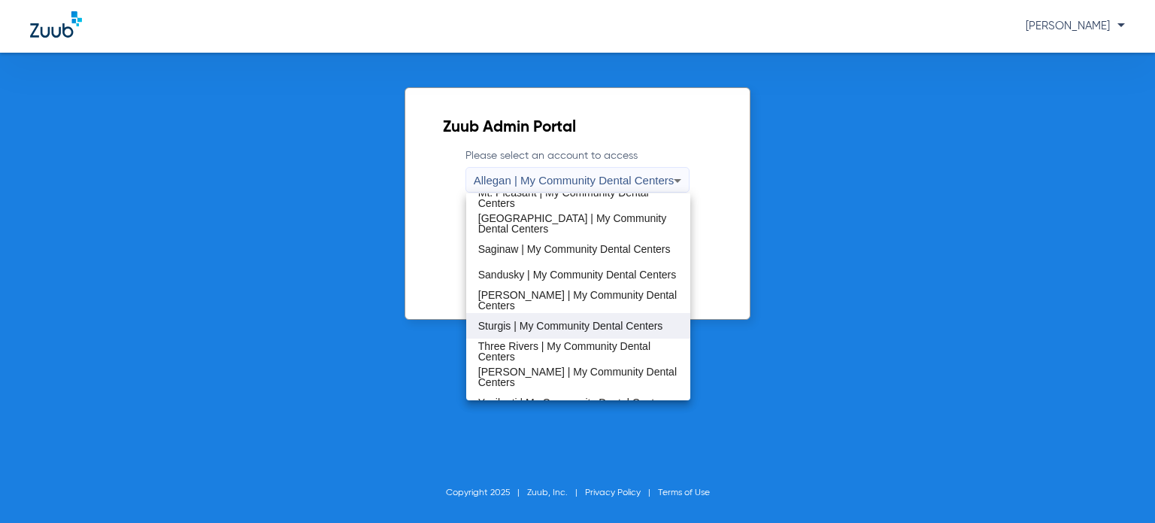
scroll to position [484, 0]
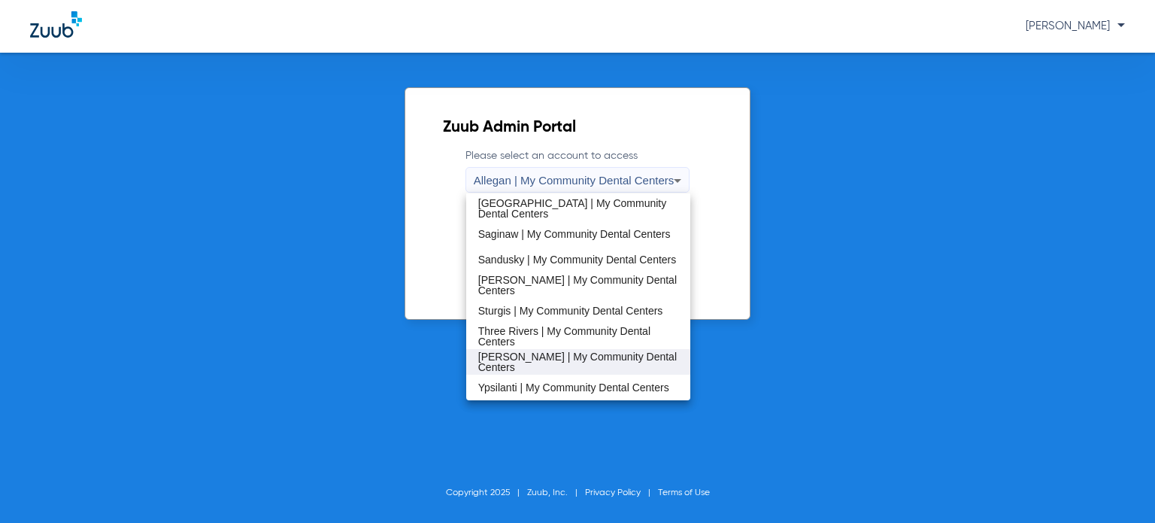
click at [581, 355] on span "[PERSON_NAME] | My Community Dental Centers" at bounding box center [578, 361] width 200 height 21
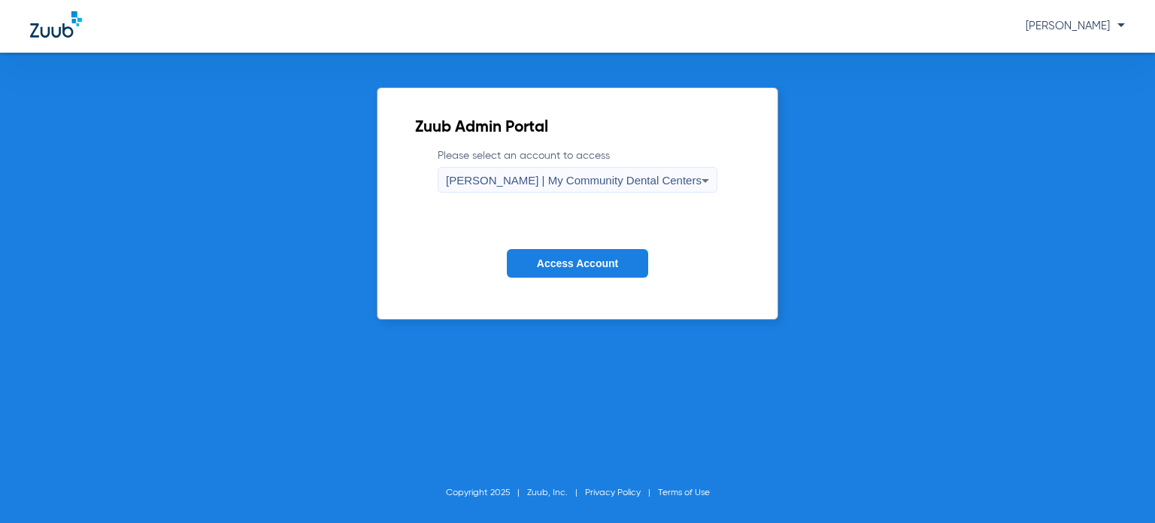
drag, startPoint x: 593, startPoint y: 261, endPoint x: 646, endPoint y: 174, distance: 101.9
click at [593, 261] on span "Access Account" at bounding box center [577, 263] width 81 height 12
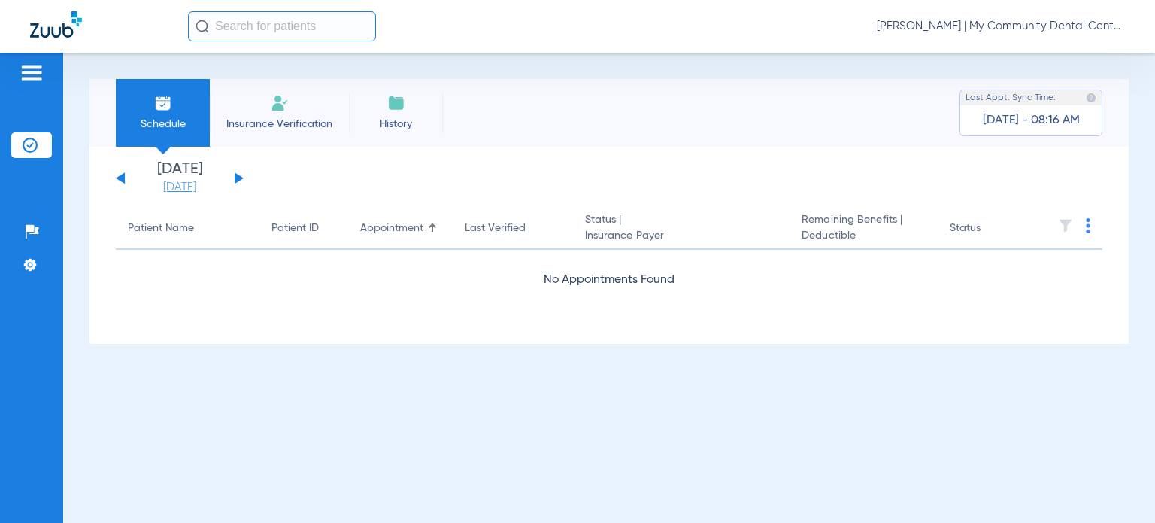
click at [157, 188] on link "[DATE]" at bounding box center [180, 187] width 90 height 15
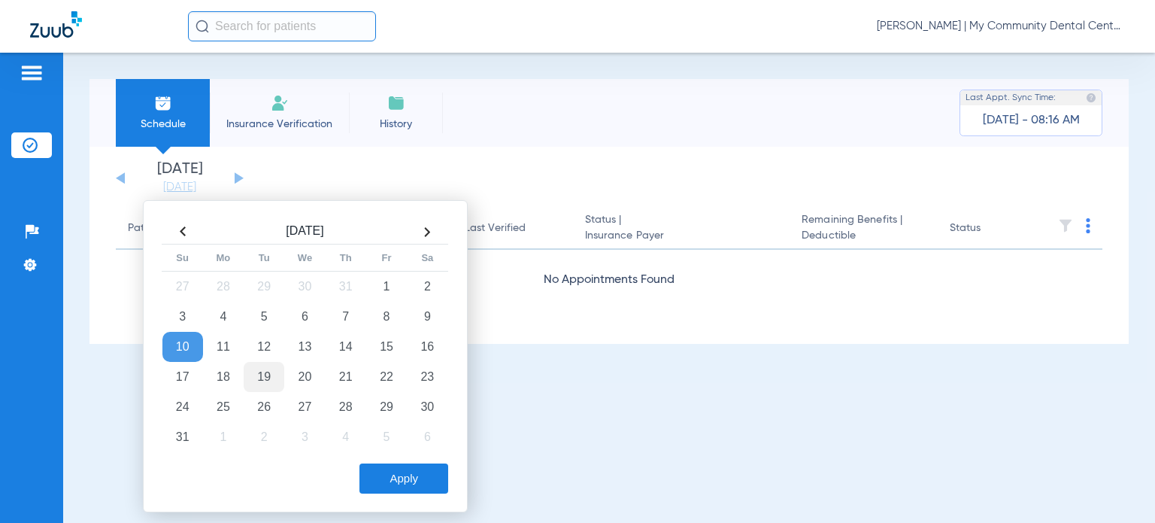
drag, startPoint x: 271, startPoint y: 379, endPoint x: 341, endPoint y: 441, distance: 93.2
click at [271, 378] on td "19" at bounding box center [264, 377] width 41 height 30
click at [393, 481] on button "Apply" at bounding box center [403, 478] width 89 height 30
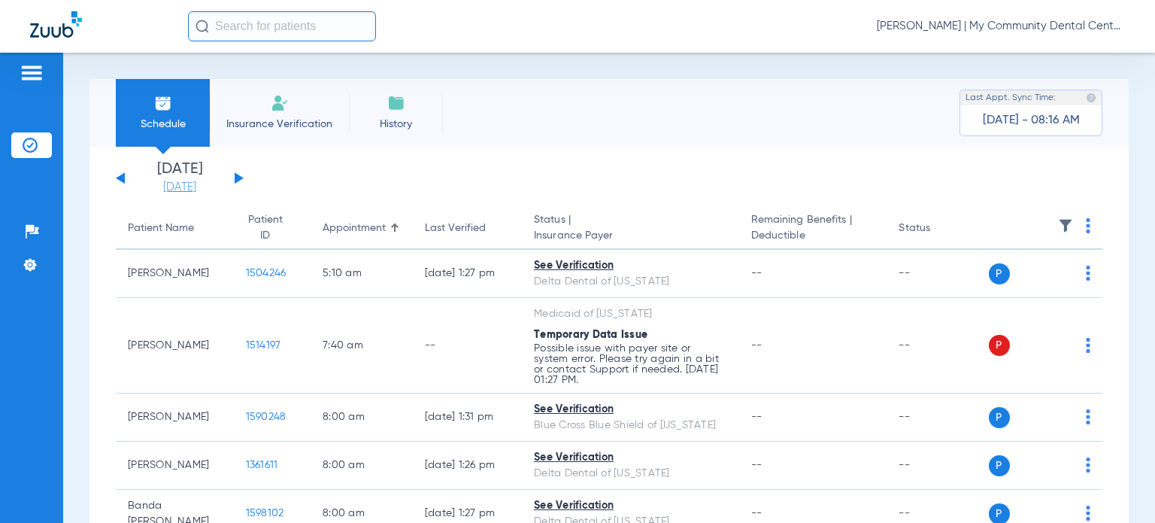
click at [171, 192] on link "[DATE]" at bounding box center [180, 187] width 90 height 15
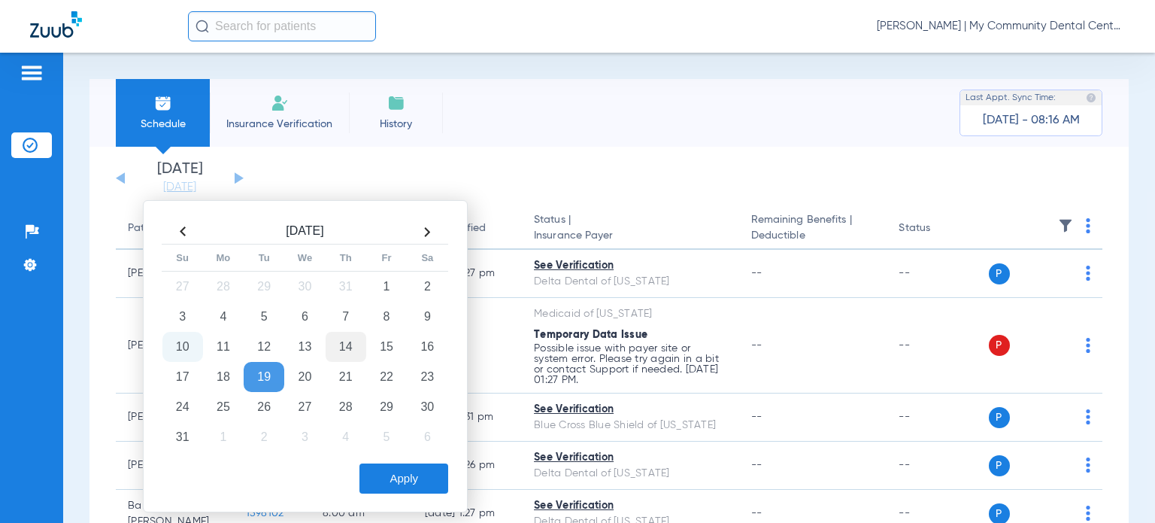
click at [355, 347] on td "14" at bounding box center [346, 347] width 41 height 30
drag, startPoint x: 409, startPoint y: 482, endPoint x: 536, endPoint y: 366, distance: 171.9
click at [409, 481] on button "Apply" at bounding box center [403, 478] width 89 height 30
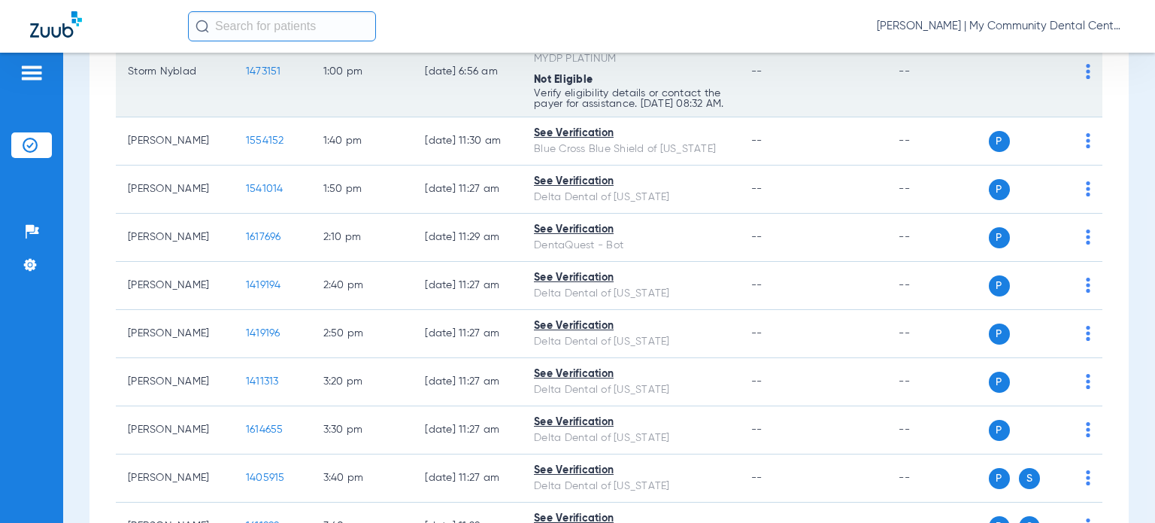
scroll to position [1493, 0]
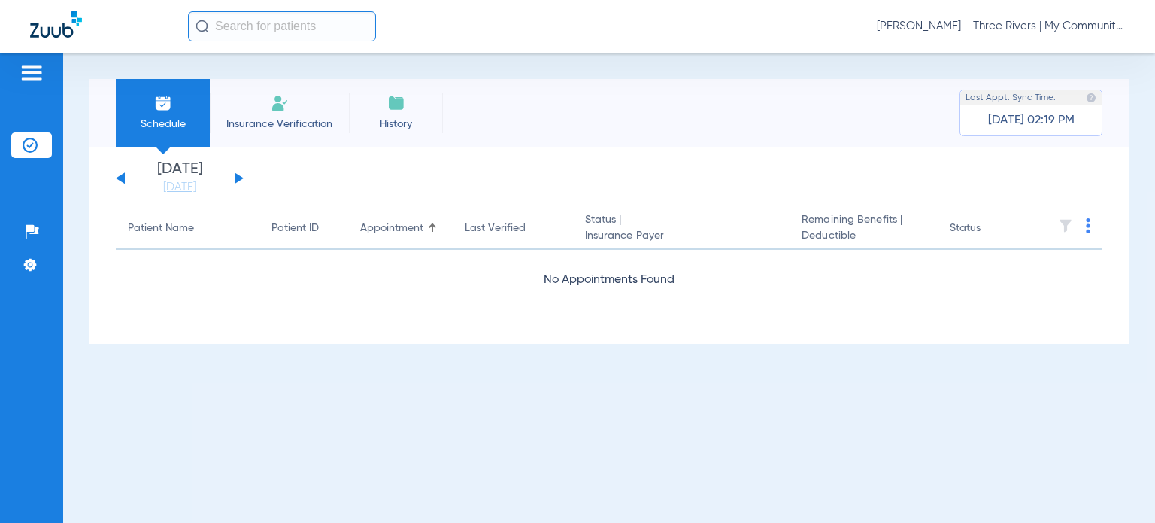
click at [1032, 29] on span "[PERSON_NAME] - Three Rivers | My Community Dental Centers" at bounding box center [1001, 26] width 248 height 15
click at [1065, 64] on button "Account Selection" at bounding box center [1068, 53] width 108 height 30
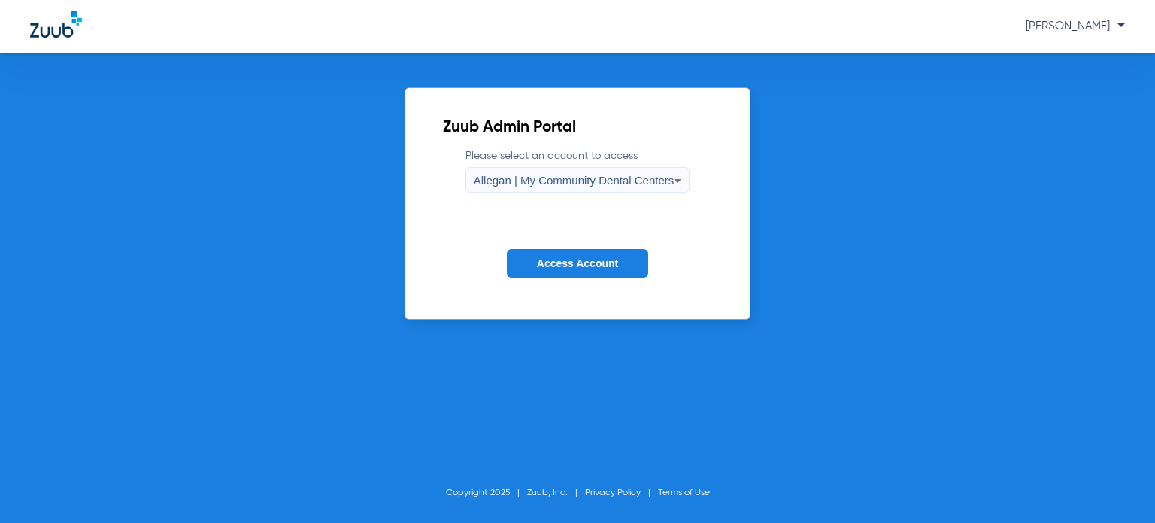
click at [551, 189] on div "Allegan | My Community Dental Centers" at bounding box center [574, 181] width 201 height 26
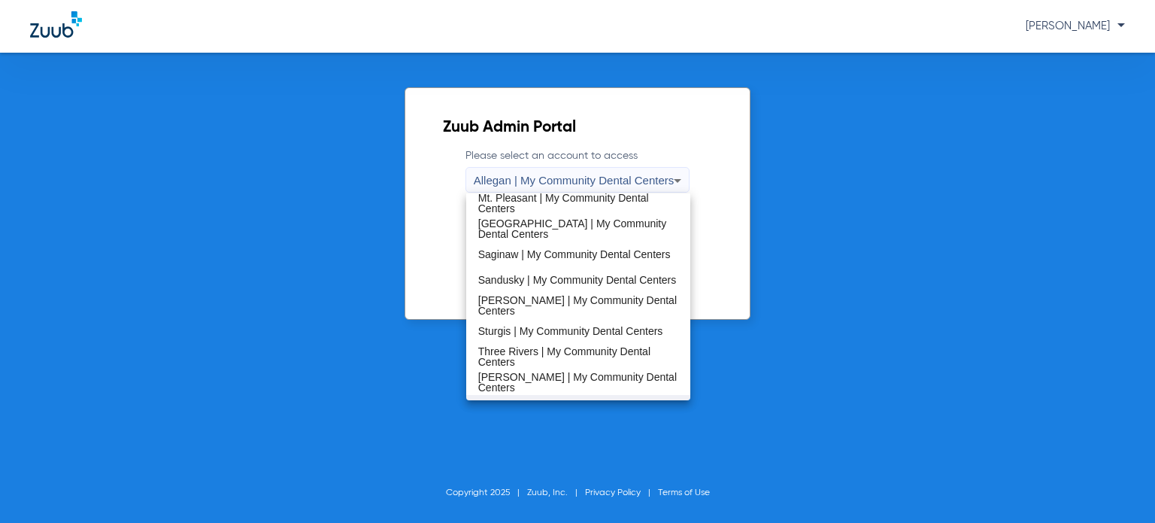
scroll to position [484, 0]
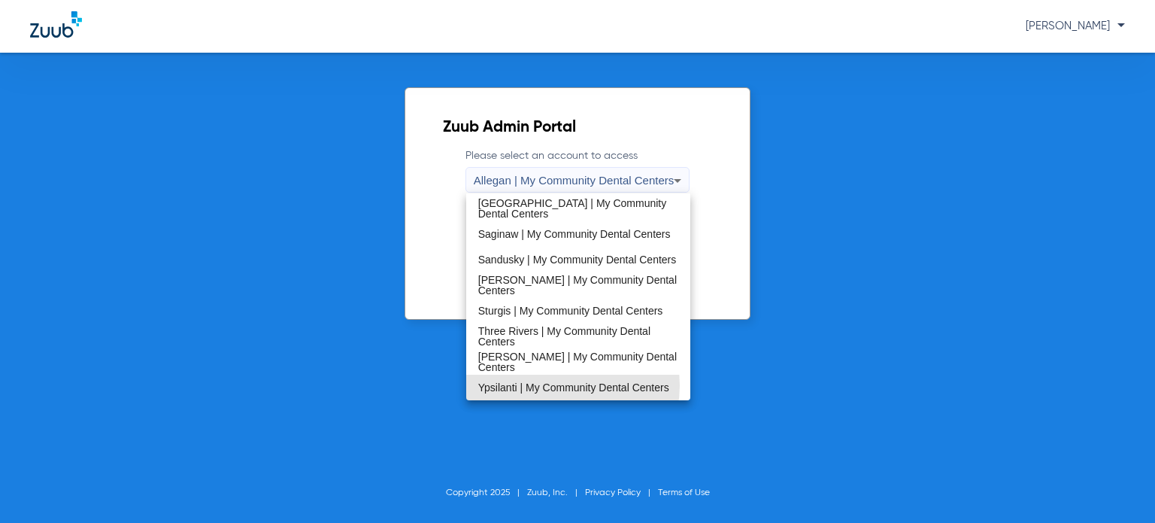
click at [562, 384] on span "Ypsilanti | My Community Dental Centers" at bounding box center [573, 387] width 191 height 11
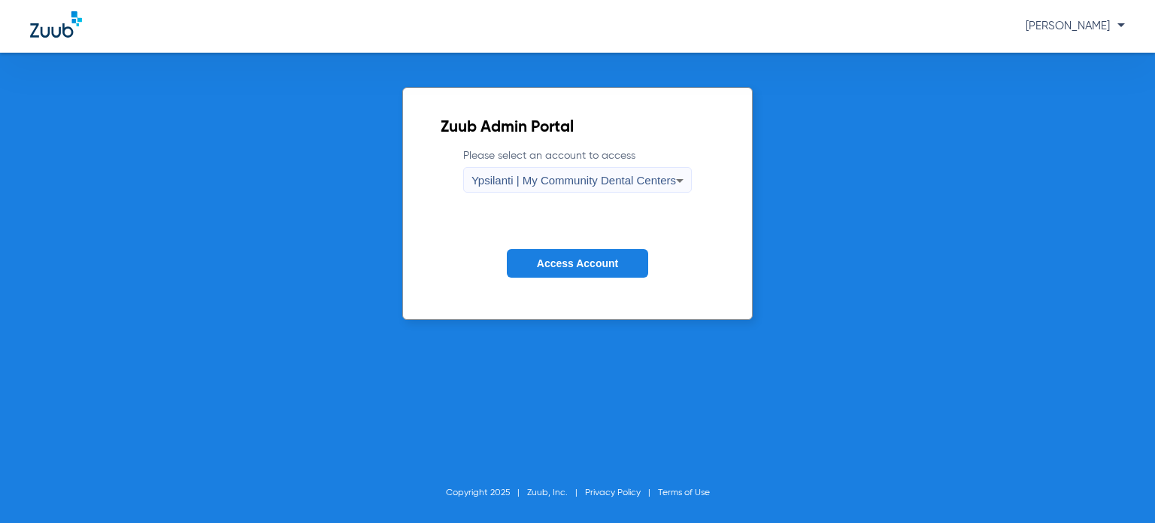
click at [584, 252] on button "Access Account" at bounding box center [577, 263] width 141 height 29
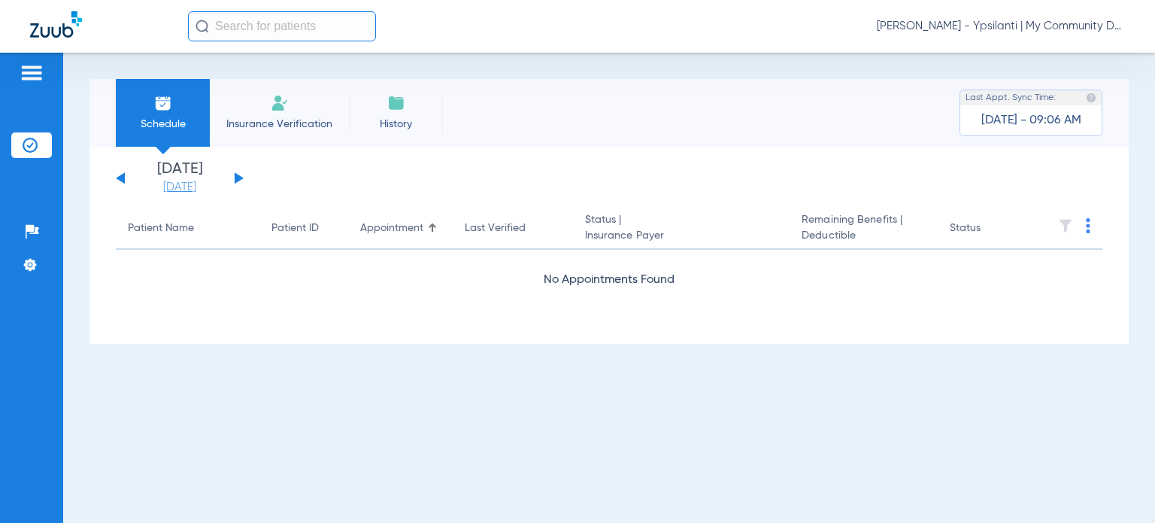
click at [169, 183] on link "[DATE]" at bounding box center [180, 187] width 90 height 15
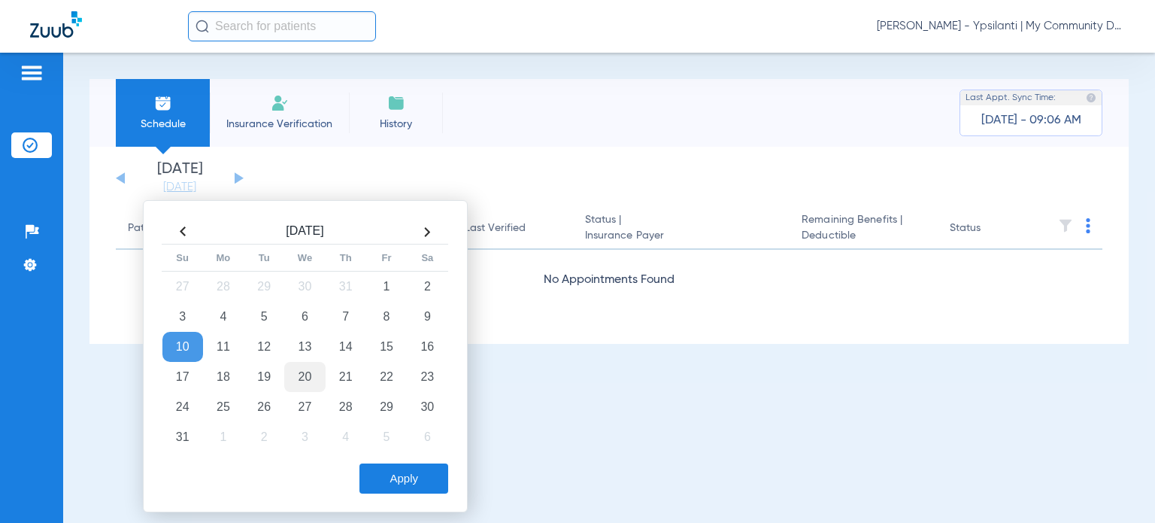
drag, startPoint x: 277, startPoint y: 368, endPoint x: 320, endPoint y: 385, distance: 46.9
click at [277, 368] on td "19" at bounding box center [264, 377] width 41 height 30
drag, startPoint x: 381, startPoint y: 486, endPoint x: 387, endPoint y: 475, distance: 11.8
click at [382, 482] on button "Apply" at bounding box center [403, 478] width 89 height 30
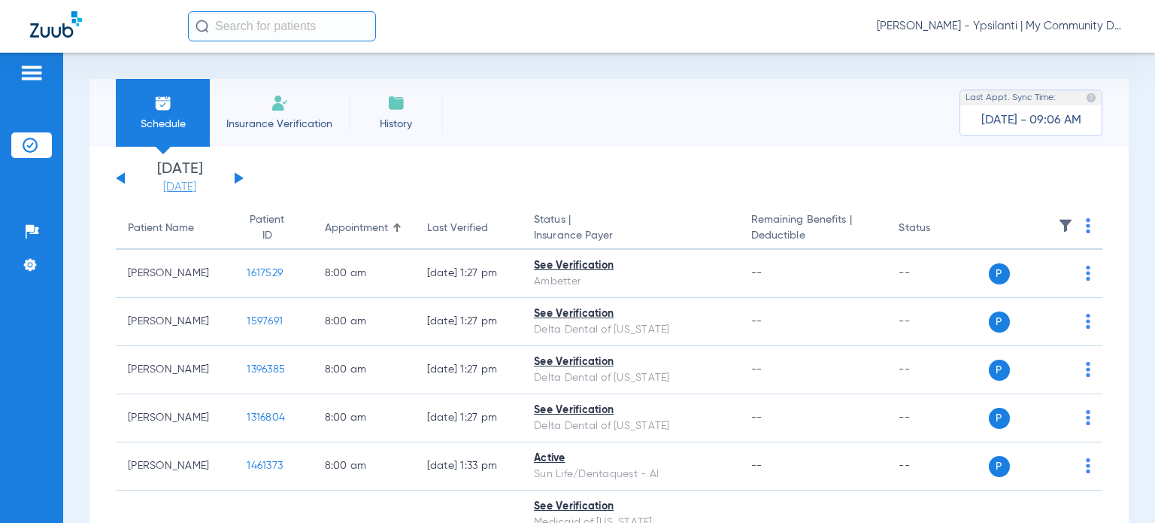
click at [182, 188] on link "[DATE]" at bounding box center [180, 187] width 90 height 15
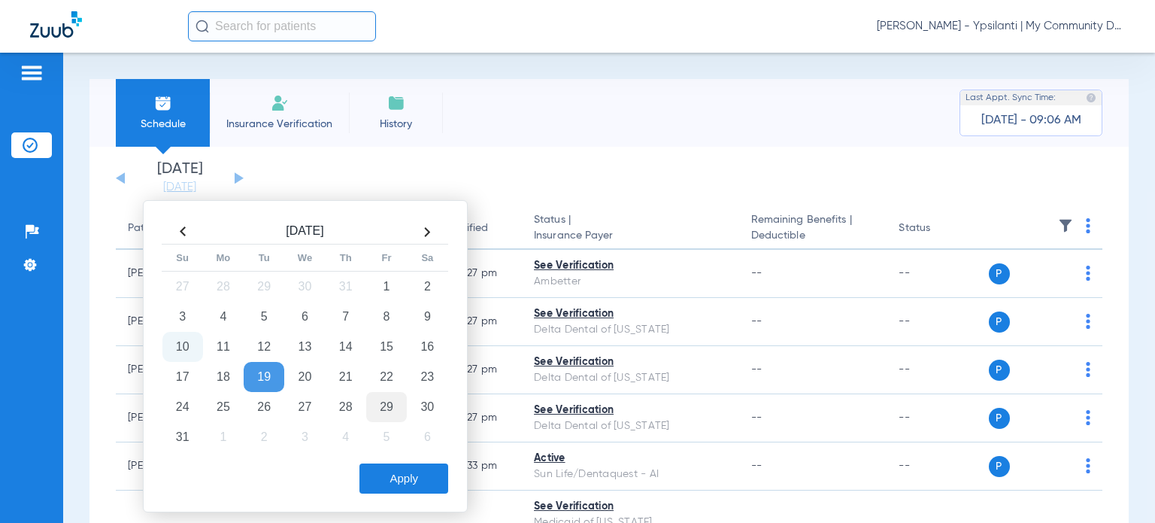
drag, startPoint x: 355, startPoint y: 347, endPoint x: 379, endPoint y: 393, distance: 52.5
click at [355, 351] on td "14" at bounding box center [346, 347] width 41 height 30
click at [409, 474] on button "Apply" at bounding box center [403, 478] width 89 height 30
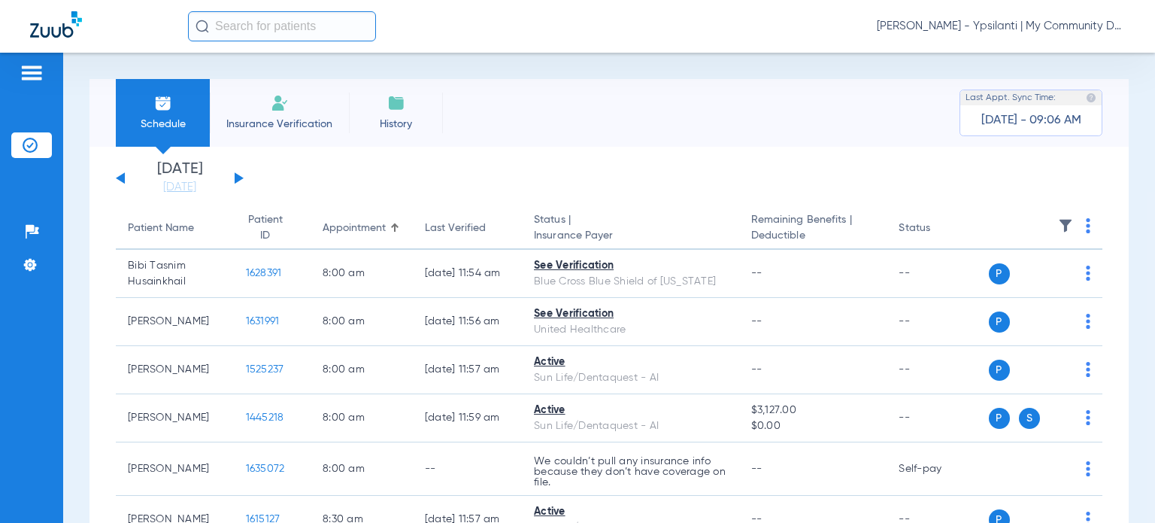
click at [1086, 230] on img at bounding box center [1088, 225] width 5 height 15
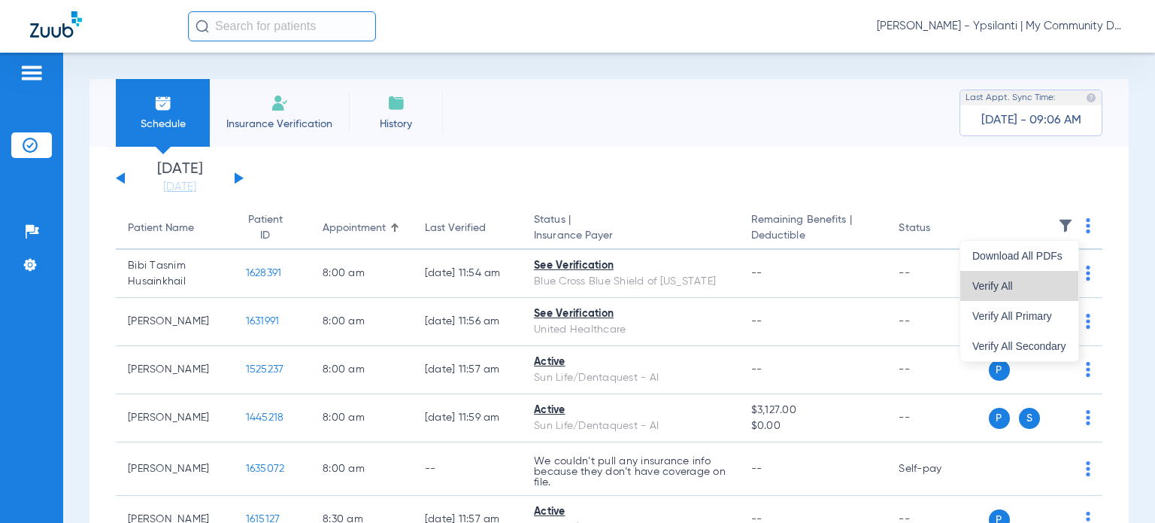
click at [1049, 279] on button "Verify All" at bounding box center [1019, 286] width 118 height 30
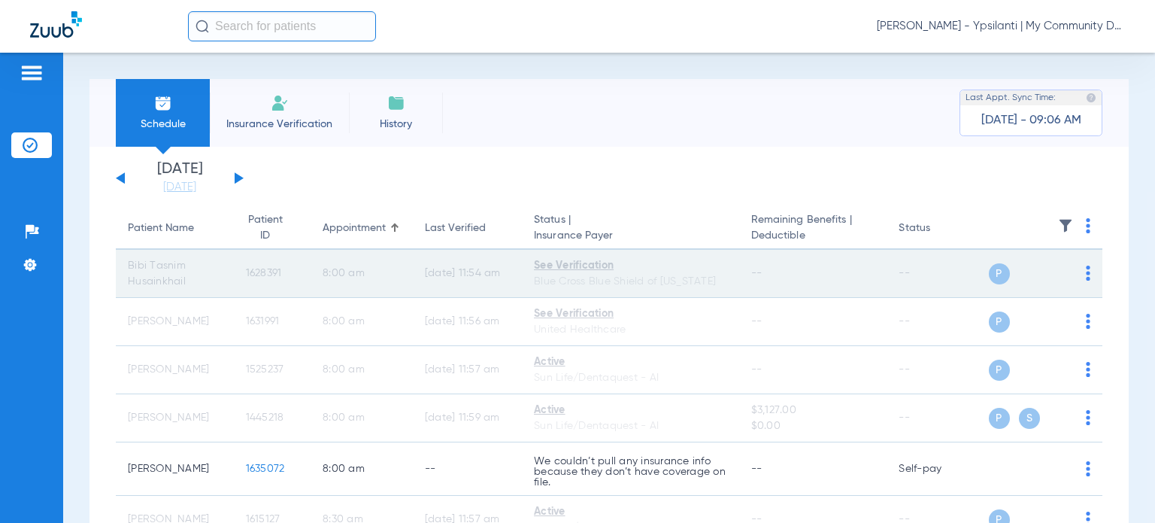
drag, startPoint x: 332, startPoint y: -2, endPoint x: 247, endPoint y: 253, distance: 269.2
